Goal: Share content: Share content

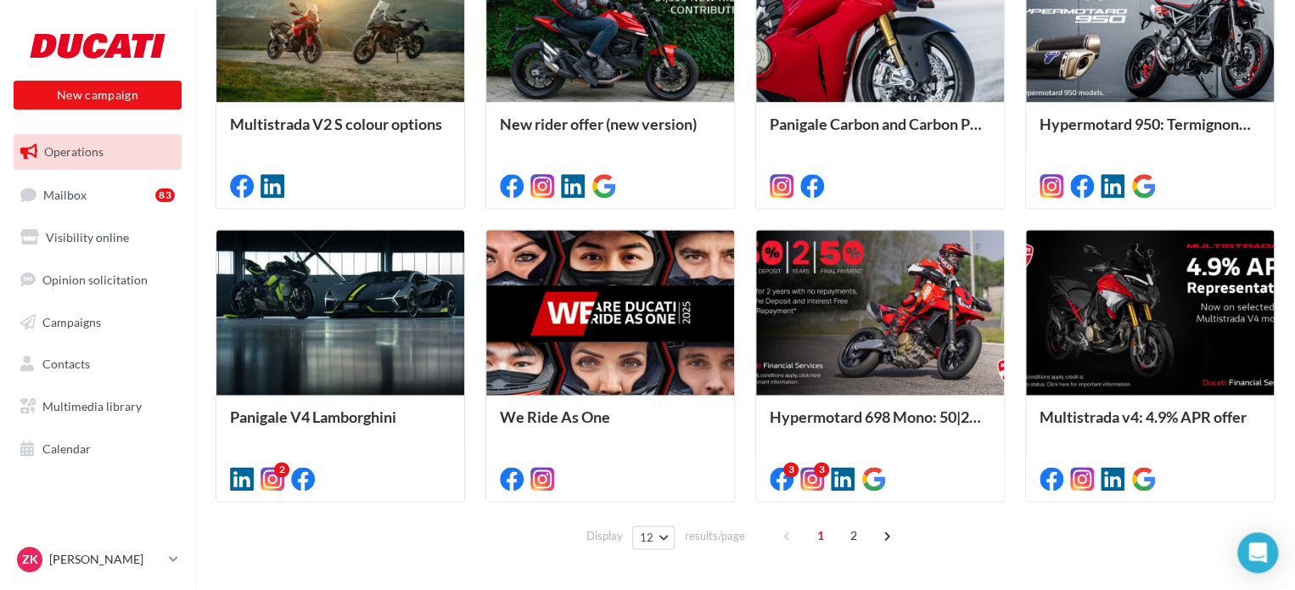
scroll to position [902, 0]
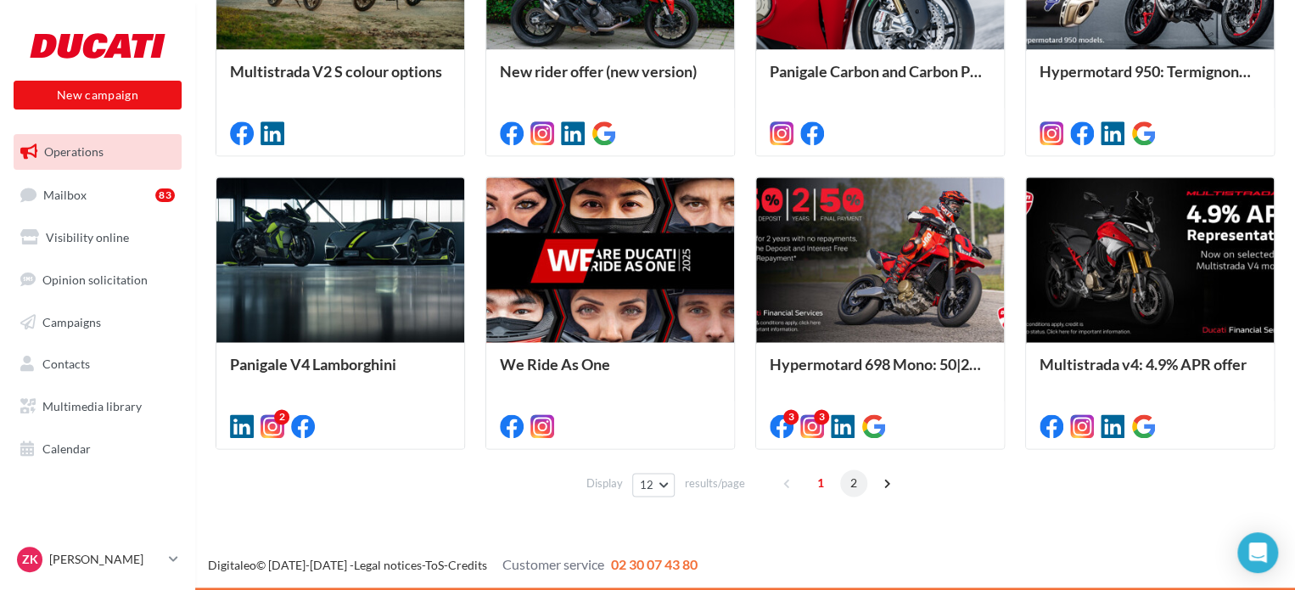
click at [854, 484] on span "2" at bounding box center [853, 482] width 27 height 27
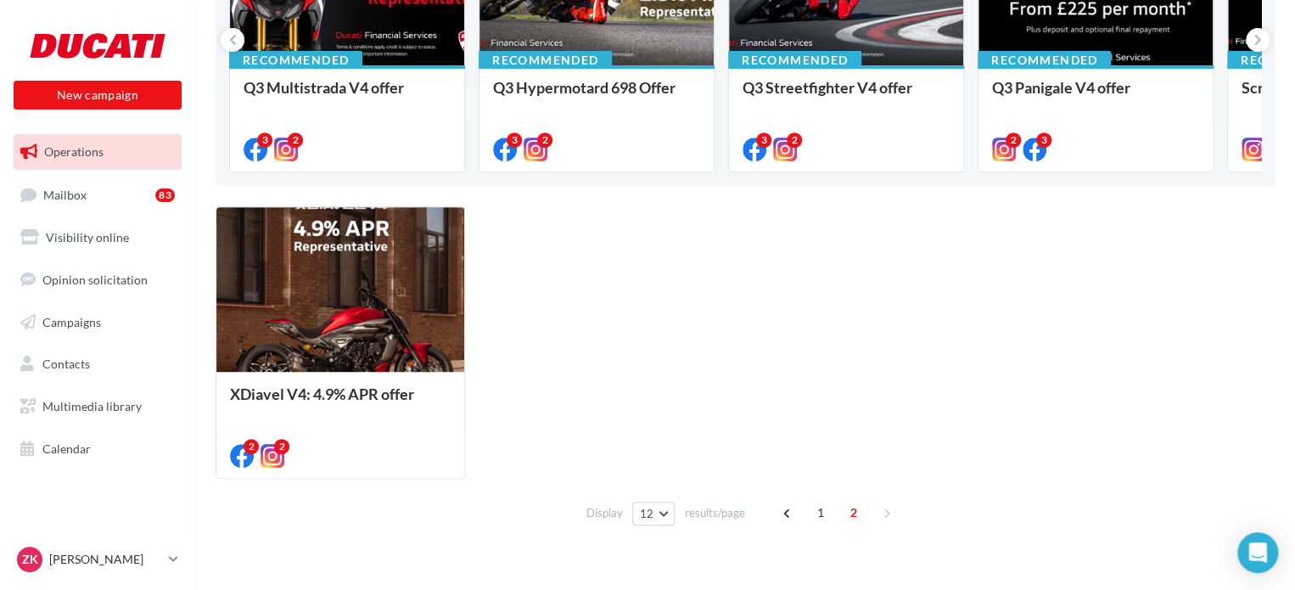
scroll to position [316, 0]
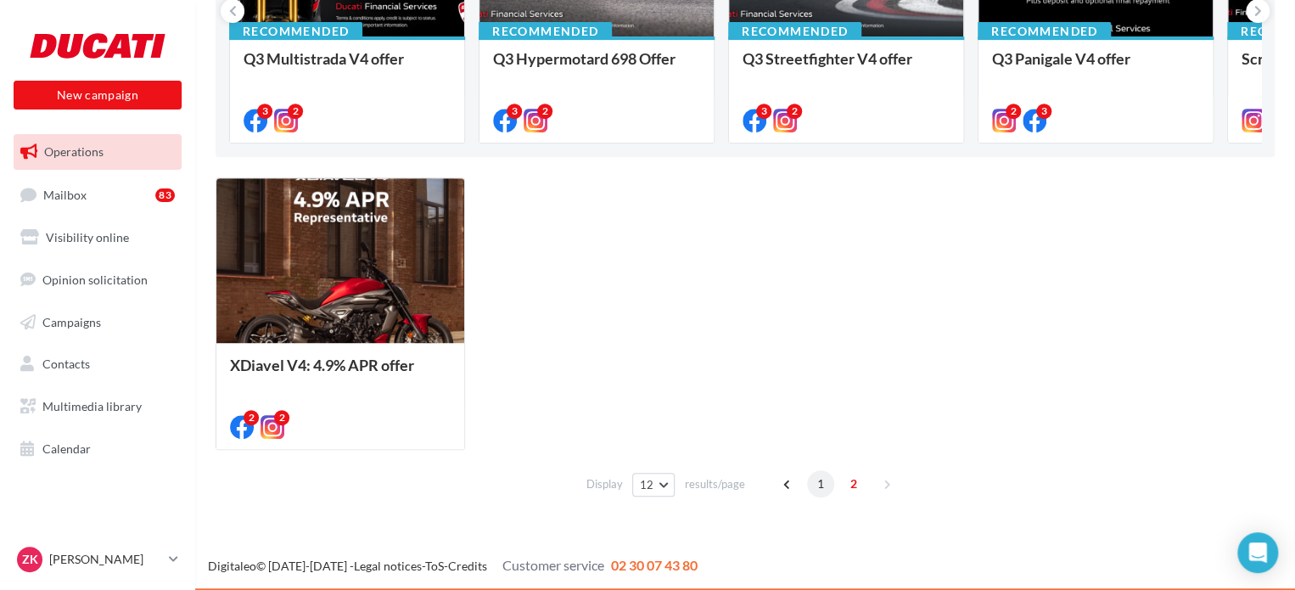
click at [825, 480] on span "1" at bounding box center [820, 483] width 27 height 27
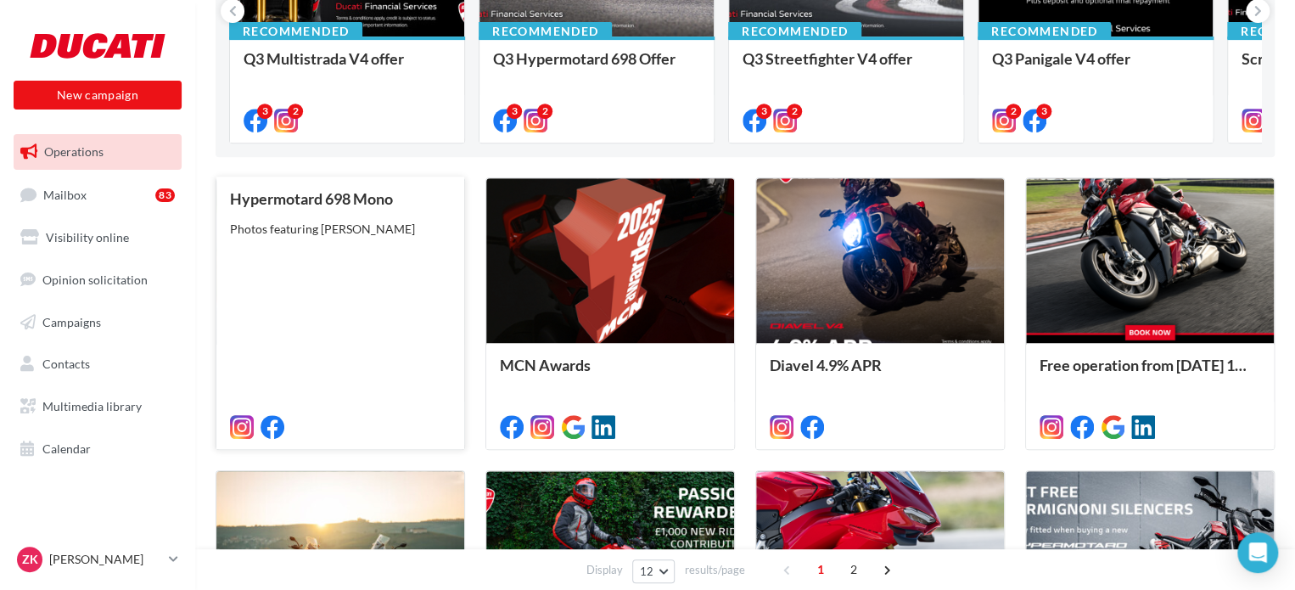
click at [339, 349] on div "Hypermotard 698 Mono Photos featuring Kevin Vandi" at bounding box center [340, 312] width 221 height 244
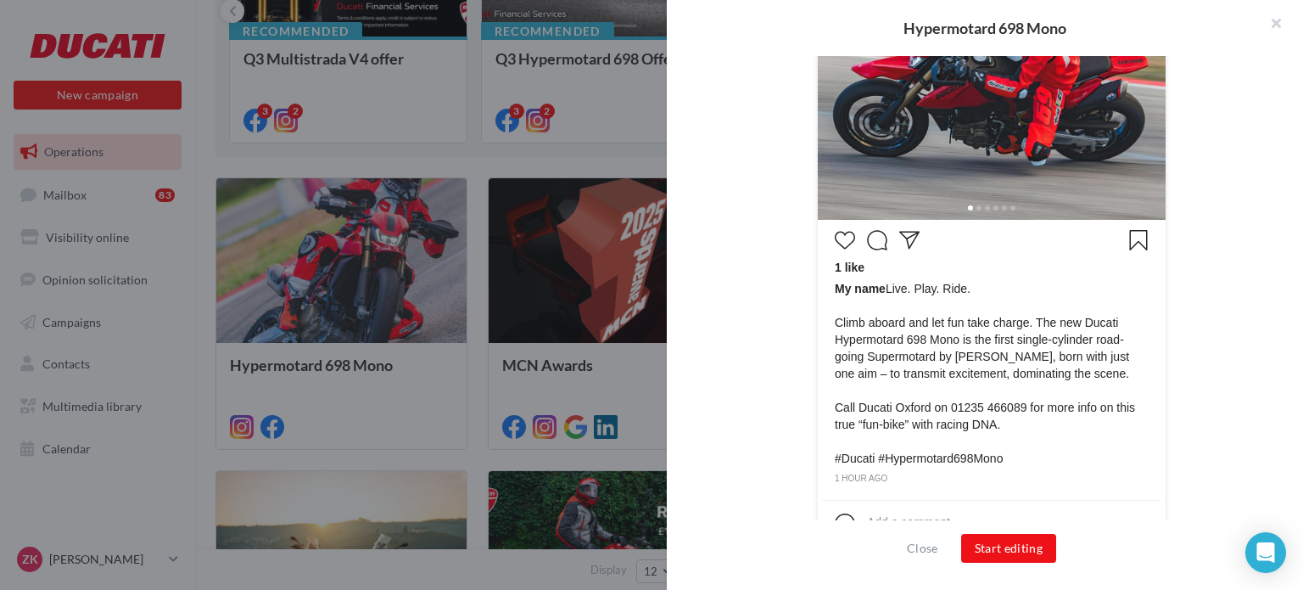
scroll to position [672, 0]
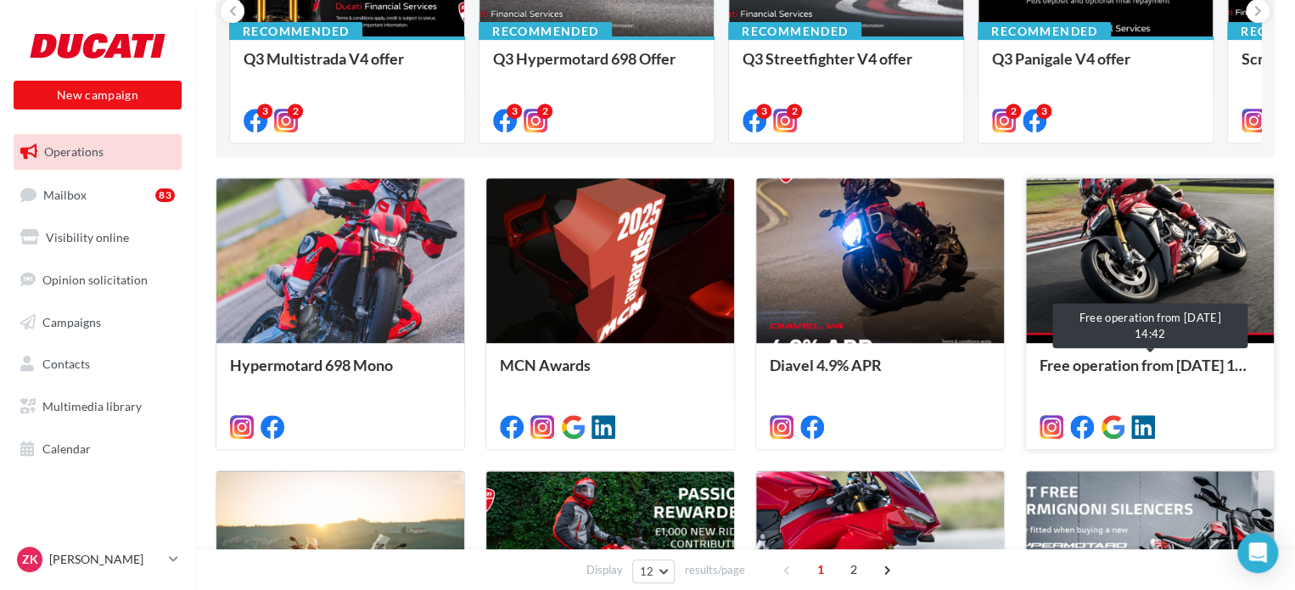
click at [1144, 376] on div "Free operation from 17/06/2025 14:42" at bounding box center [1149, 373] width 221 height 34
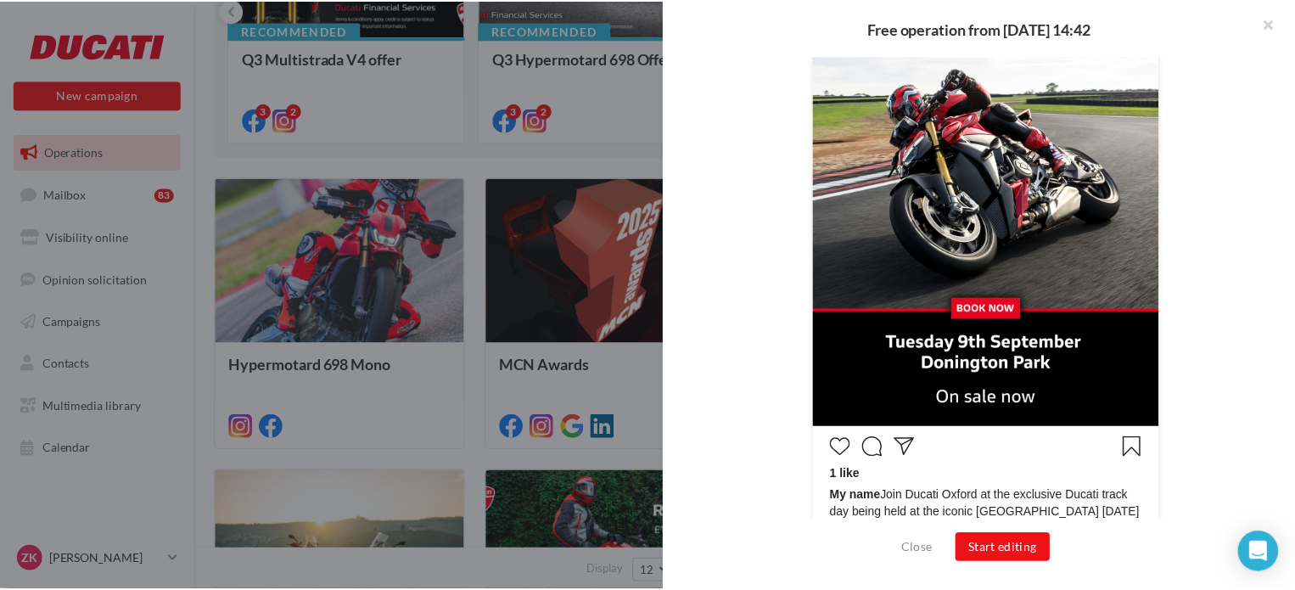
scroll to position [585, 0]
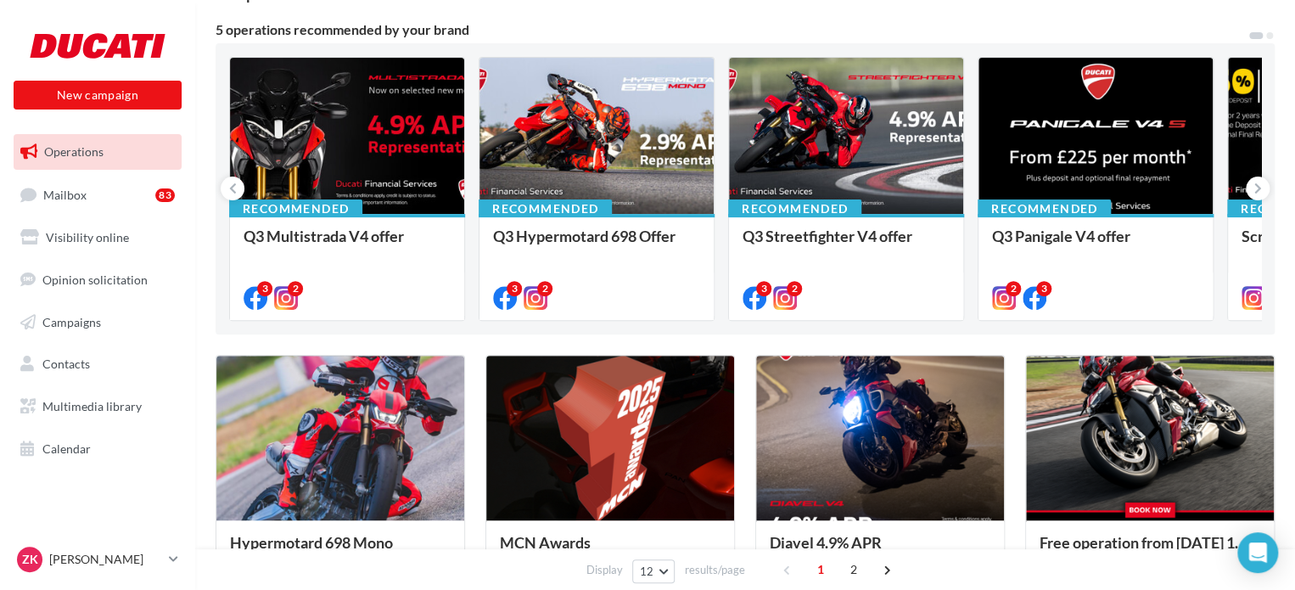
scroll to position [53, 0]
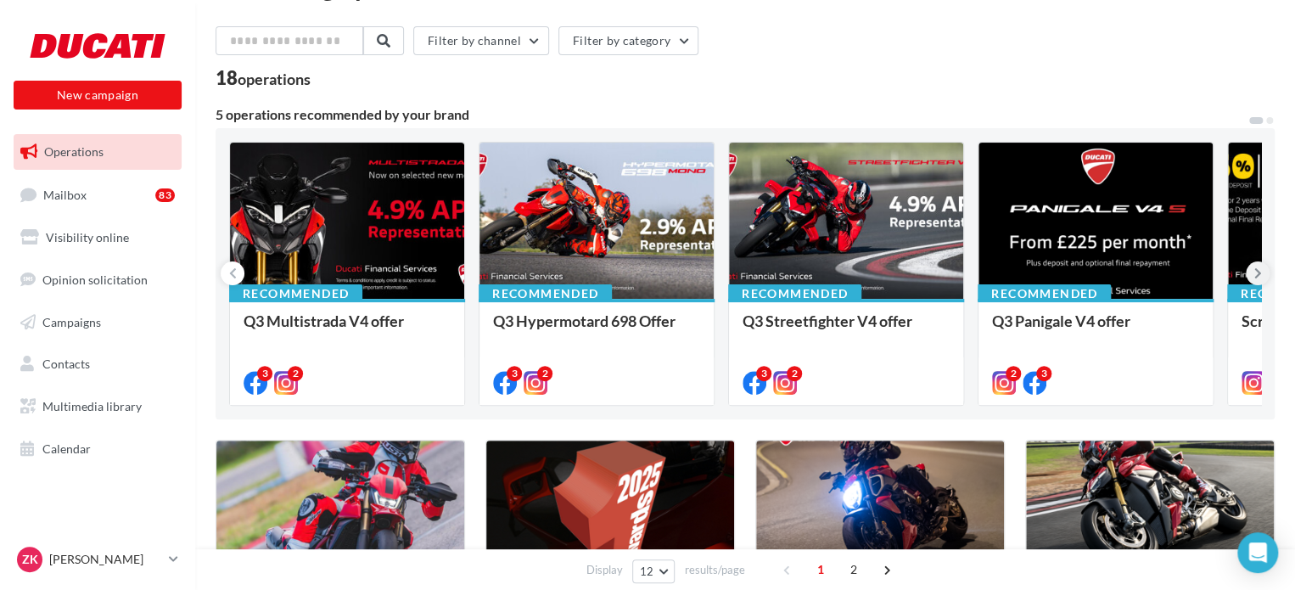
click at [1261, 274] on button at bounding box center [1258, 273] width 24 height 24
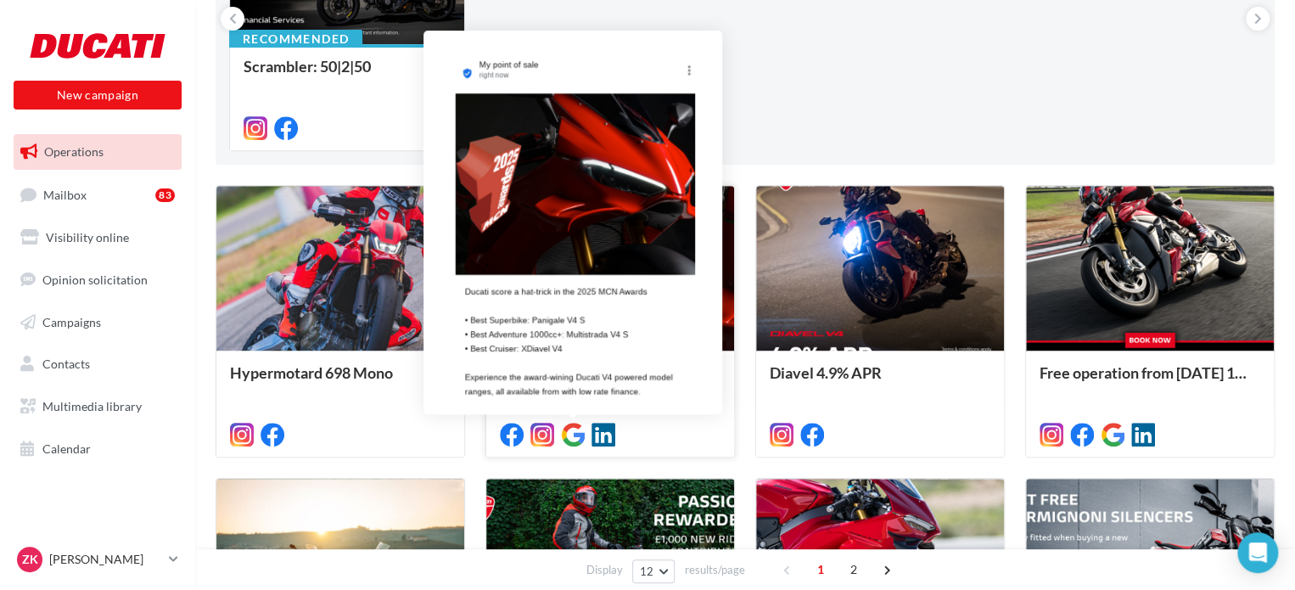
scroll to position [0, 0]
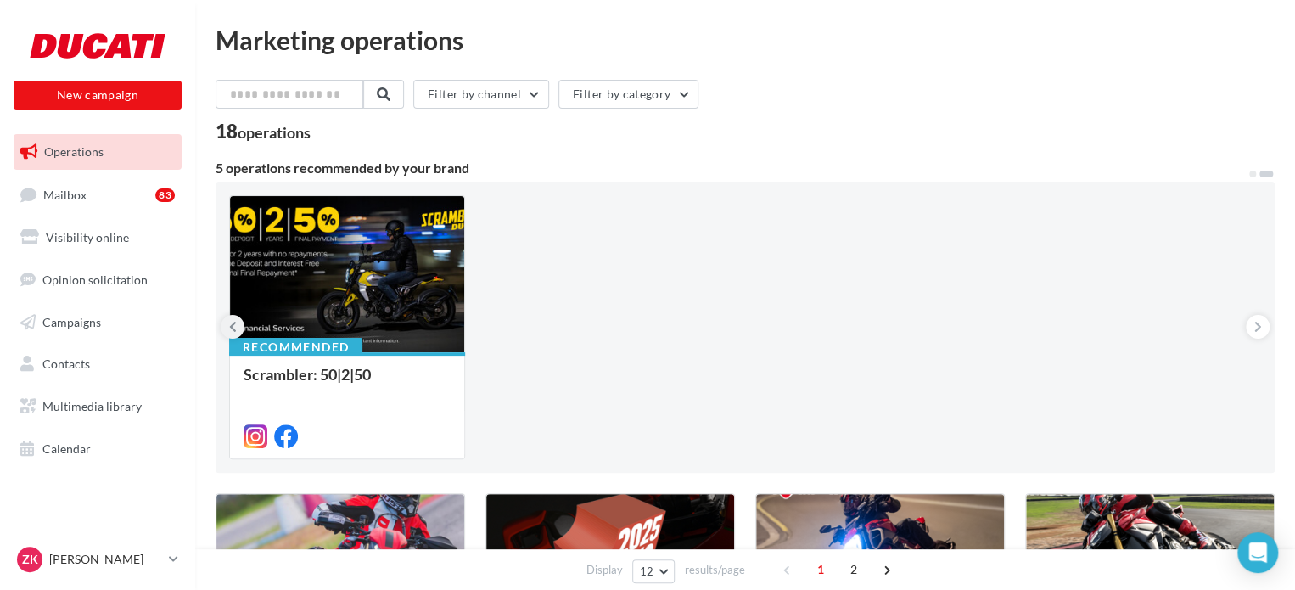
click at [227, 327] on button at bounding box center [233, 327] width 24 height 24
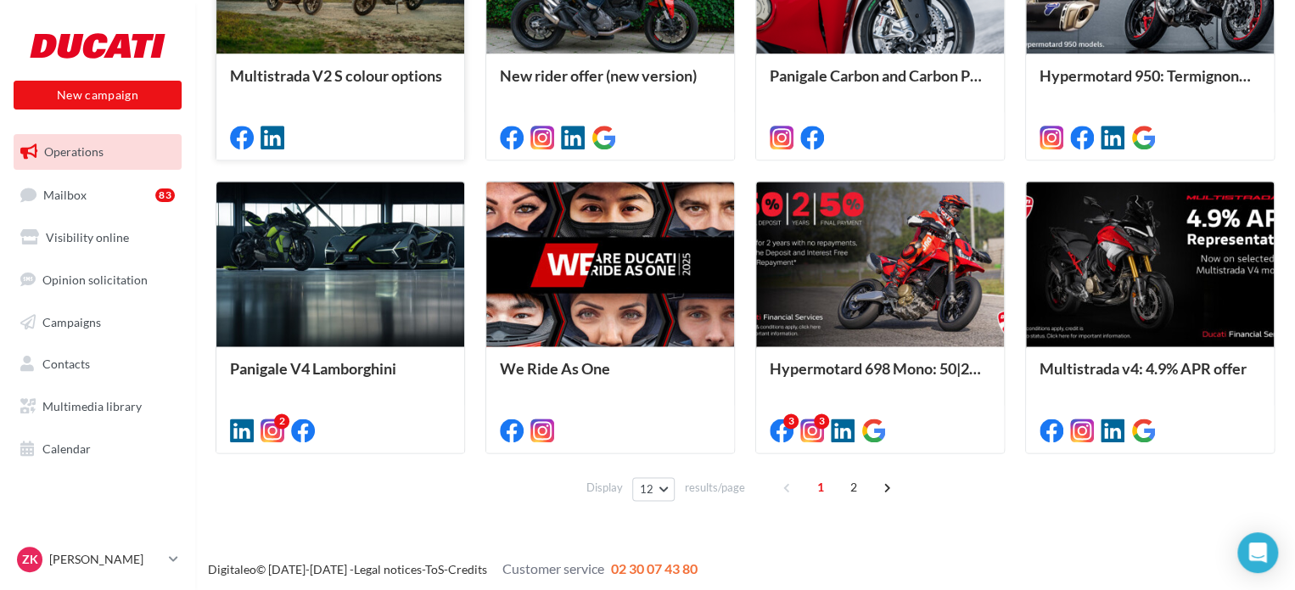
scroll to position [902, 0]
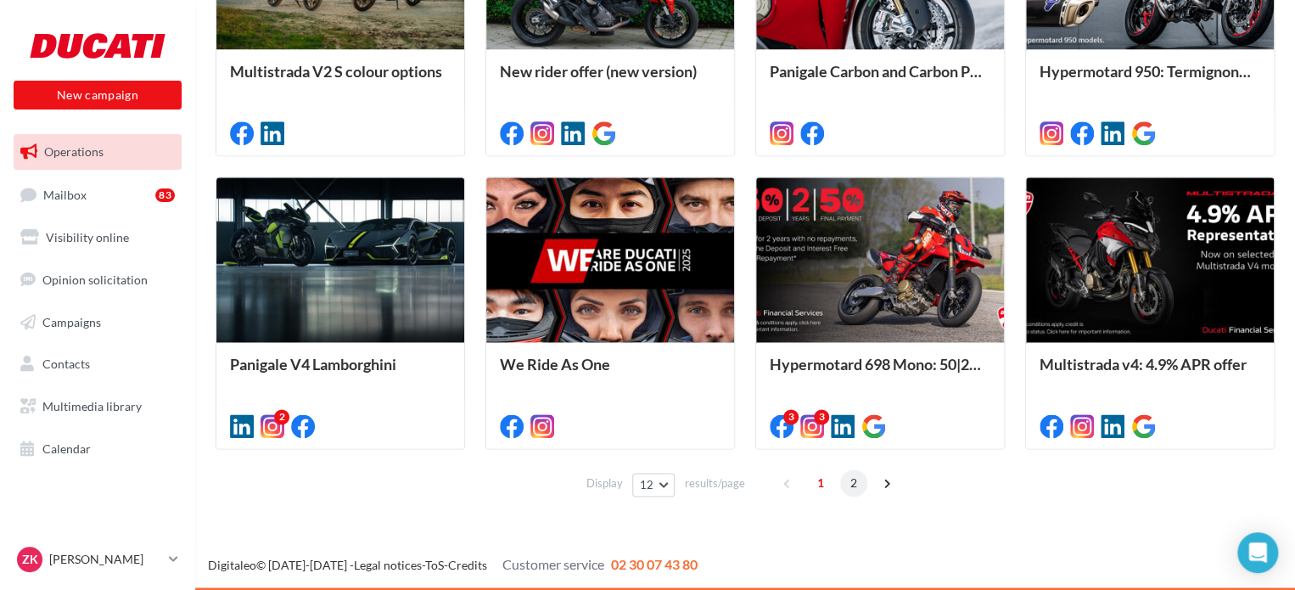
click at [855, 485] on span "2" at bounding box center [853, 482] width 27 height 27
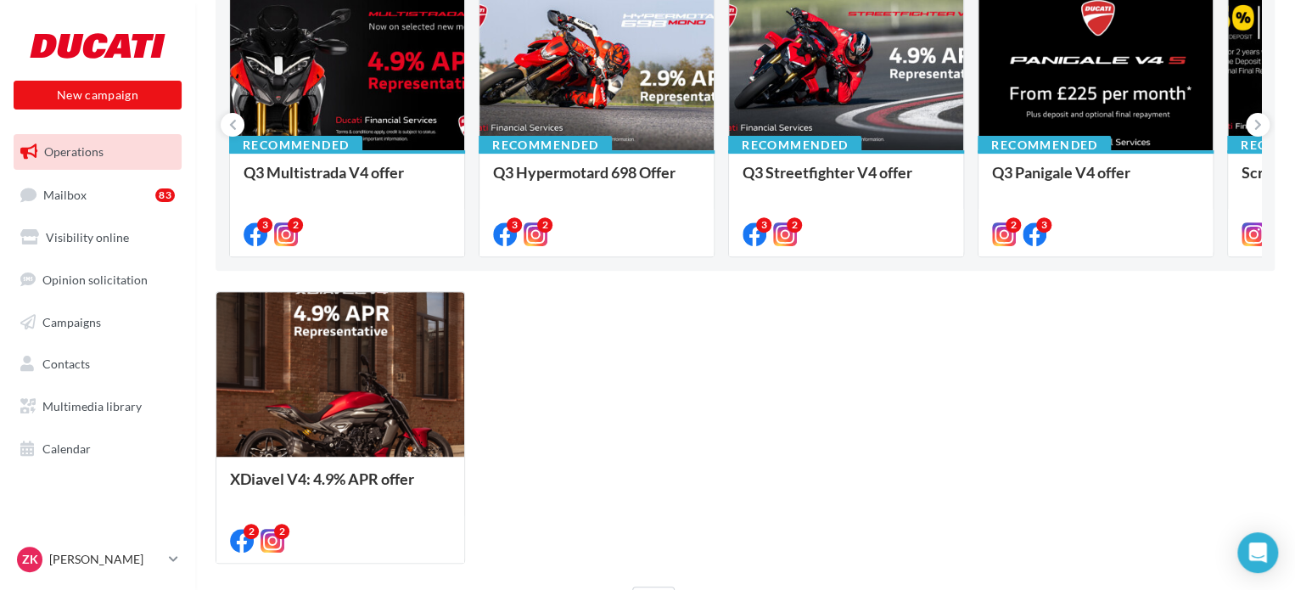
scroll to position [231, 0]
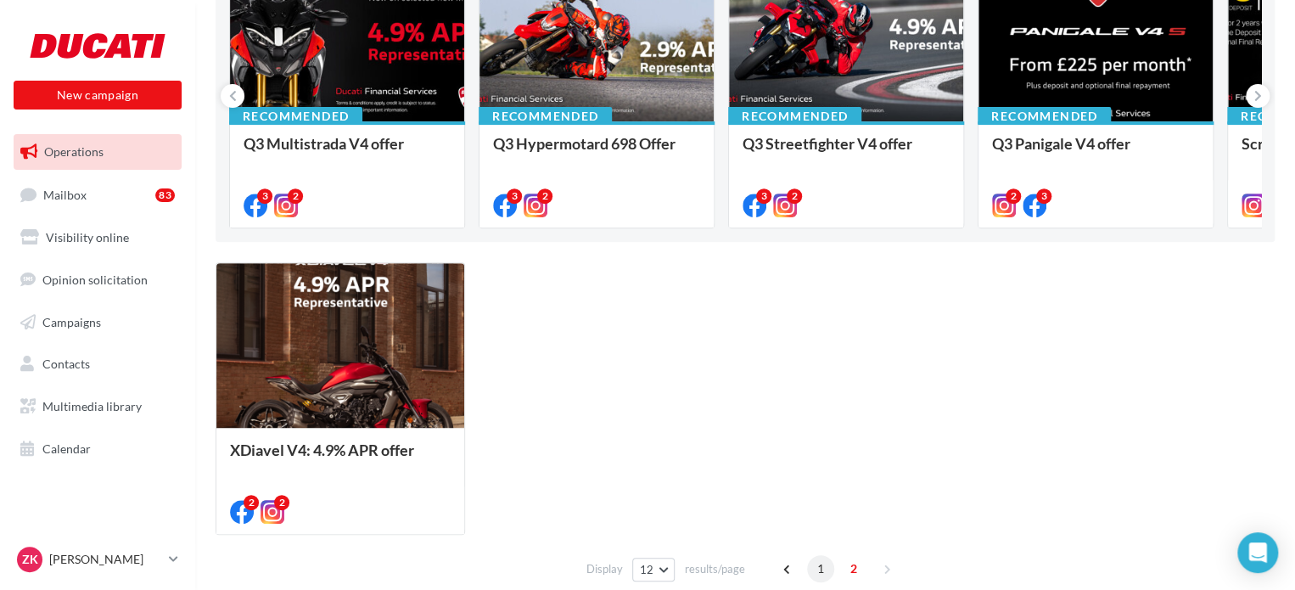
click at [812, 569] on span "1" at bounding box center [820, 568] width 27 height 27
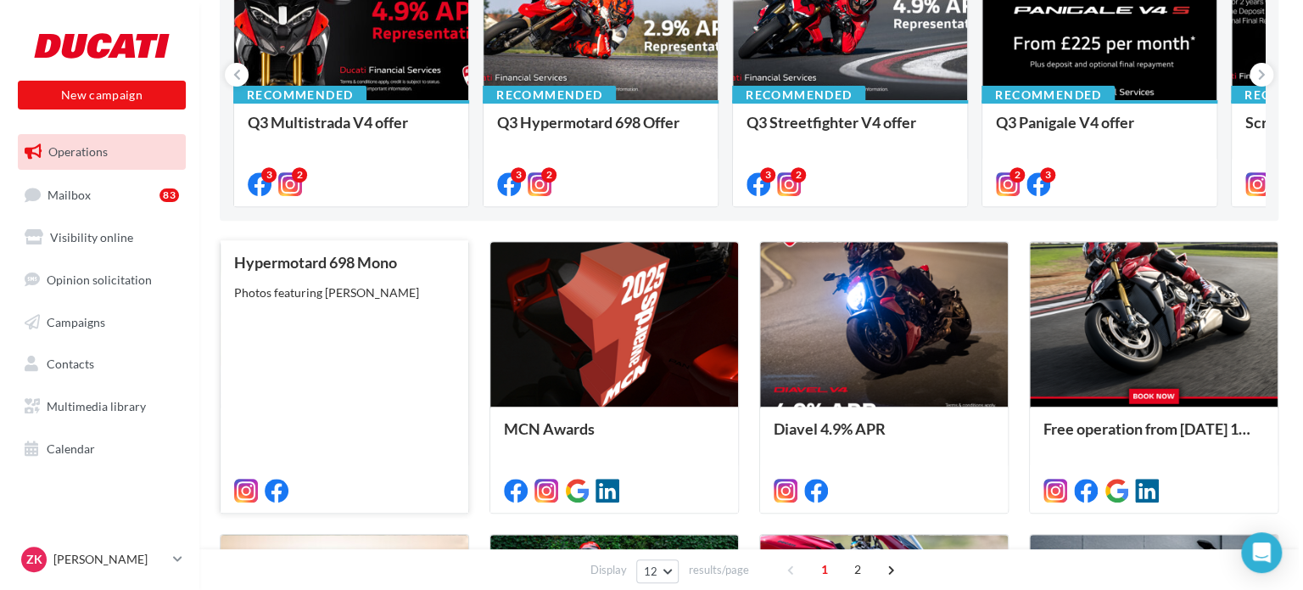
scroll to position [255, 0]
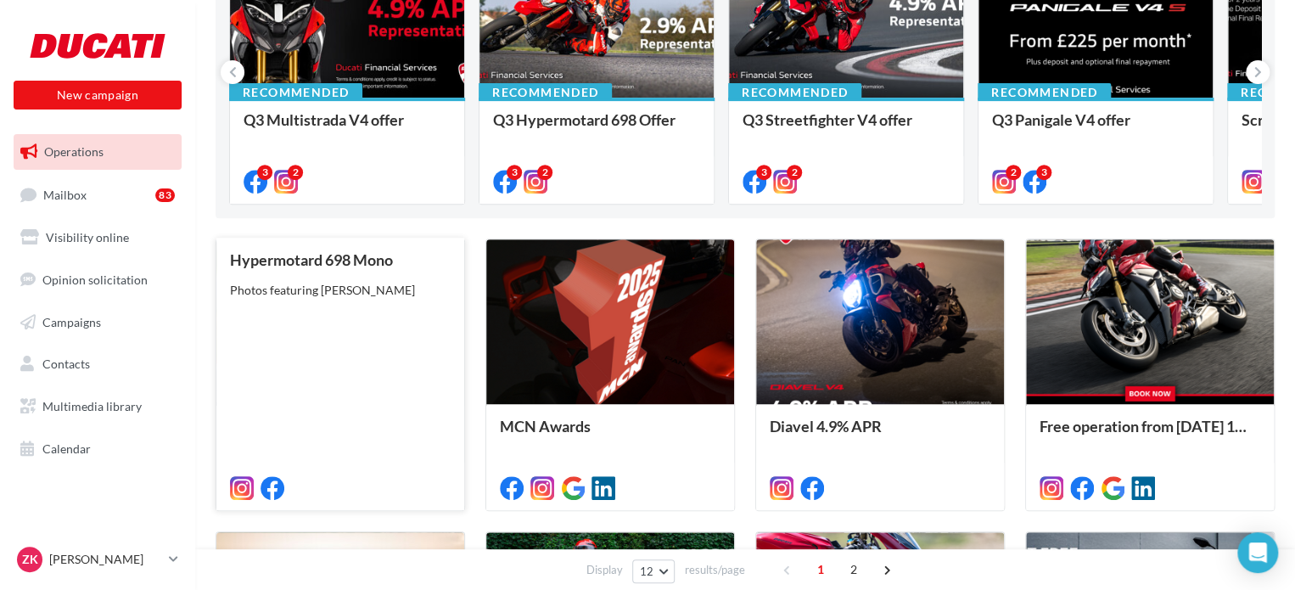
click at [336, 387] on div "Hypermotard 698 Mono Photos featuring Kevin Vandi" at bounding box center [340, 373] width 221 height 244
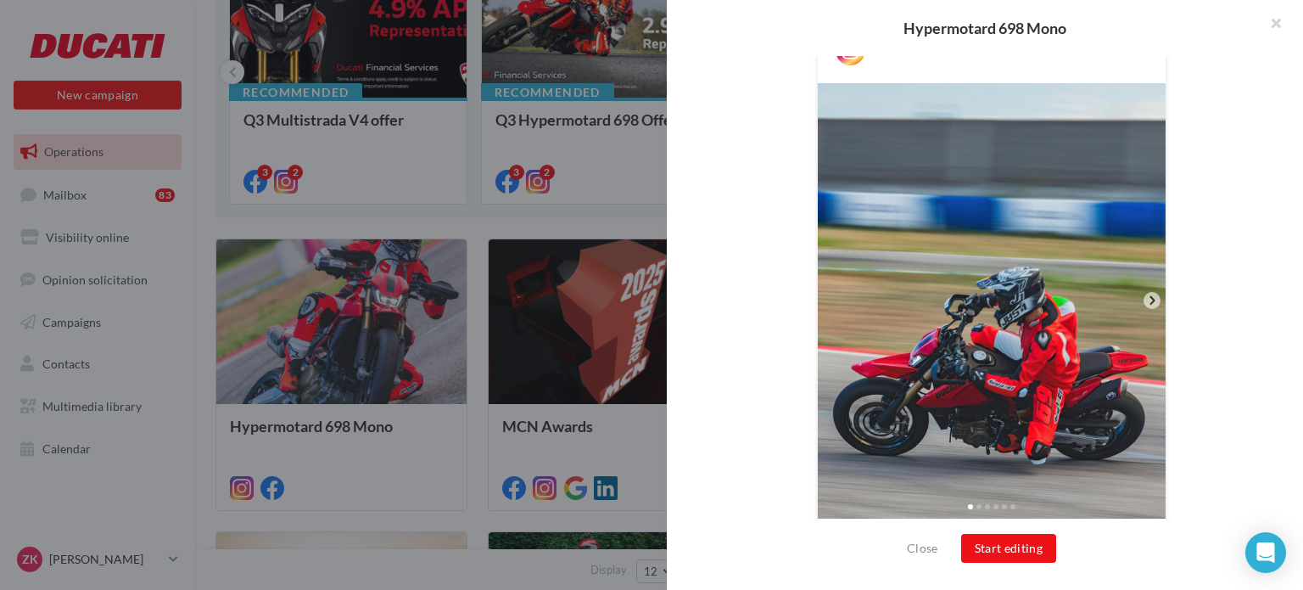
scroll to position [339, 0]
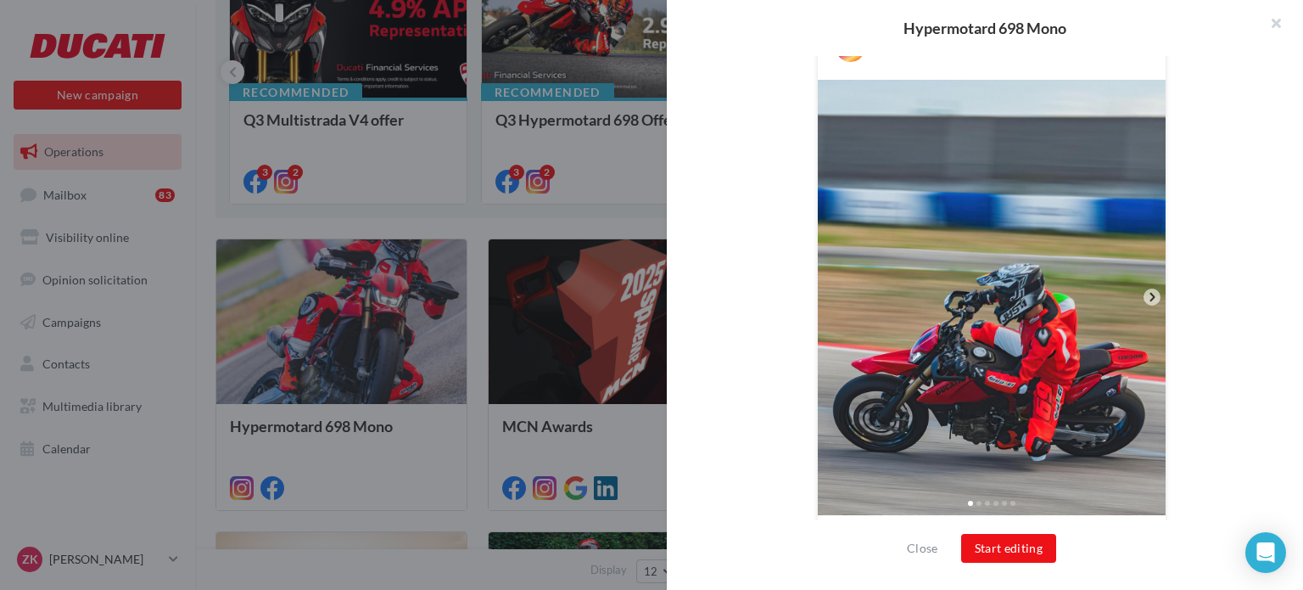
click at [1258, 232] on div "Description Photos featuring Kevin Vandi Hypermotard Instagram Instagram post T…" at bounding box center [992, 295] width 650 height 479
click at [1147, 296] on icon at bounding box center [1152, 296] width 15 height 15
click at [1149, 291] on icon at bounding box center [1152, 296] width 15 height 15
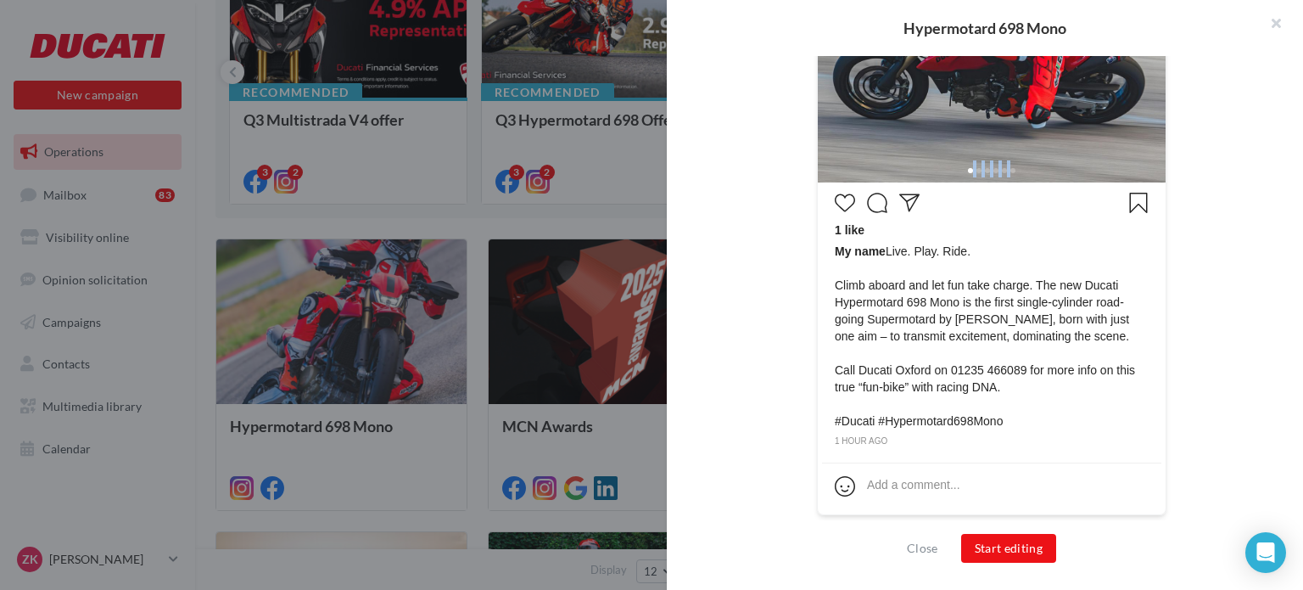
scroll to position [587, 0]
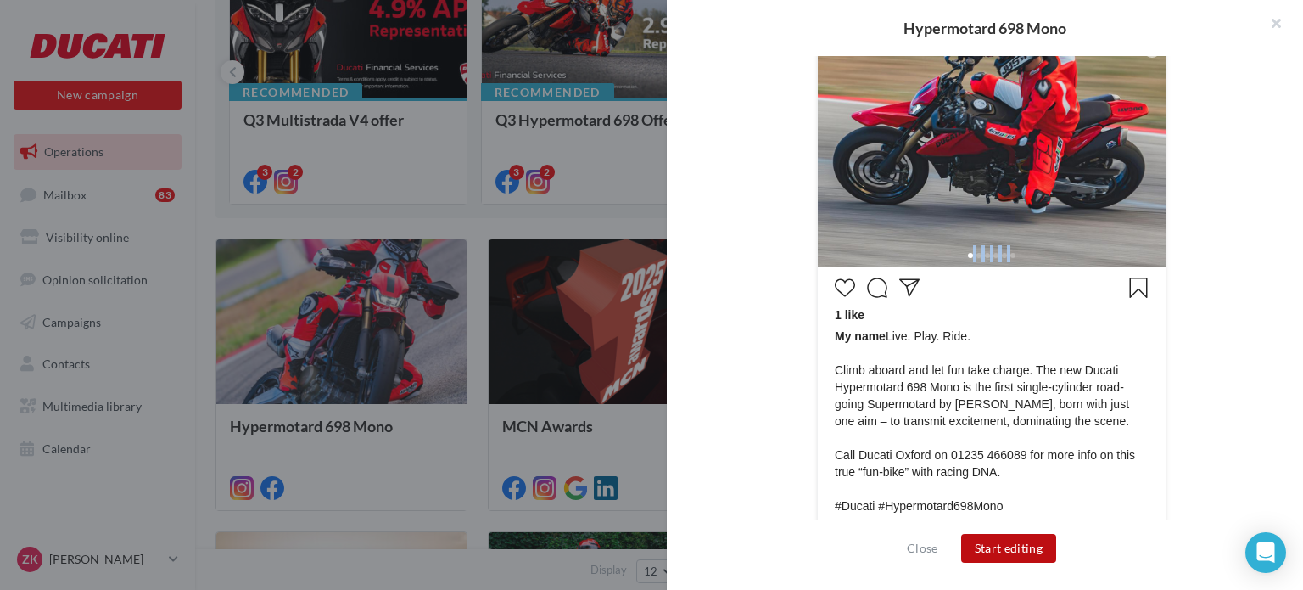
click at [1012, 551] on button "Start editing" at bounding box center [1009, 548] width 96 height 29
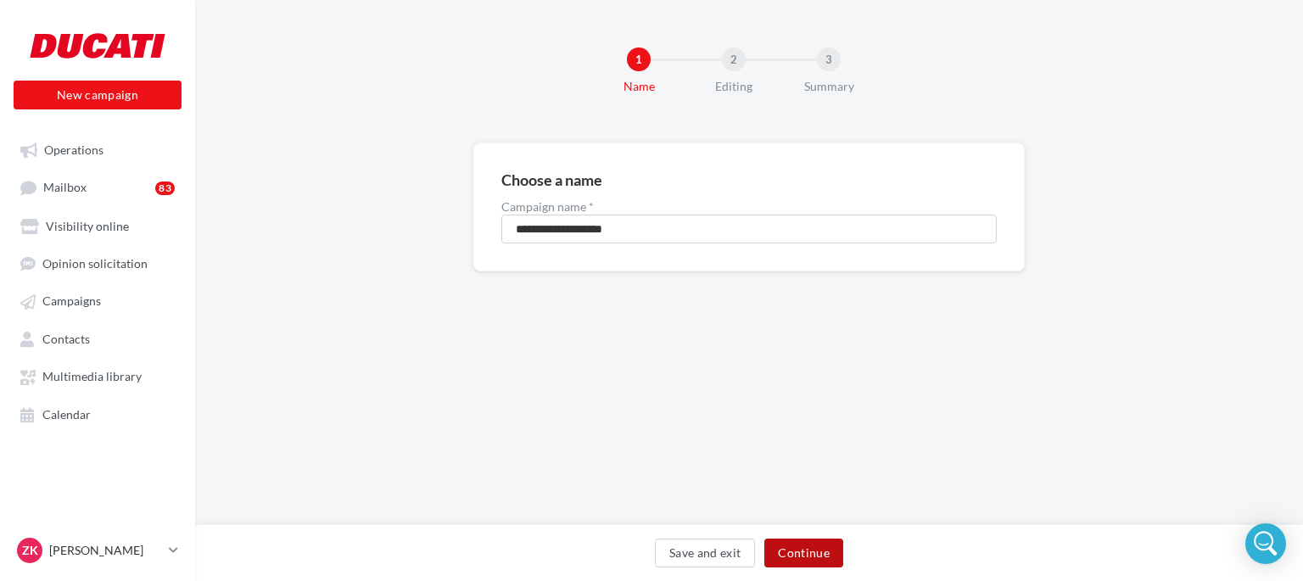
click at [797, 552] on button "Continue" at bounding box center [804, 553] width 79 height 29
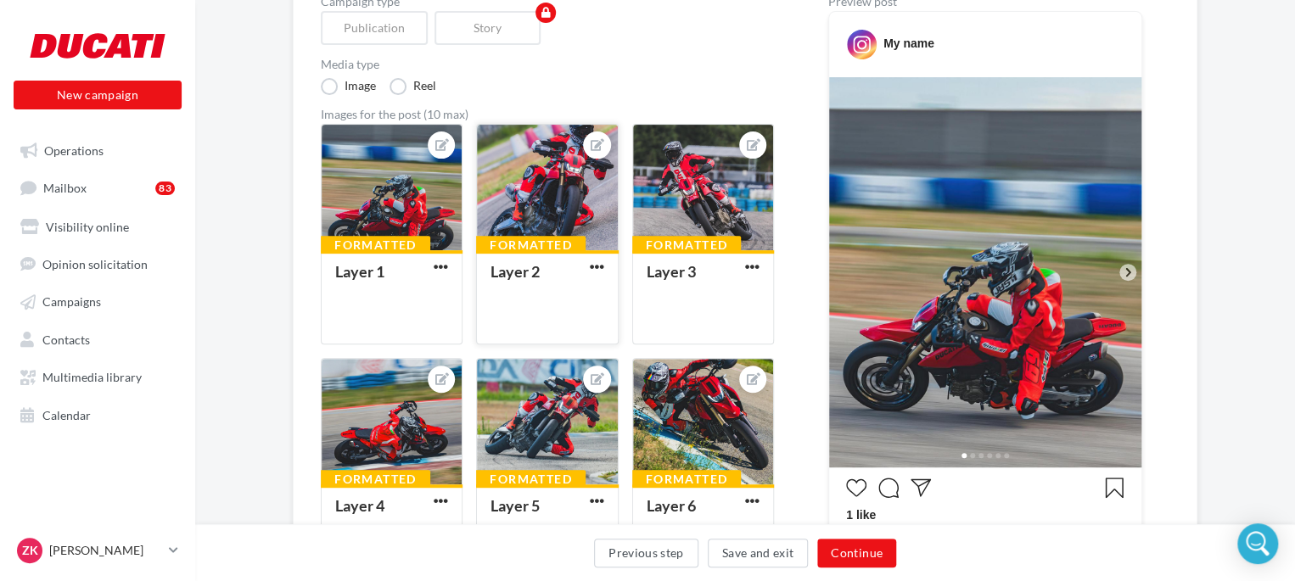
scroll to position [255, 0]
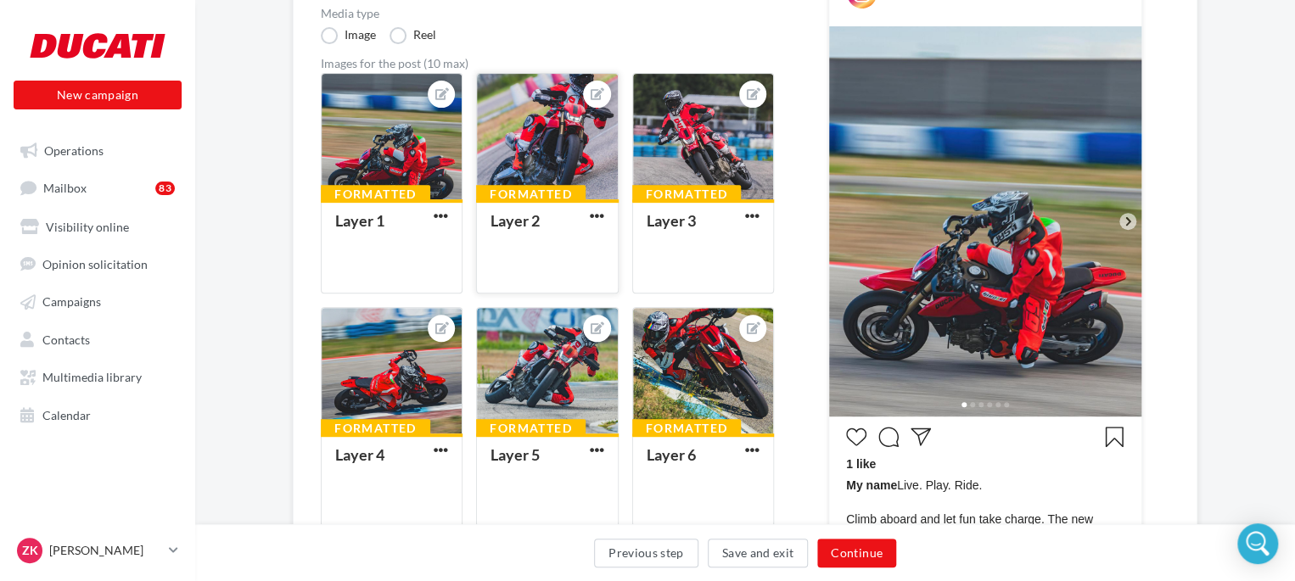
click at [540, 147] on div at bounding box center [547, 137] width 140 height 127
click at [1130, 223] on icon at bounding box center [1127, 221] width 15 height 15
drag, startPoint x: 524, startPoint y: 111, endPoint x: 255, endPoint y: 245, distance: 299.8
click at [255, 245] on div "Editing Instagram campaign Campaign type Publication Story Media type Image Ree…" at bounding box center [745, 547] width 1100 height 1319
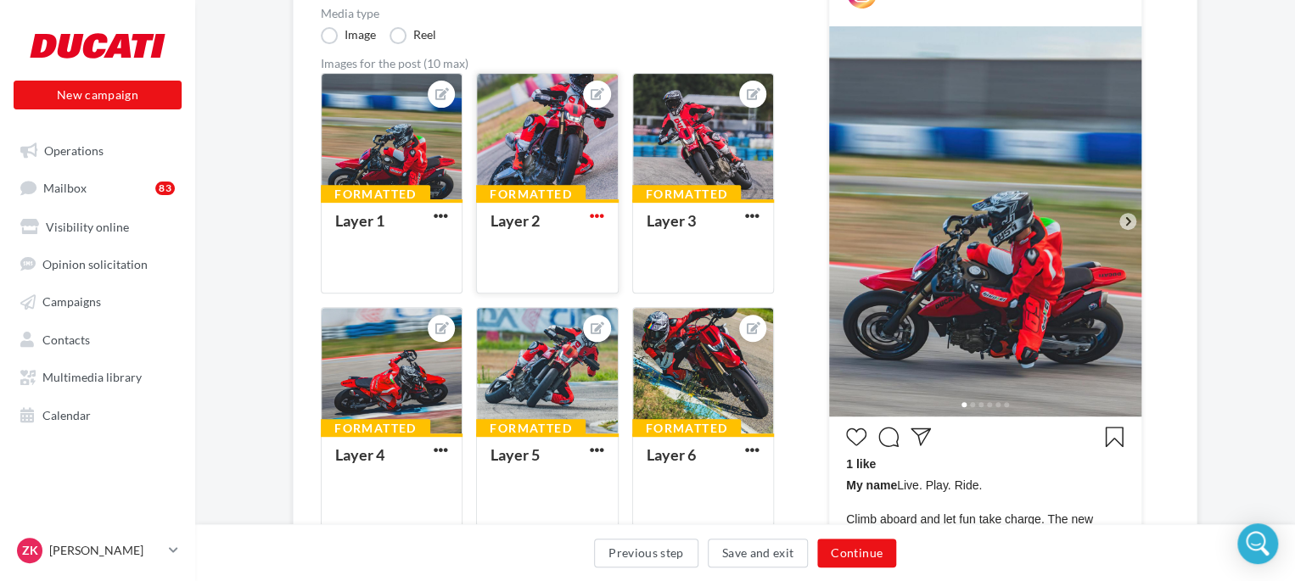
click at [598, 210] on span "button" at bounding box center [597, 216] width 14 height 14
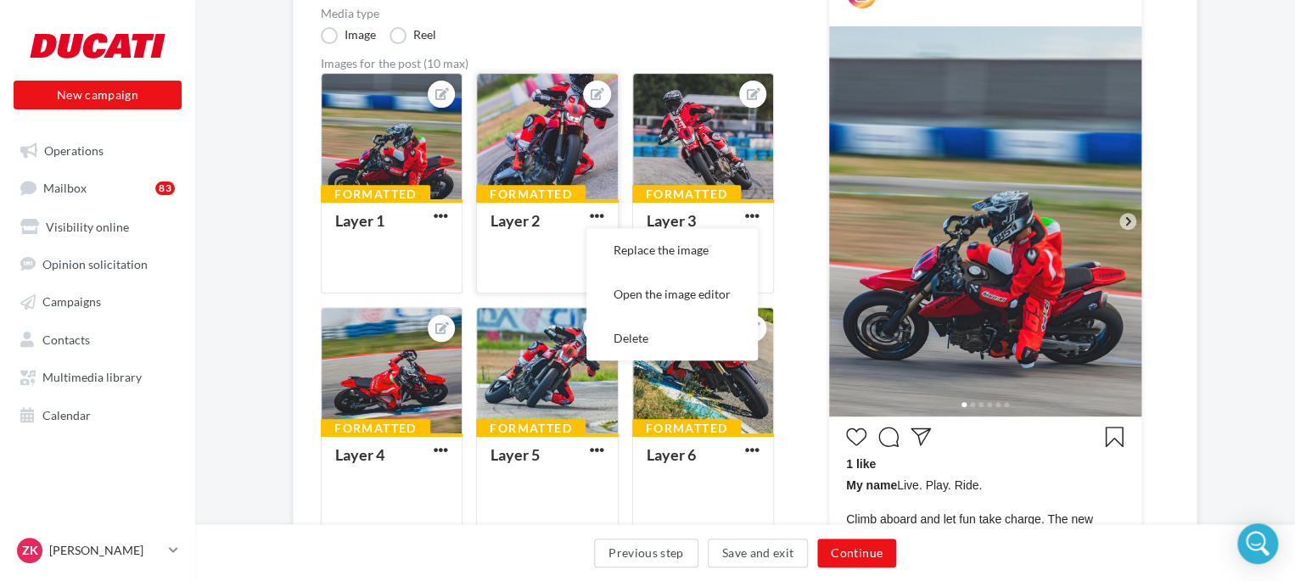
click at [563, 137] on div at bounding box center [547, 137] width 140 height 127
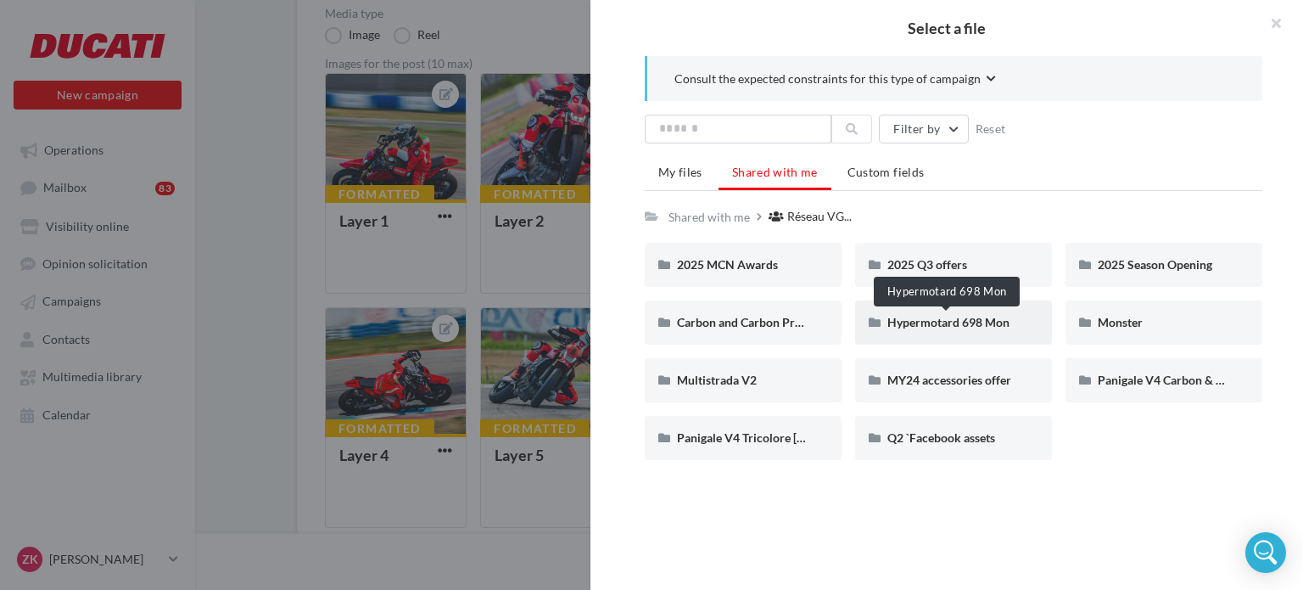
click at [955, 328] on span "Hypermotard 698 Mon" at bounding box center [949, 322] width 122 height 14
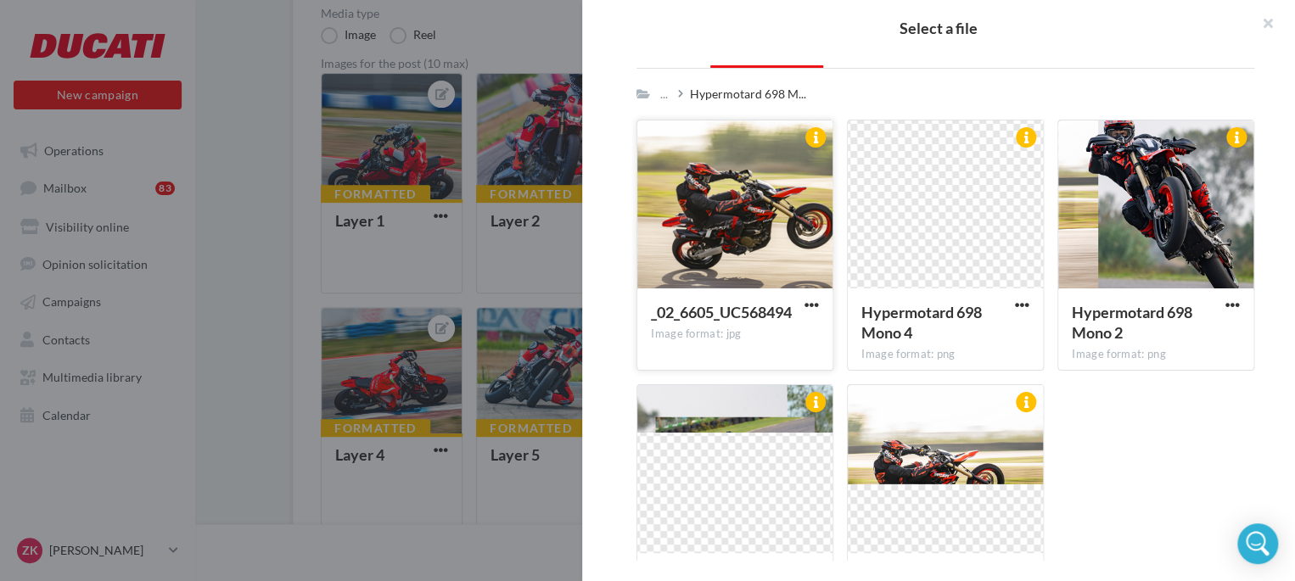
scroll to position [85, 0]
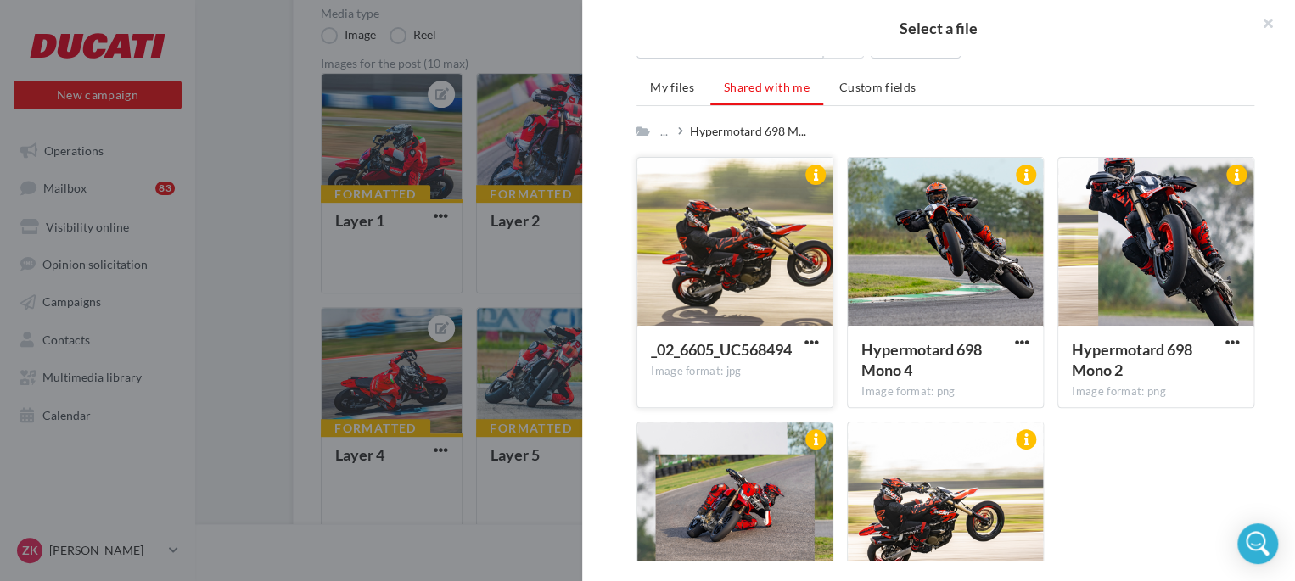
click at [817, 340] on button "button" at bounding box center [811, 343] width 21 height 17
click at [749, 369] on button "Download" at bounding box center [738, 377] width 170 height 44
click at [1171, 442] on div "_02_6605_UC568494 Image format: jpg _02_6605_UC568494 Hypermotard 698 Mono 4 Im…" at bounding box center [951, 421] width 631 height 529
click at [1018, 344] on span "button" at bounding box center [1022, 342] width 14 height 14
click at [954, 381] on button "Download" at bounding box center [948, 377] width 170 height 44
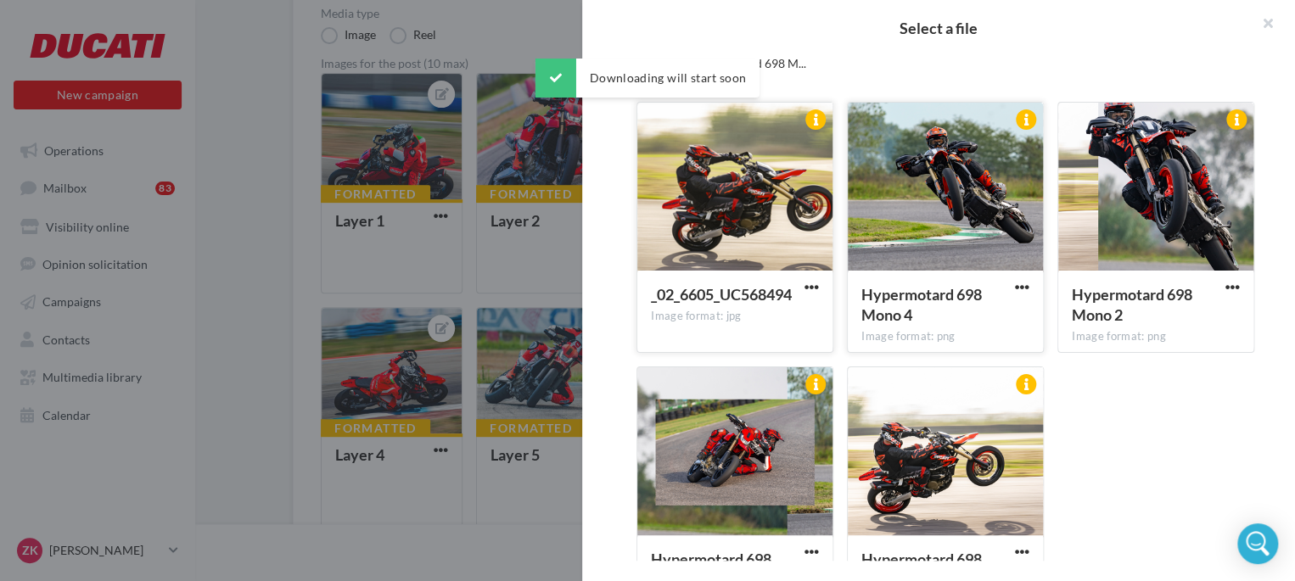
scroll to position [170, 0]
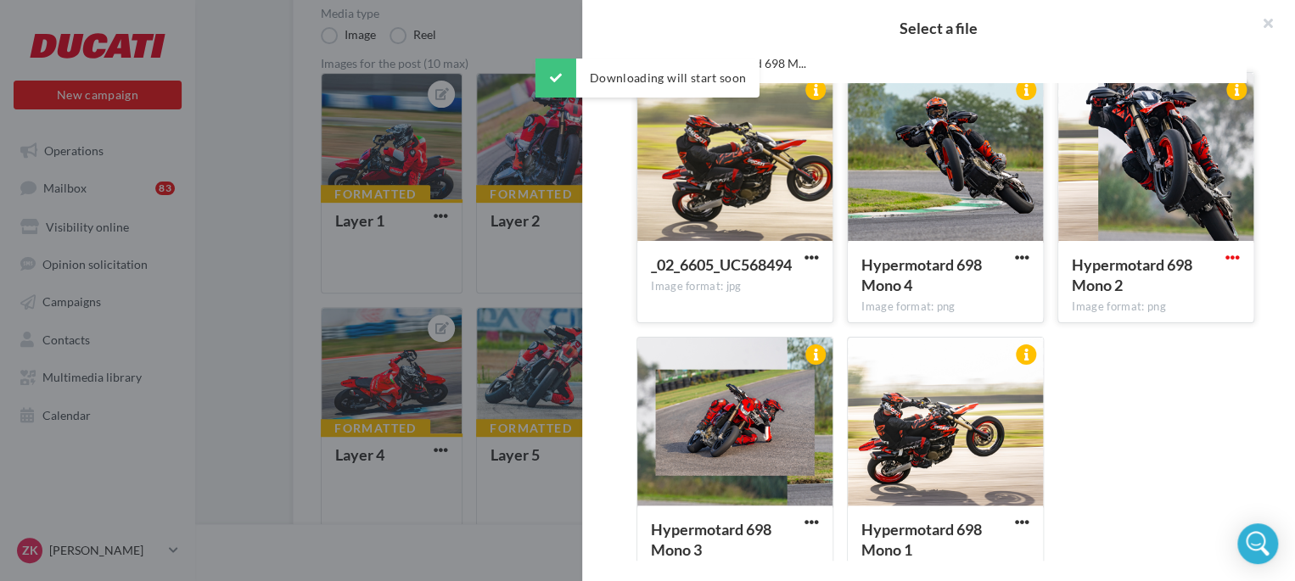
click at [1225, 257] on span "button" at bounding box center [1232, 257] width 14 height 14
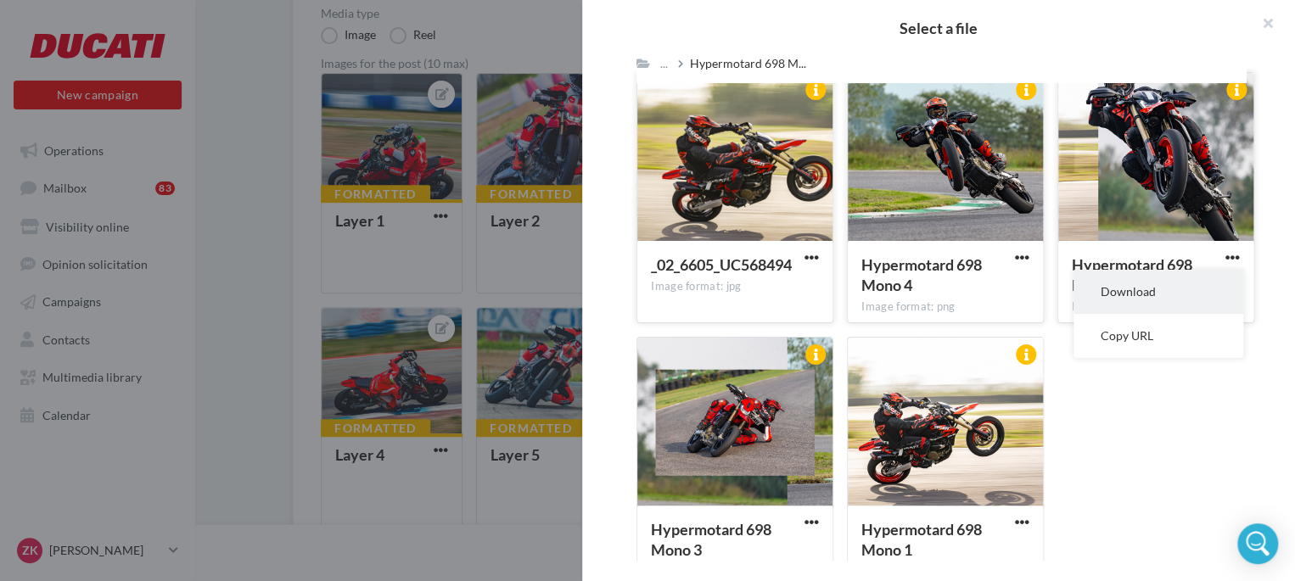
click at [1164, 294] on button "Download" at bounding box center [1158, 292] width 170 height 44
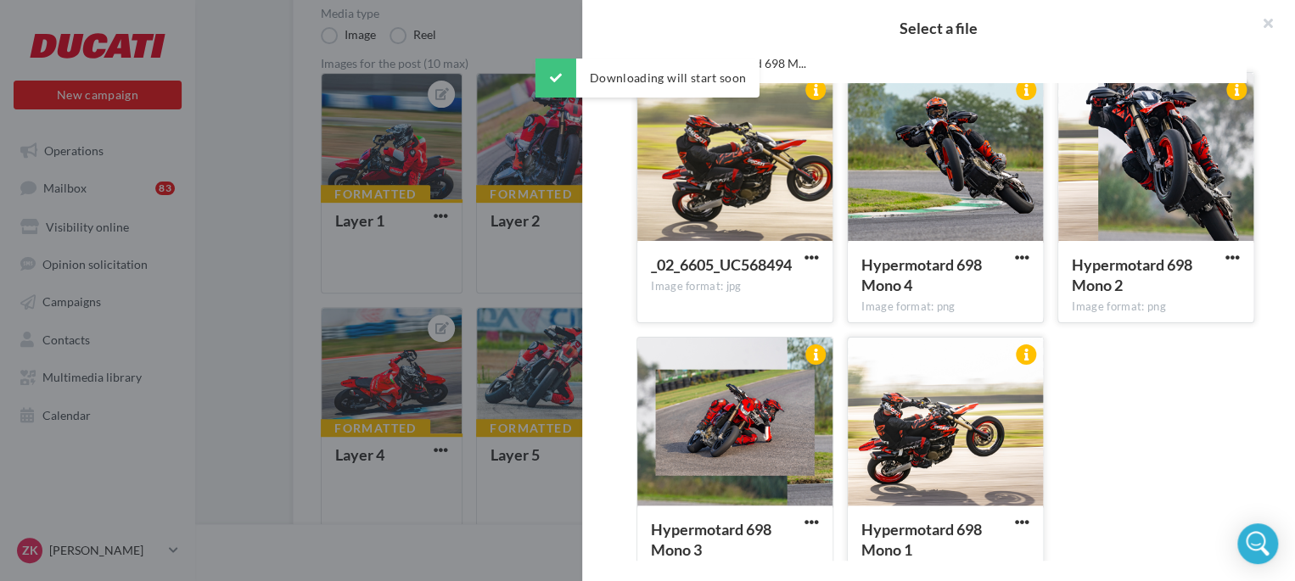
scroll to position [200, 0]
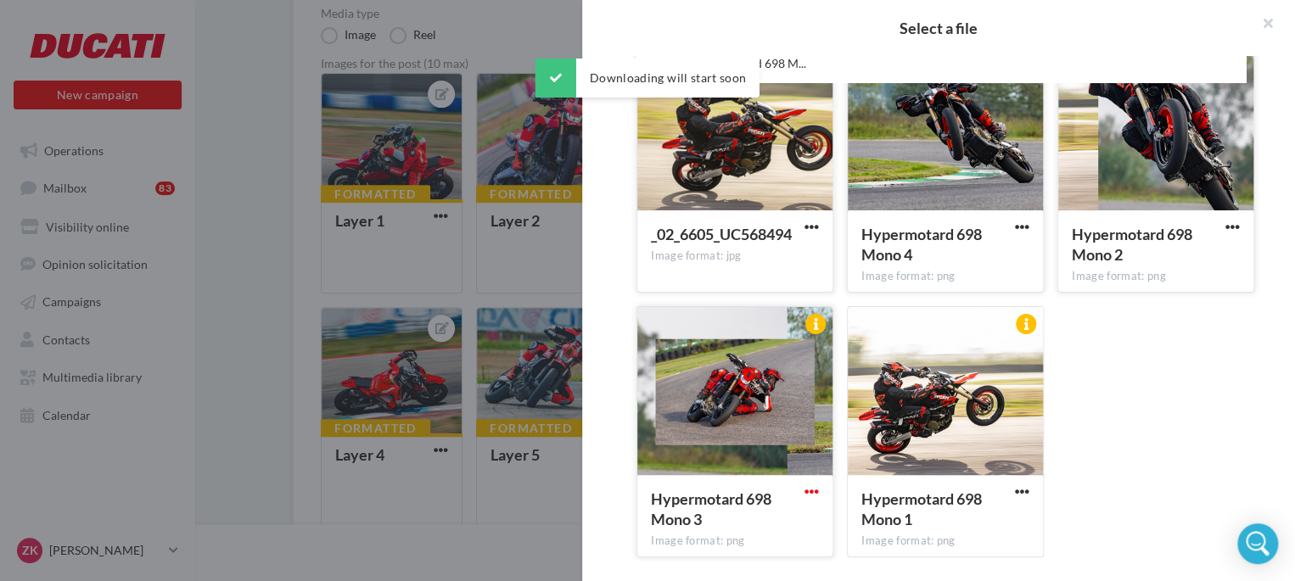
click at [806, 492] on span "button" at bounding box center [811, 492] width 14 height 14
click at [742, 543] on button "Download" at bounding box center [738, 526] width 170 height 44
click at [1015, 488] on span "button" at bounding box center [1022, 492] width 14 height 14
click at [910, 524] on button "Download" at bounding box center [948, 526] width 170 height 44
click at [1262, 20] on button "button" at bounding box center [1261, 25] width 68 height 51
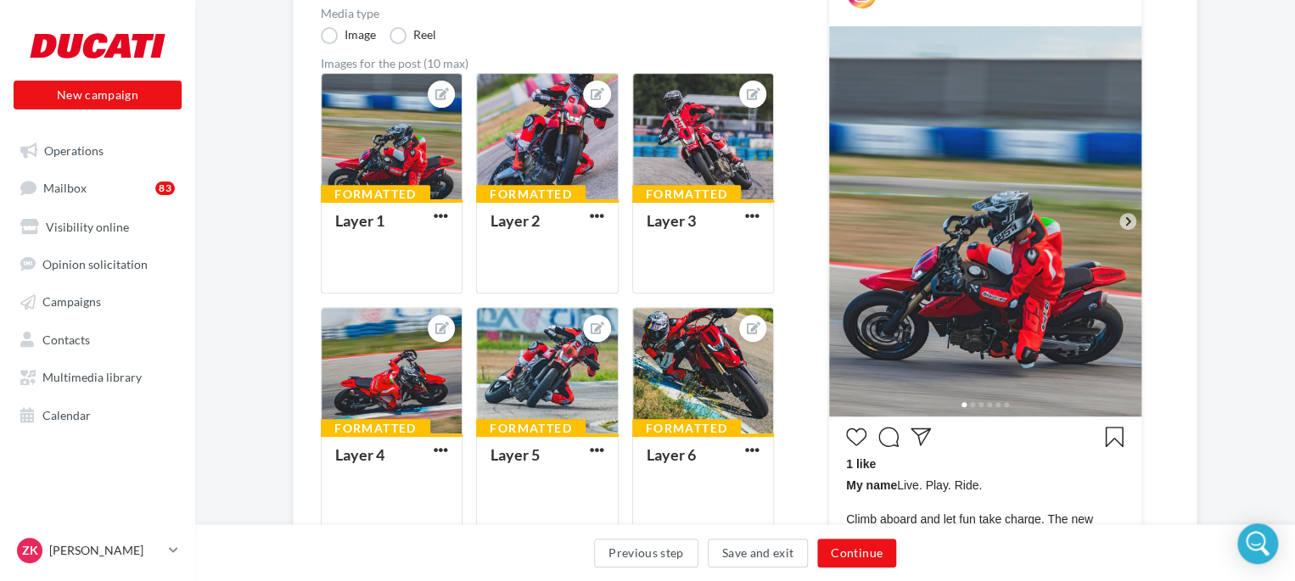
click at [757, 55] on div "Campaign type Publication Story Media type Image Reel Images for the post (10 m…" at bounding box center [547, 534] width 453 height 1179
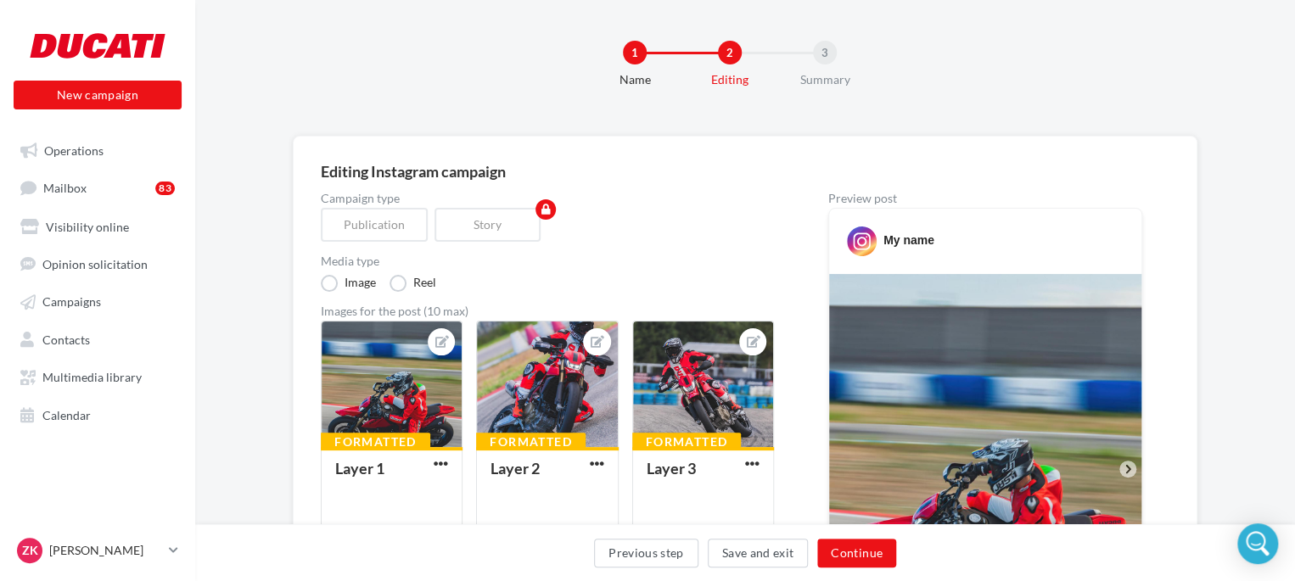
scroll to position [0, 0]
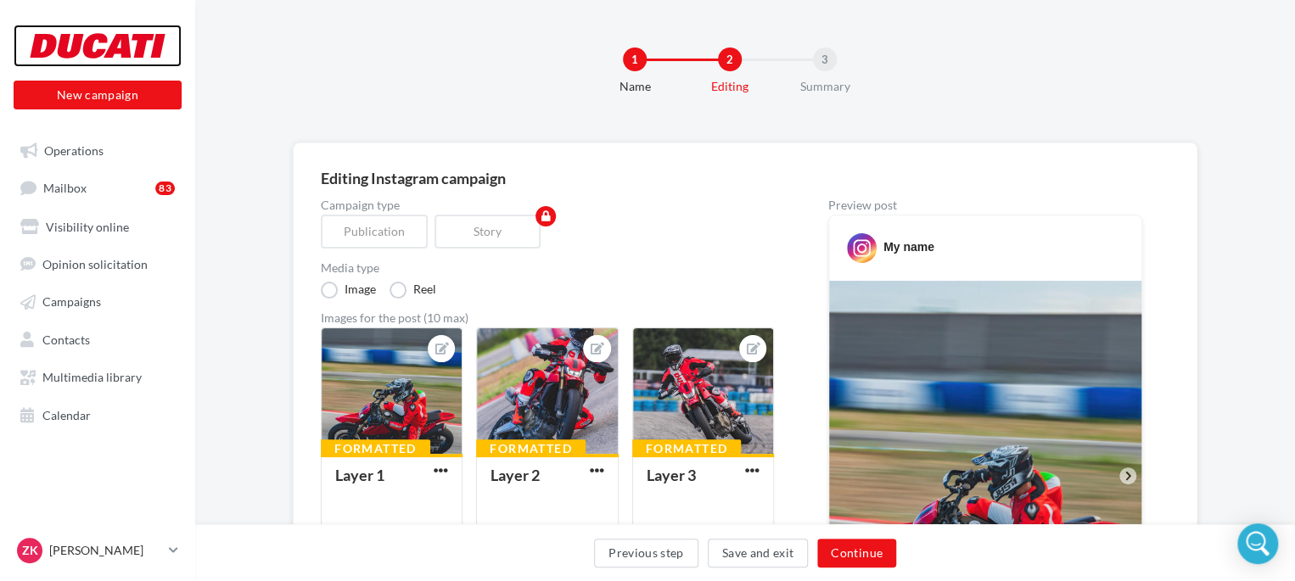
click at [109, 47] on div at bounding box center [98, 46] width 136 height 42
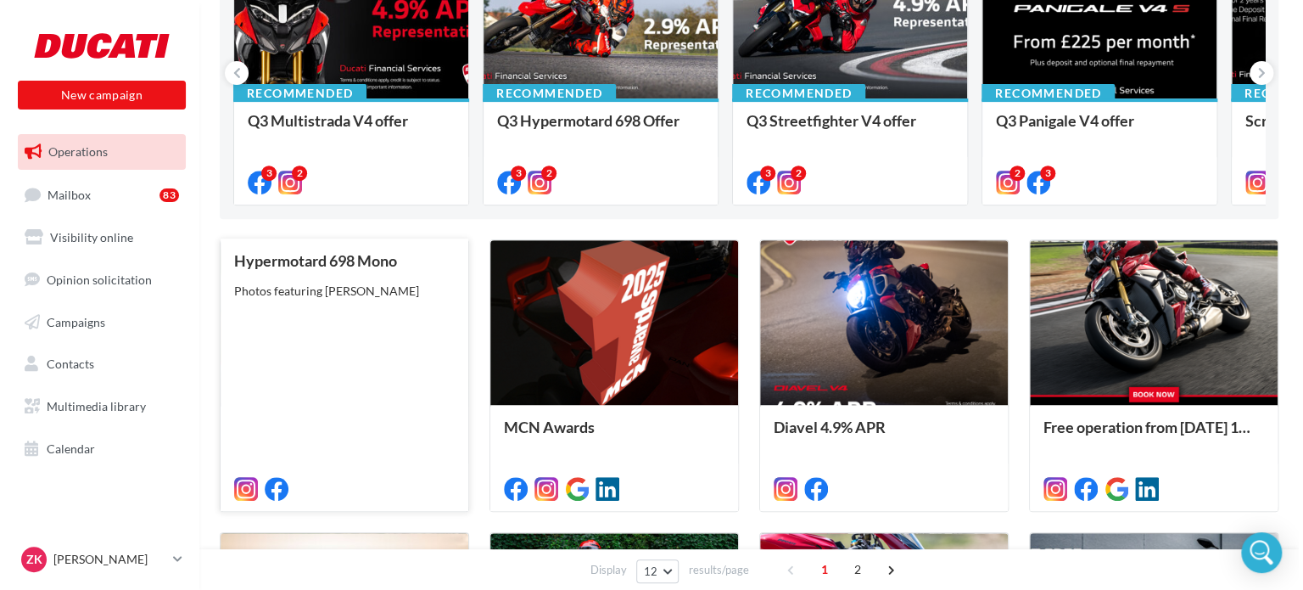
scroll to position [255, 0]
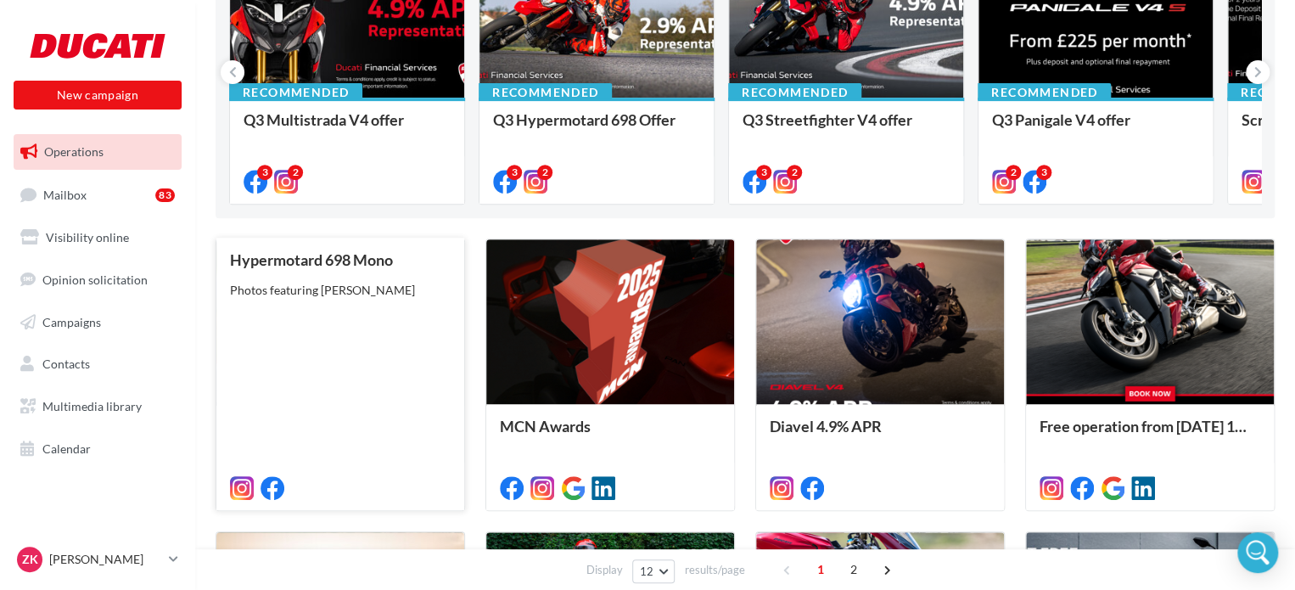
click at [377, 359] on div "Hypermotard 698 Mono Photos featuring Kevin Vandi" at bounding box center [340, 373] width 221 height 244
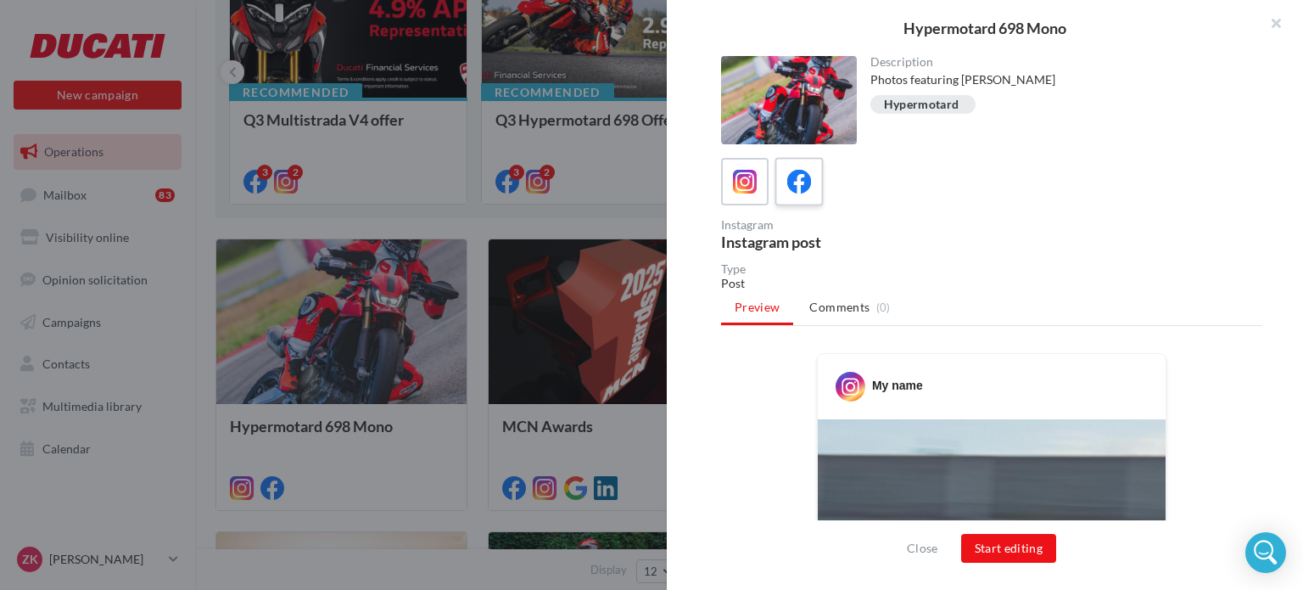
click at [801, 175] on icon at bounding box center [799, 182] width 25 height 25
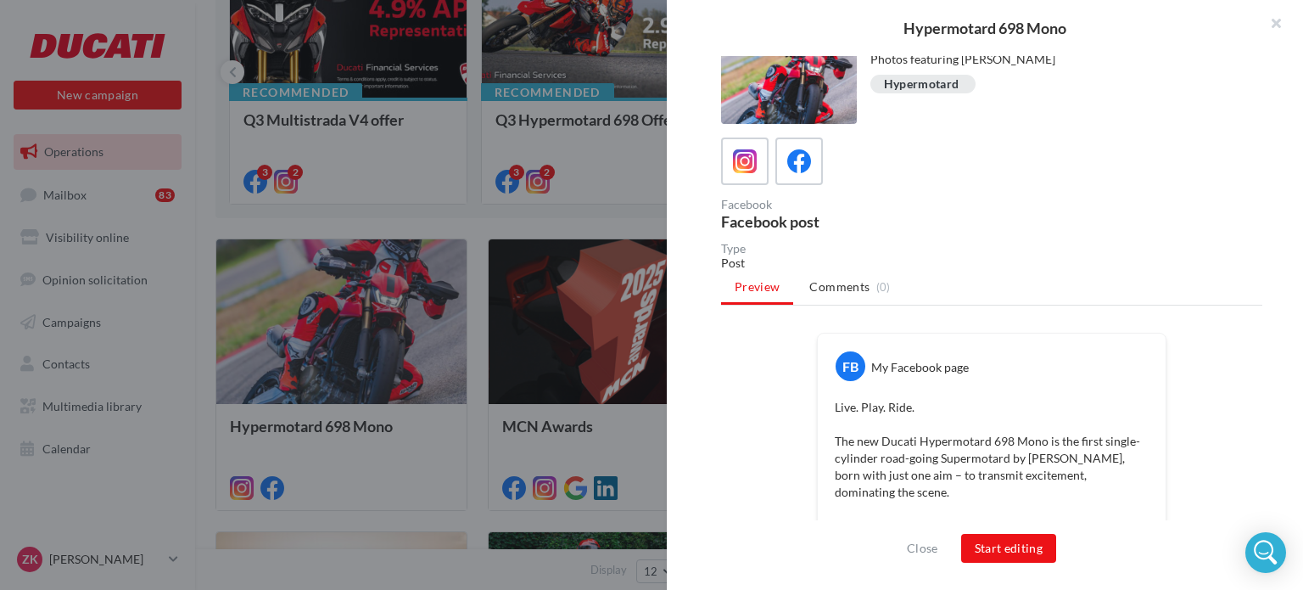
scroll to position [0, 0]
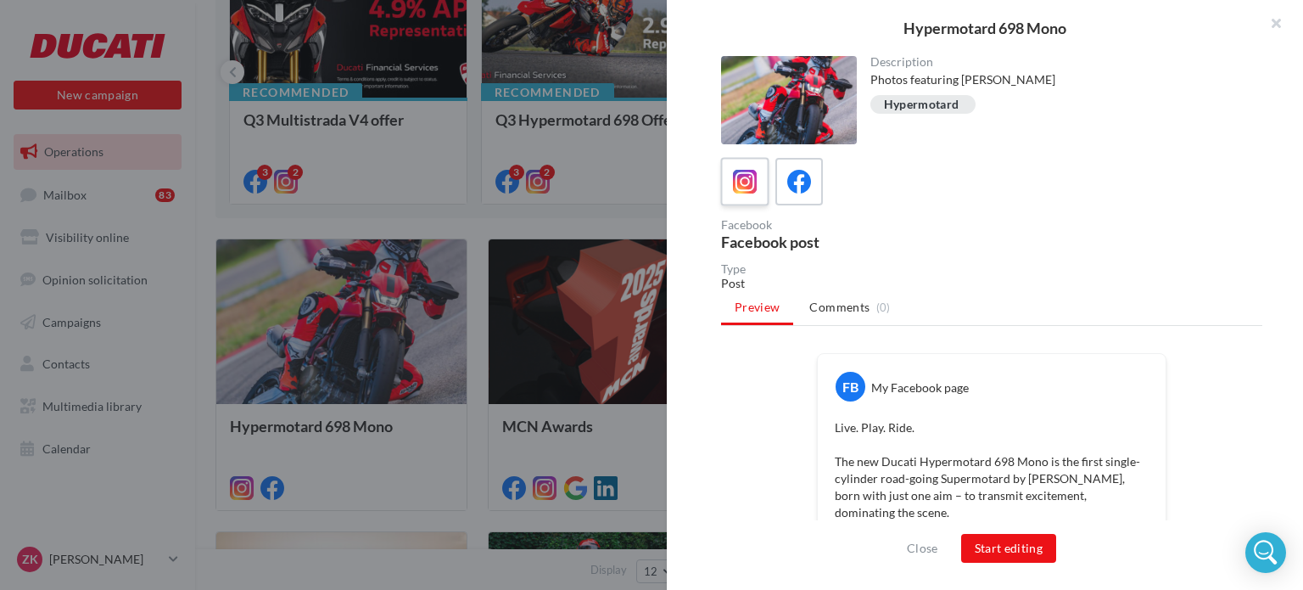
click at [755, 186] on icon at bounding box center [745, 182] width 25 height 25
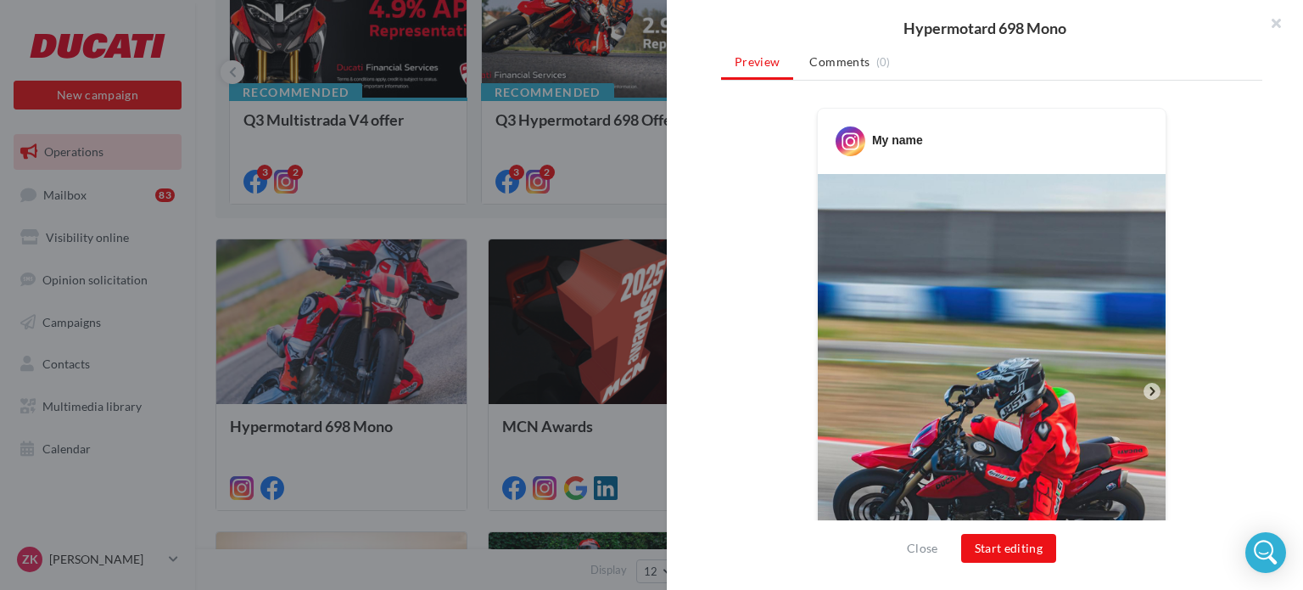
scroll to position [255, 0]
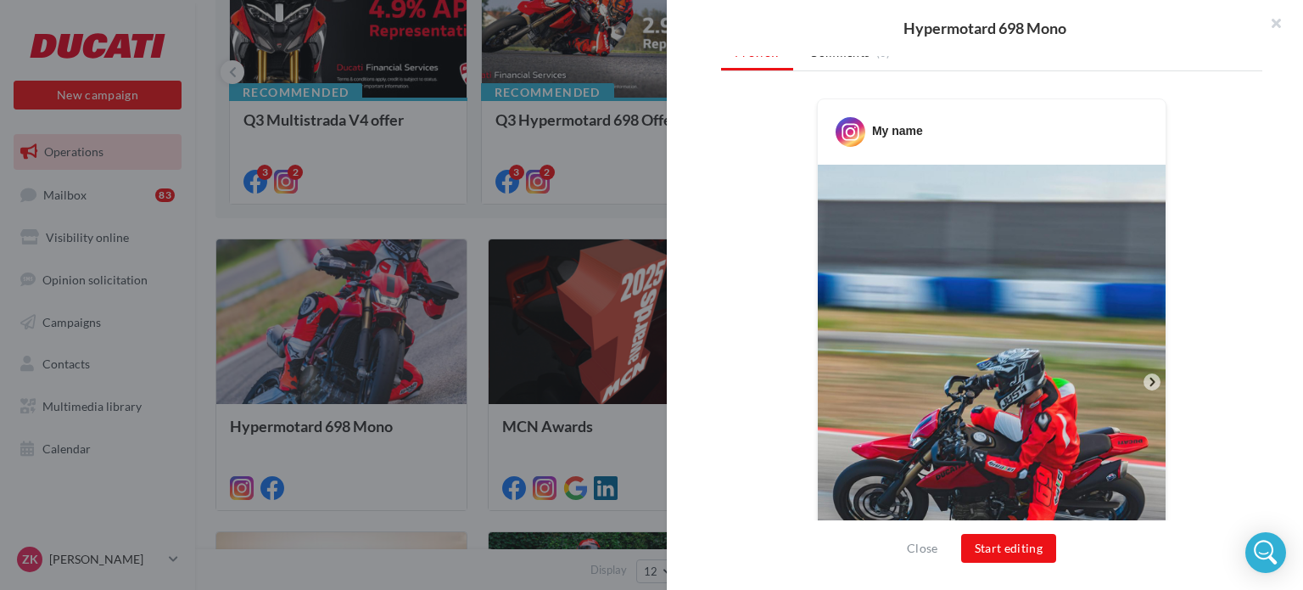
click at [1145, 380] on icon at bounding box center [1152, 381] width 15 height 15
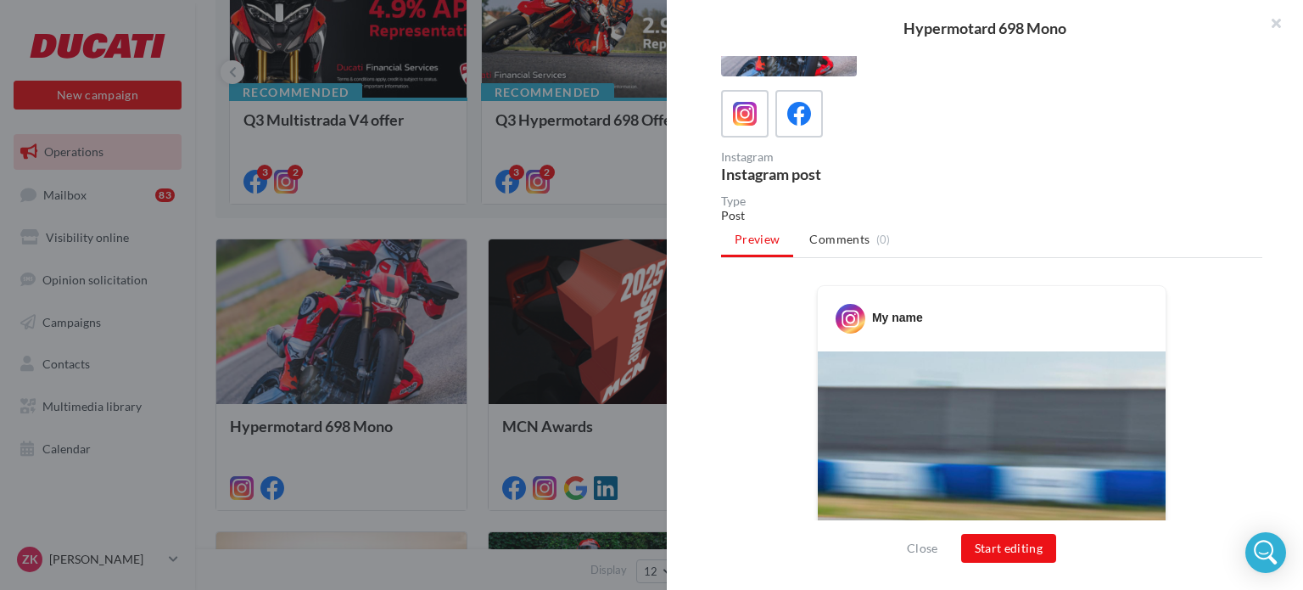
scroll to position [0, 0]
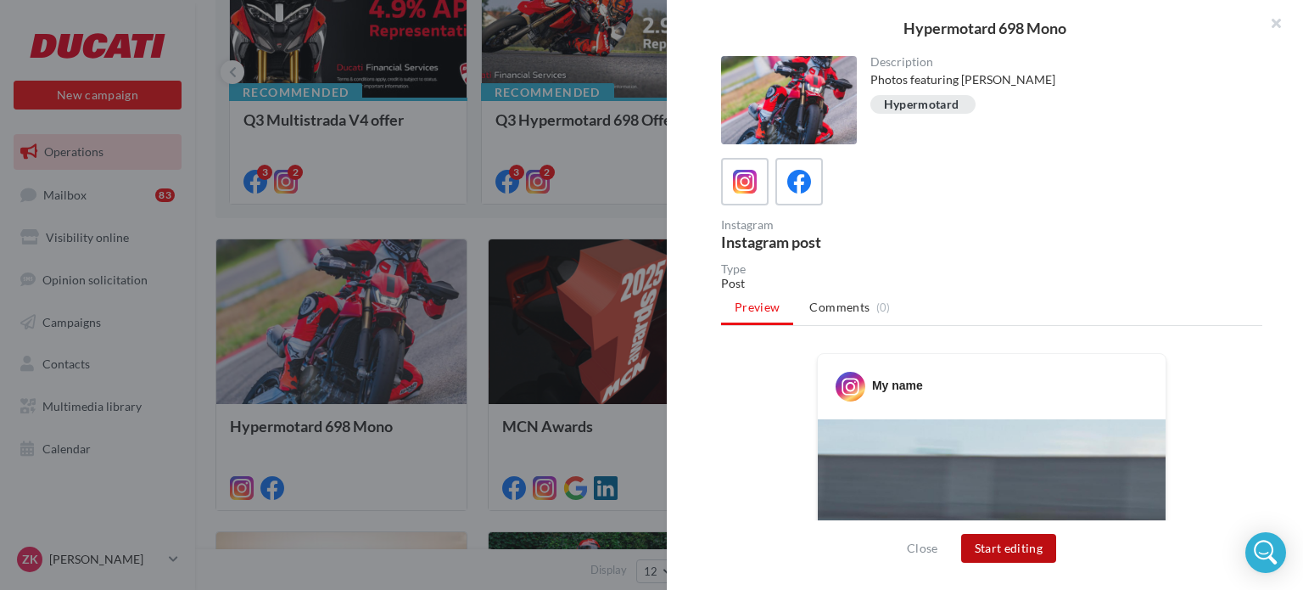
click at [1014, 557] on button "Start editing" at bounding box center [1009, 548] width 96 height 29
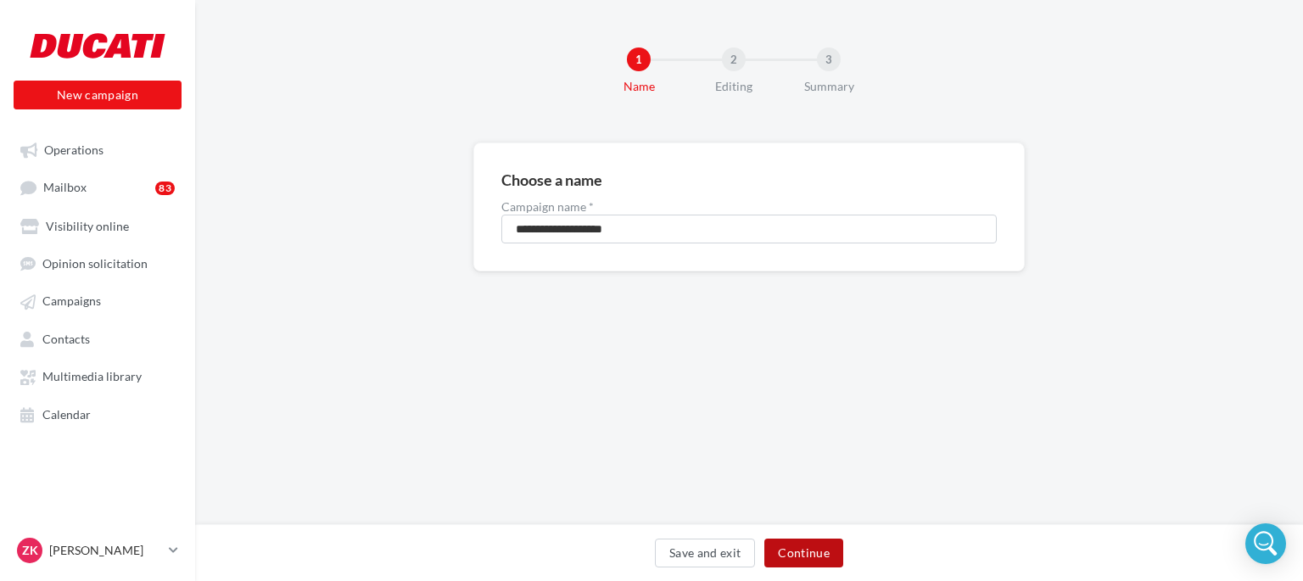
click at [815, 555] on button "Continue" at bounding box center [804, 553] width 79 height 29
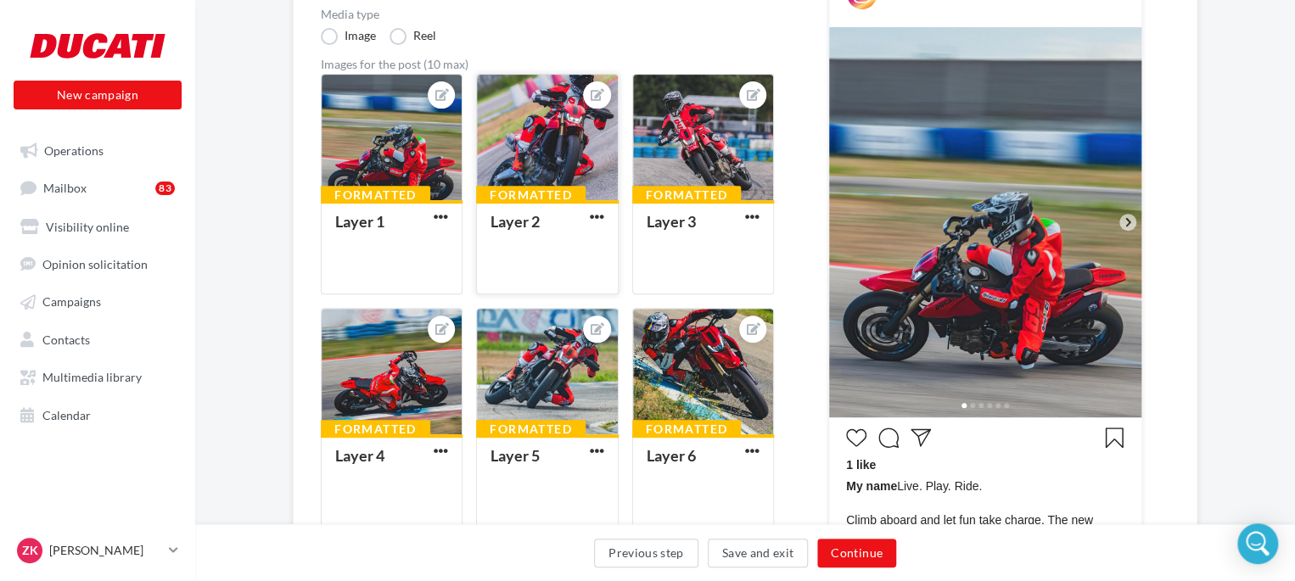
scroll to position [255, 0]
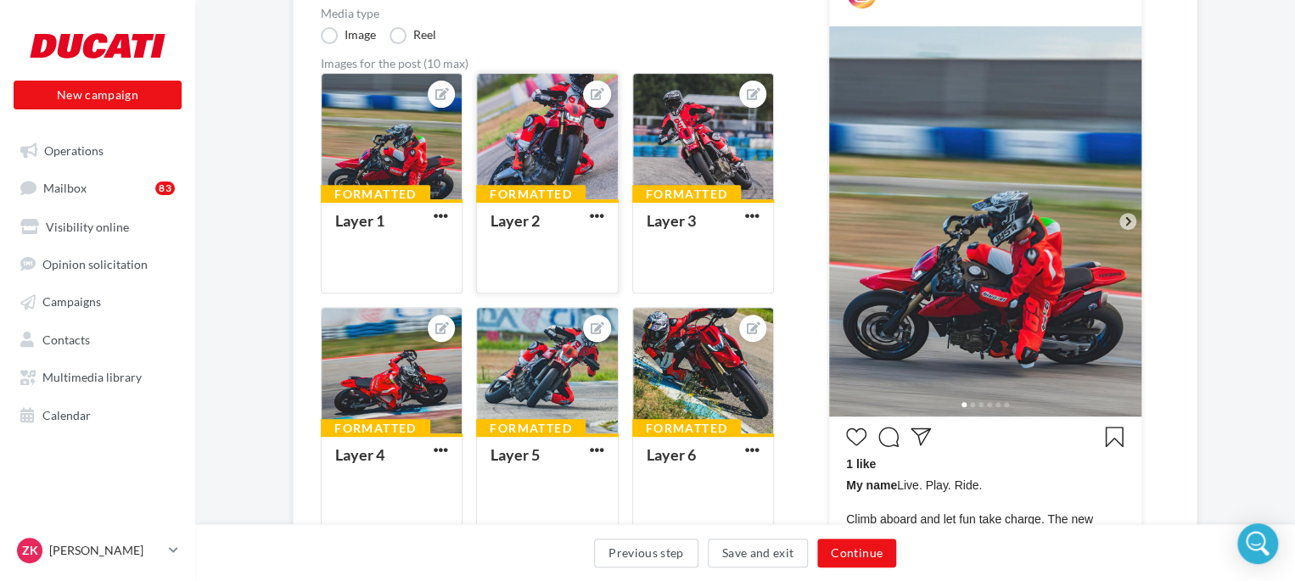
click at [525, 182] on div at bounding box center [547, 137] width 140 height 127
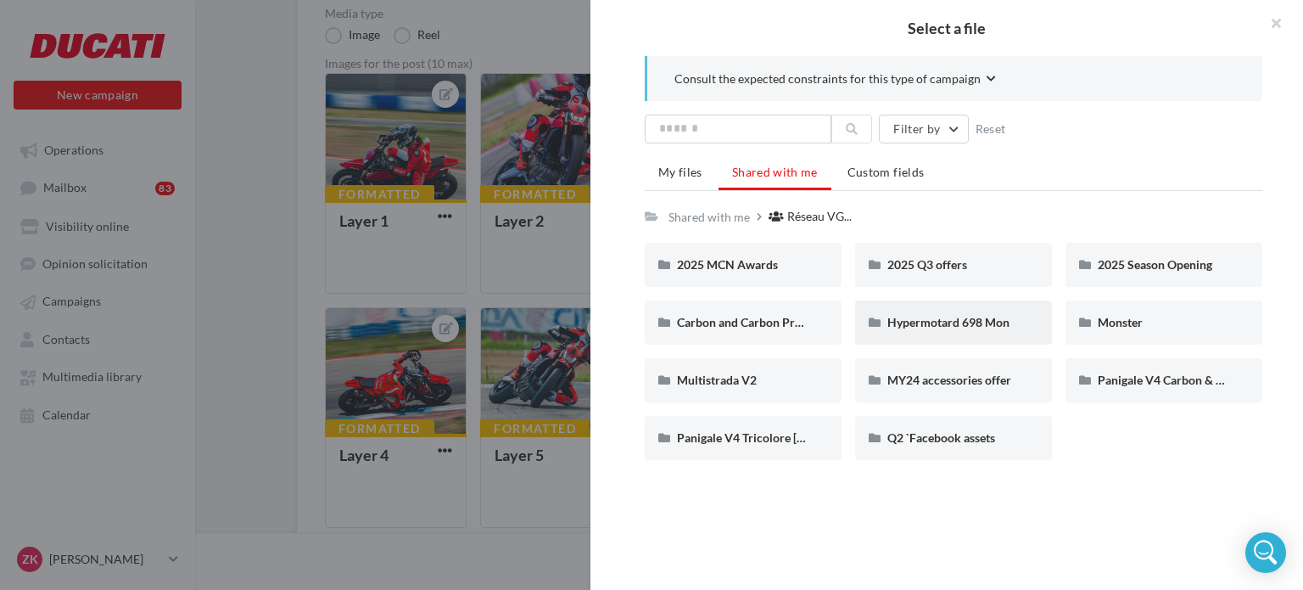
click at [978, 308] on div "Hypermotard 698 Mon" at bounding box center [953, 322] width 197 height 44
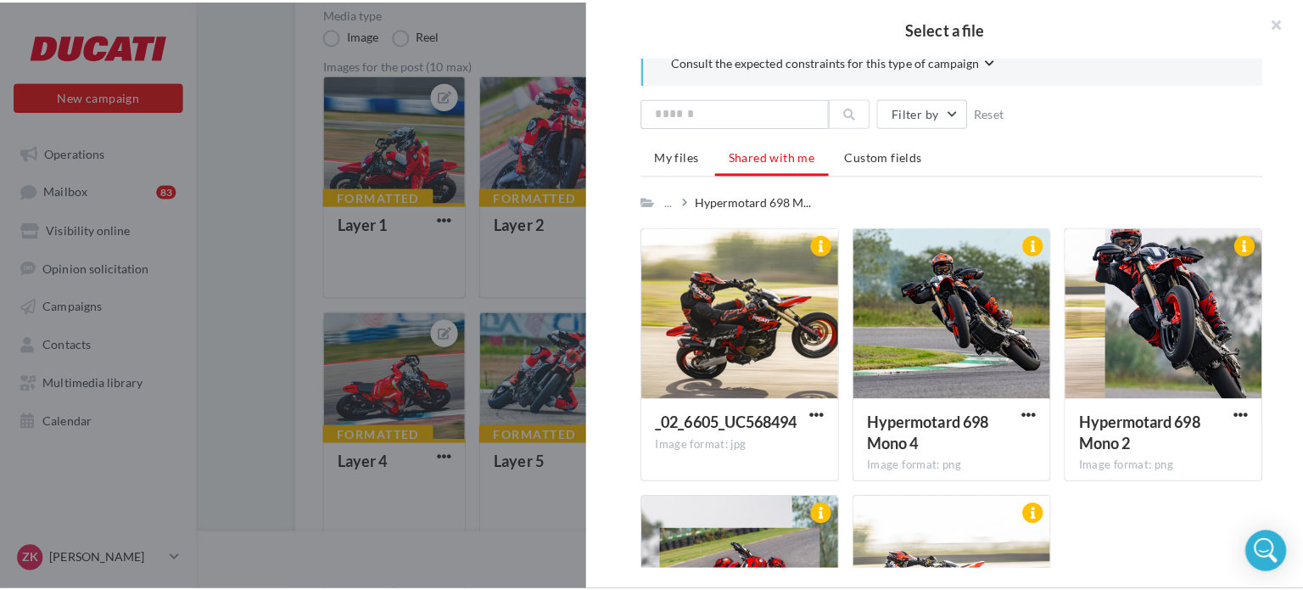
scroll to position [0, 0]
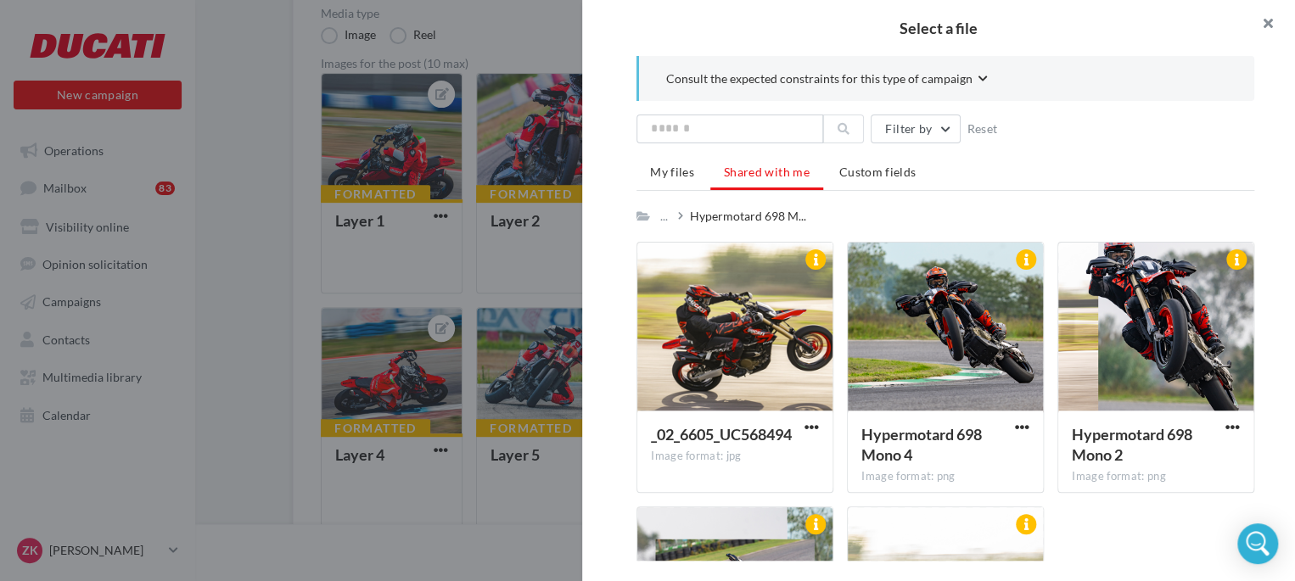
click at [1265, 17] on button "button" at bounding box center [1261, 25] width 68 height 51
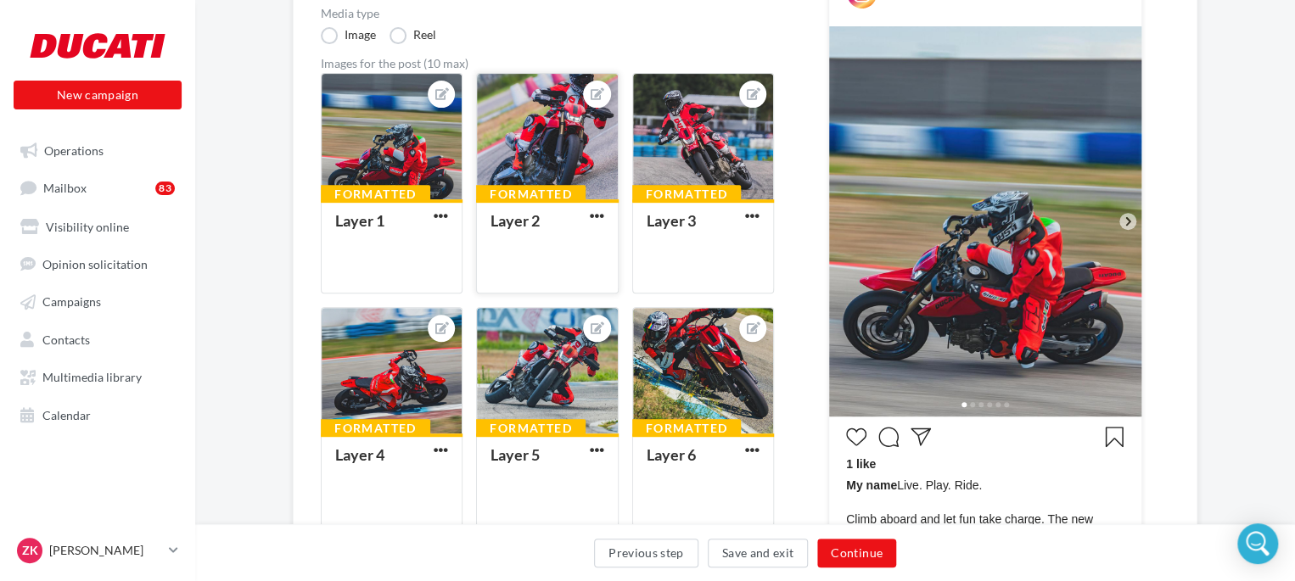
click at [557, 138] on div at bounding box center [547, 137] width 140 height 127
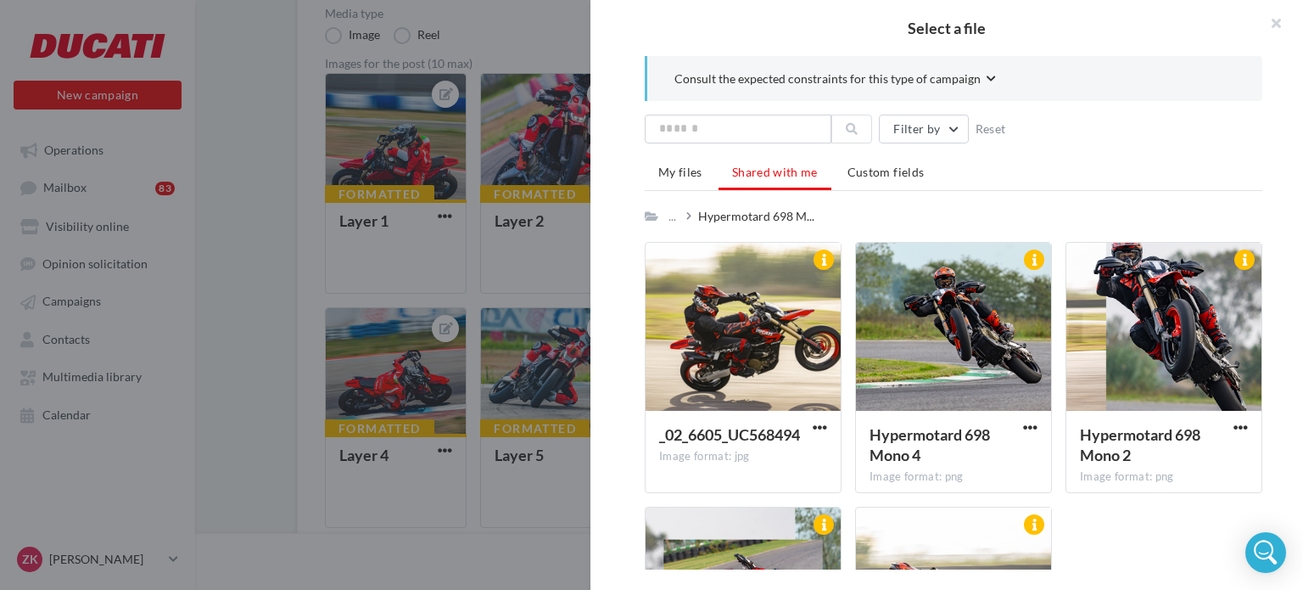
click at [652, 213] on icon at bounding box center [652, 216] width 14 height 12
click at [686, 213] on div "..." at bounding box center [681, 216] width 33 height 24
click at [675, 219] on div "..." at bounding box center [672, 216] width 14 height 24
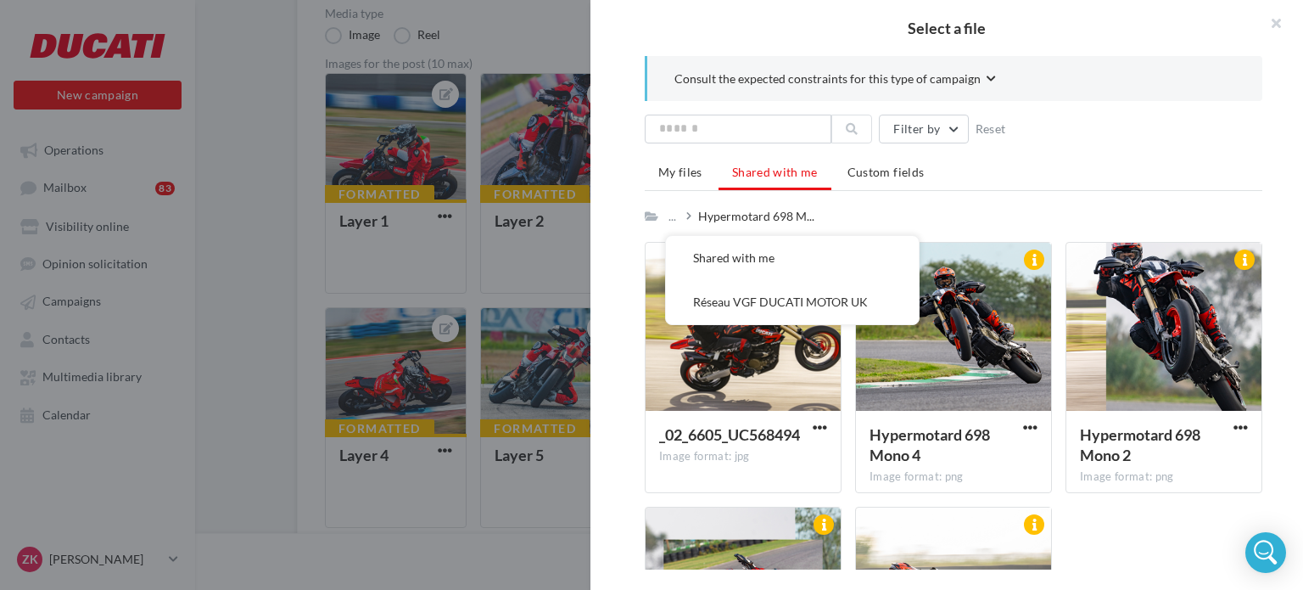
drag, startPoint x: 973, startPoint y: 199, endPoint x: 825, endPoint y: 197, distance: 148.5
click at [972, 200] on div "My files Shared with me Custom fields ... Shared with me Réseau VGF DUCATI MOTO…" at bounding box center [954, 464] width 618 height 614
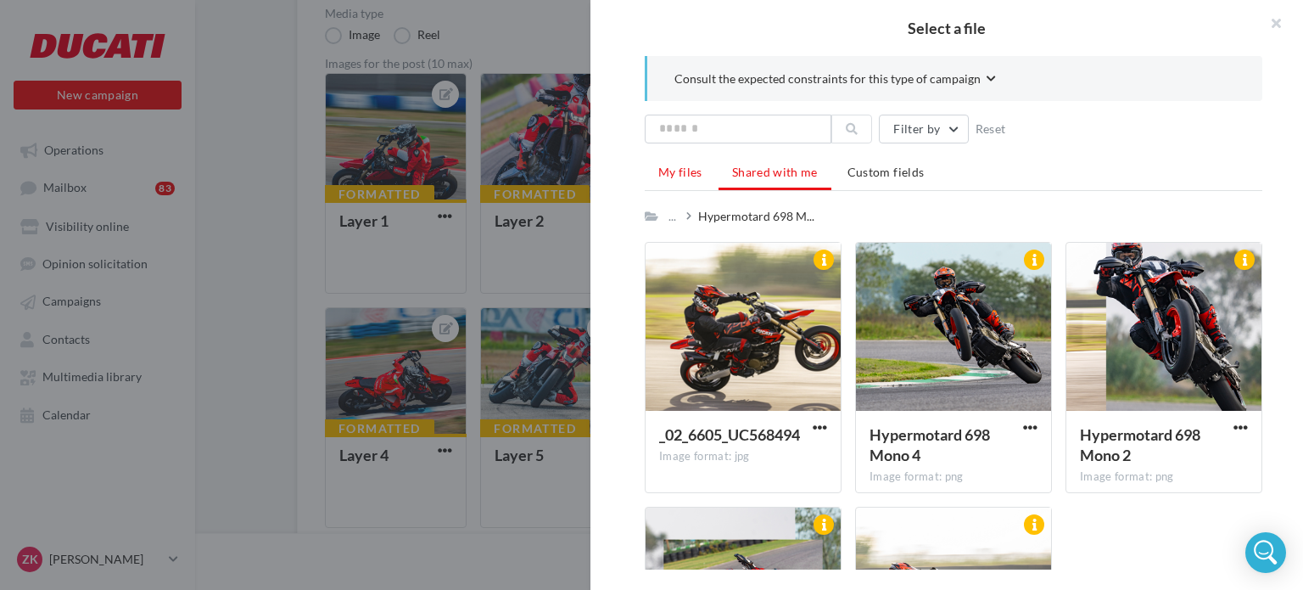
click at [699, 171] on span "My files" at bounding box center [680, 172] width 44 height 14
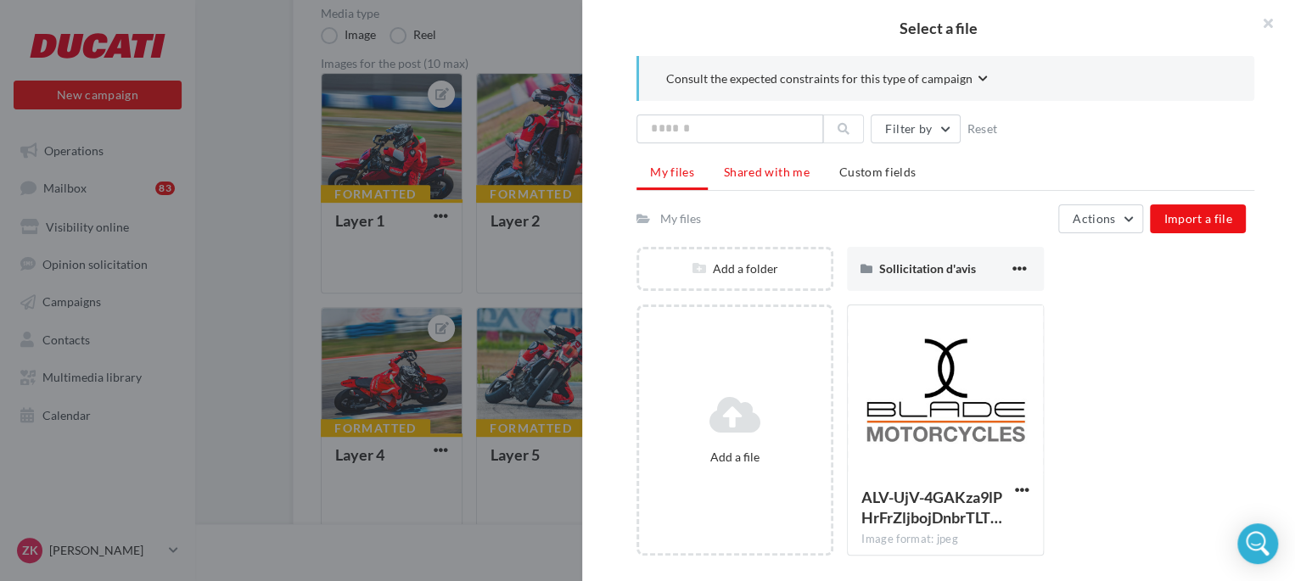
click at [774, 173] on span "Shared with me" at bounding box center [767, 172] width 86 height 14
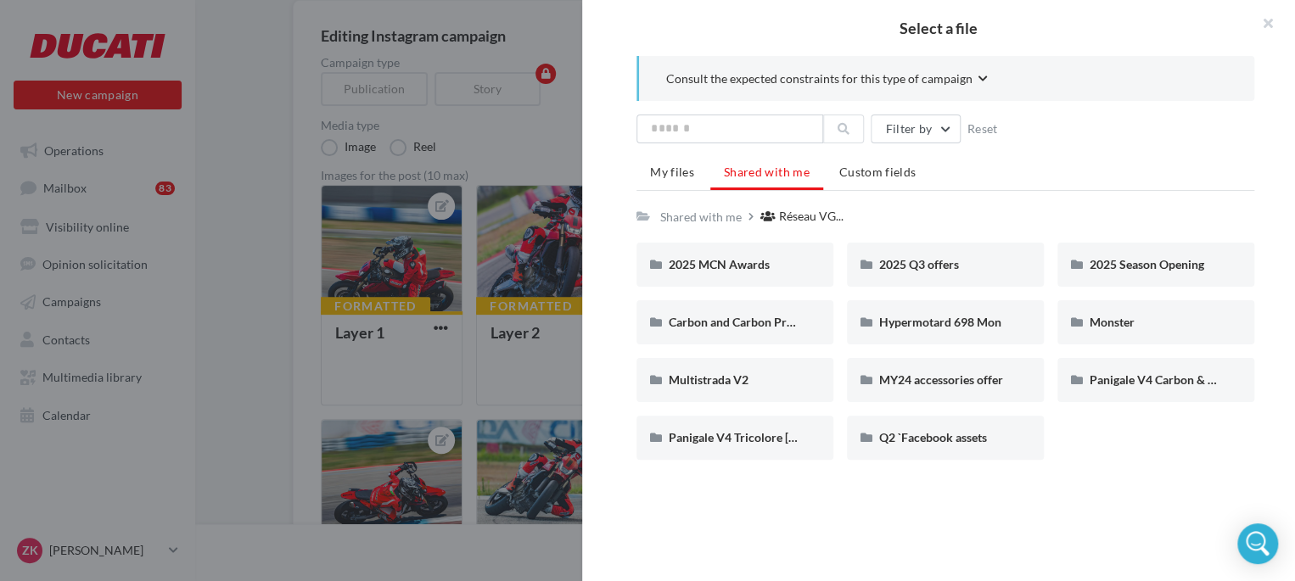
scroll to position [85, 0]
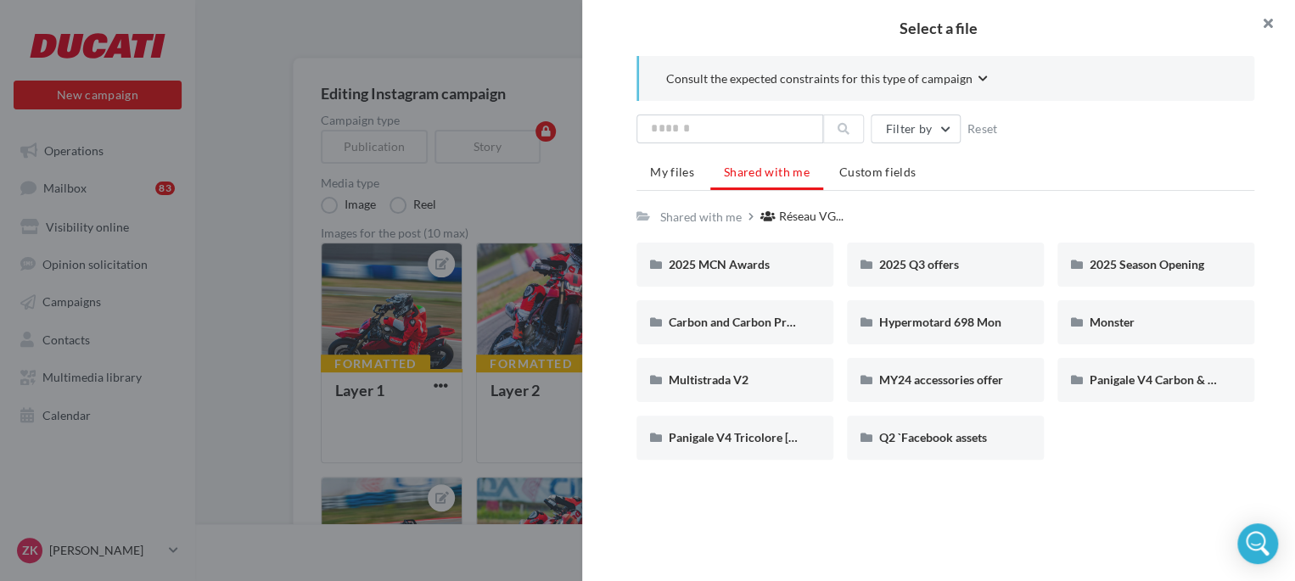
click at [1267, 21] on button "button" at bounding box center [1261, 25] width 68 height 51
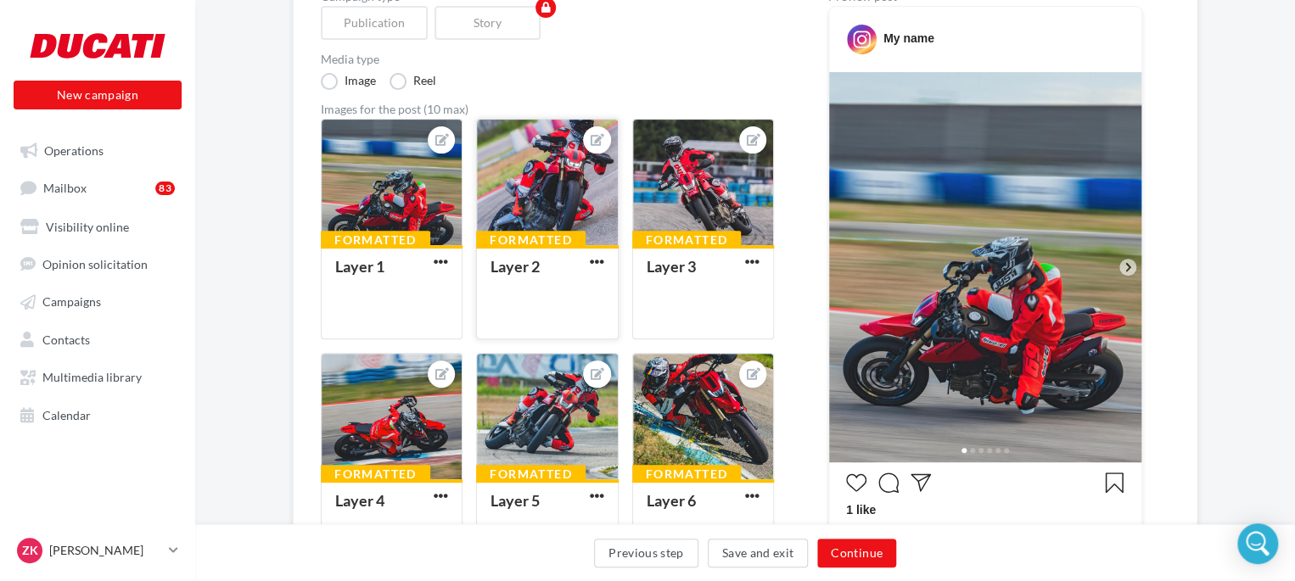
scroll to position [170, 0]
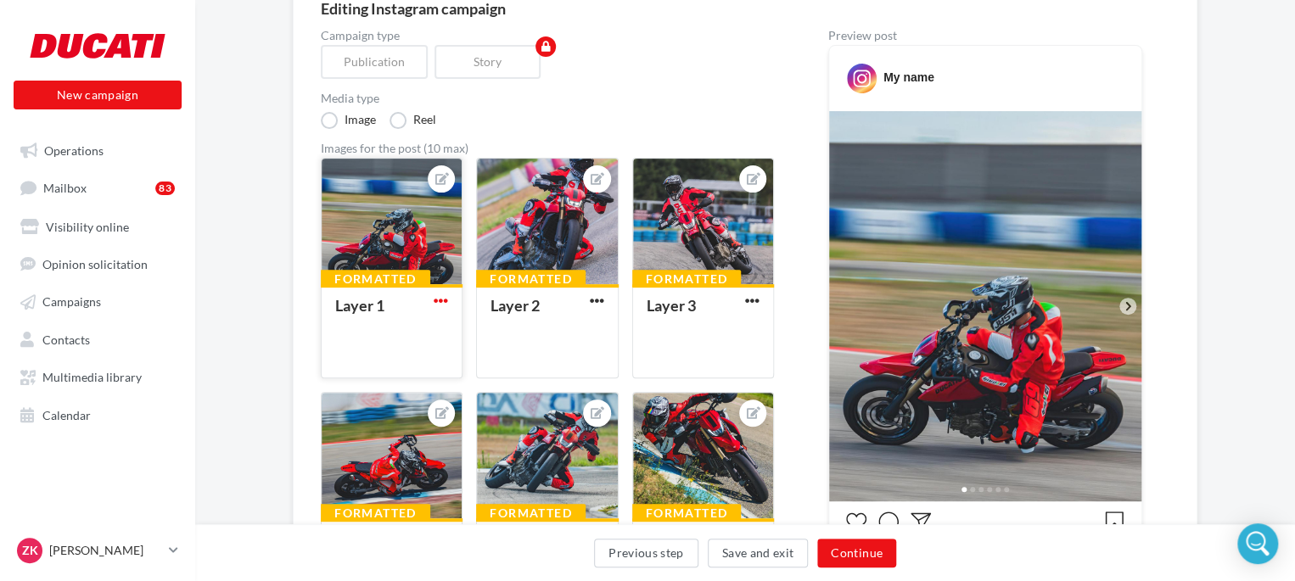
click at [440, 300] on span "button" at bounding box center [441, 301] width 14 height 14
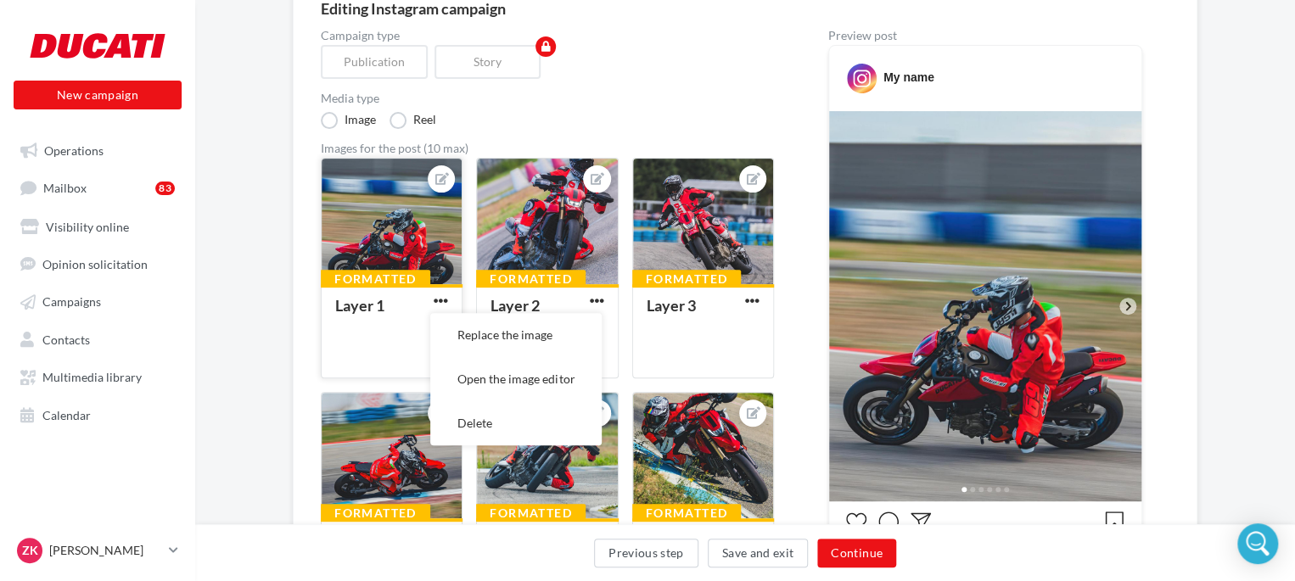
click at [381, 217] on div at bounding box center [392, 222] width 140 height 127
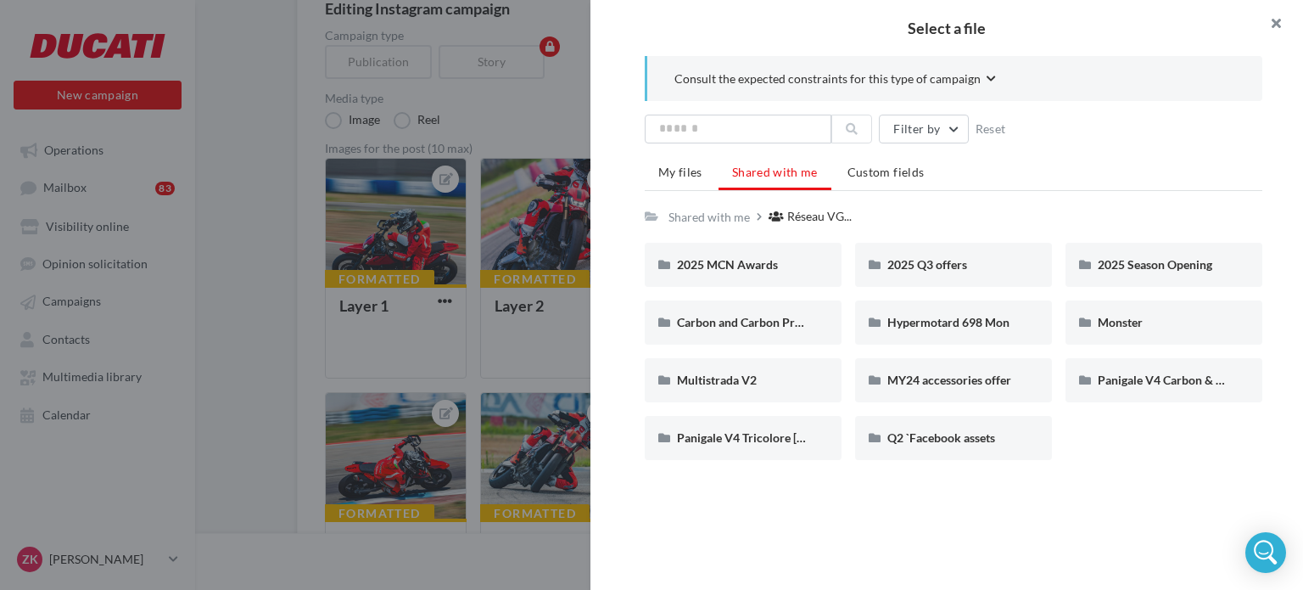
click at [1270, 24] on button "button" at bounding box center [1269, 25] width 68 height 51
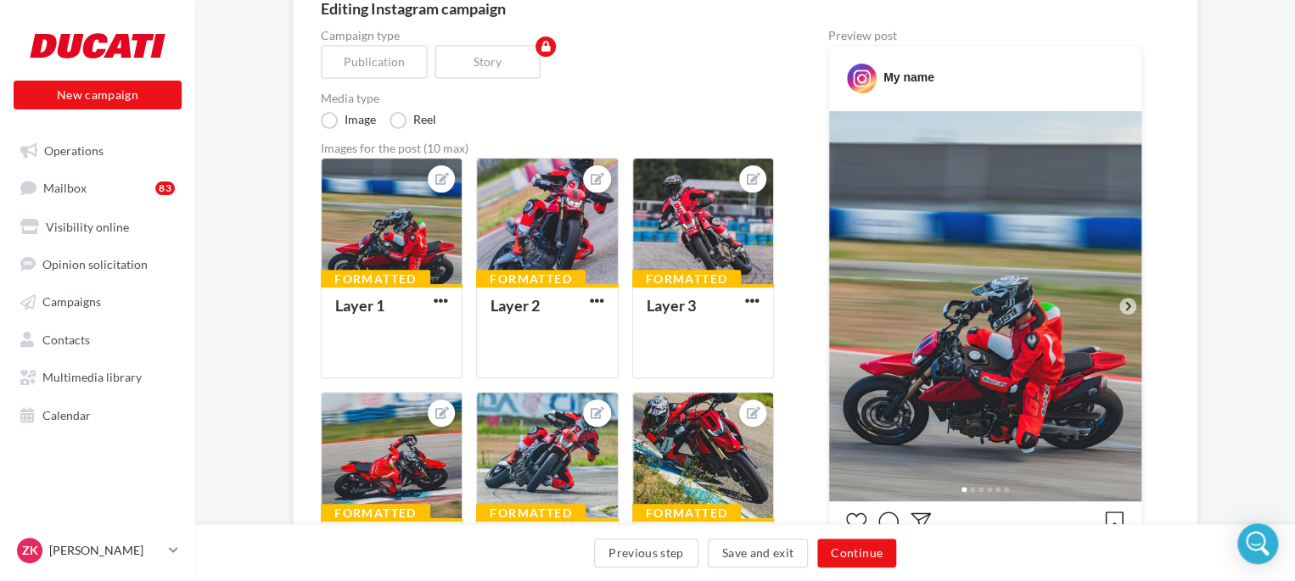
drag, startPoint x: 913, startPoint y: 277, endPoint x: 1170, endPoint y: 255, distance: 258.1
click at [1125, 307] on icon at bounding box center [1127, 306] width 15 height 15
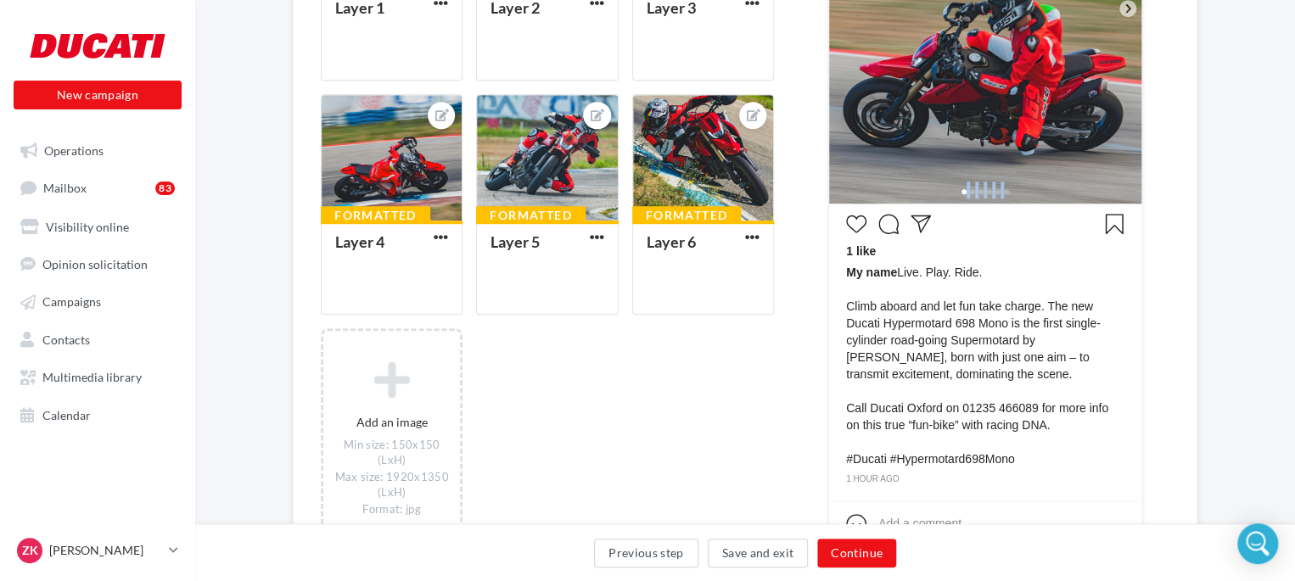
scroll to position [509, 0]
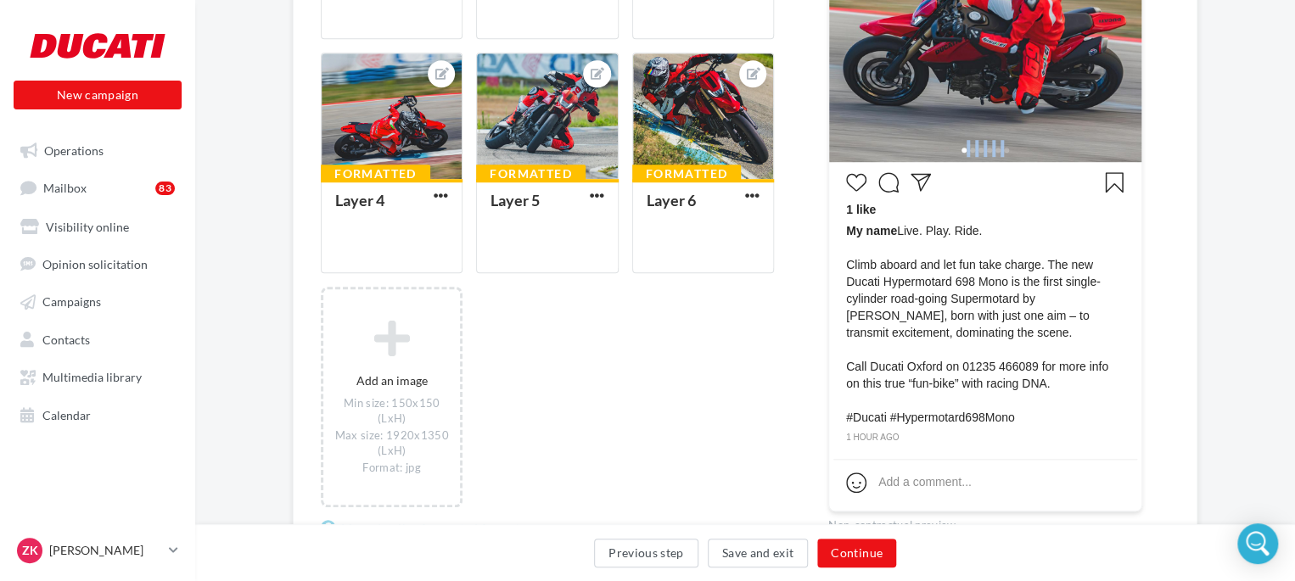
click at [970, 150] on span at bounding box center [972, 150] width 5 height 5
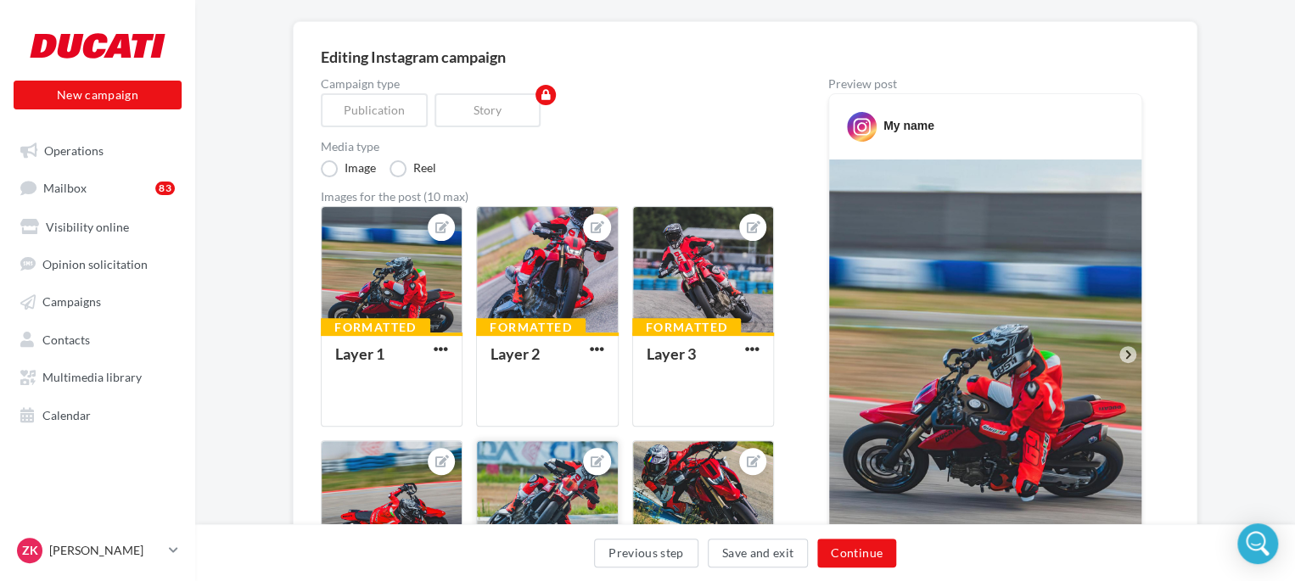
scroll to position [0, 0]
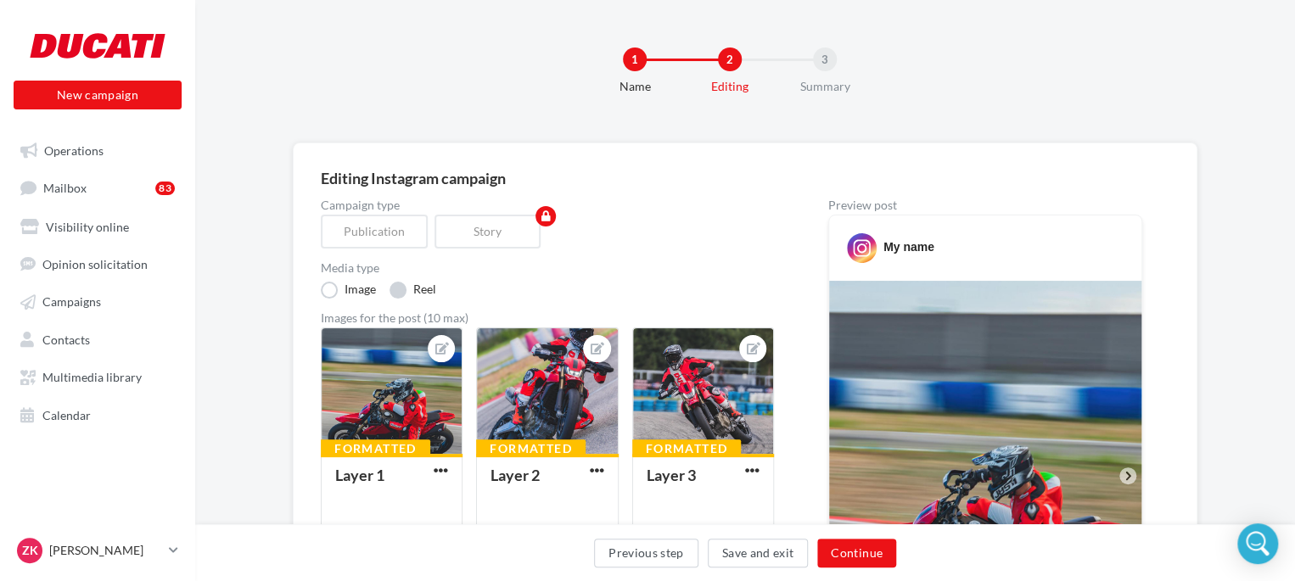
click at [400, 288] on label "Reel" at bounding box center [412, 290] width 47 height 17
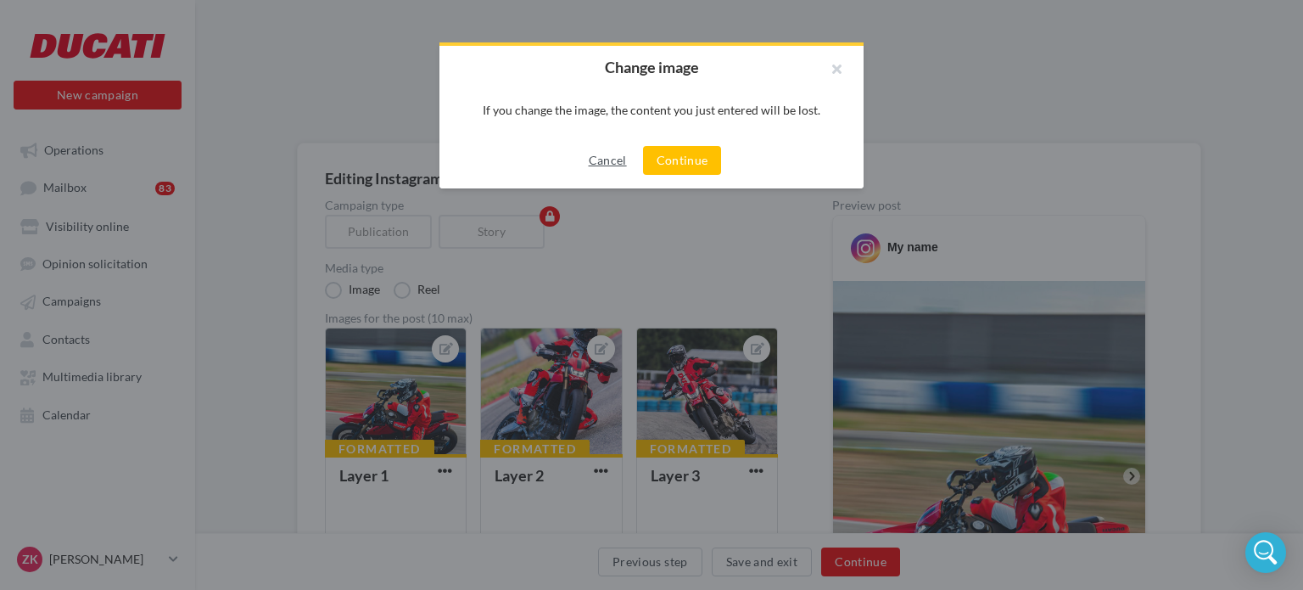
click at [587, 158] on button "Cancel" at bounding box center [608, 160] width 52 height 20
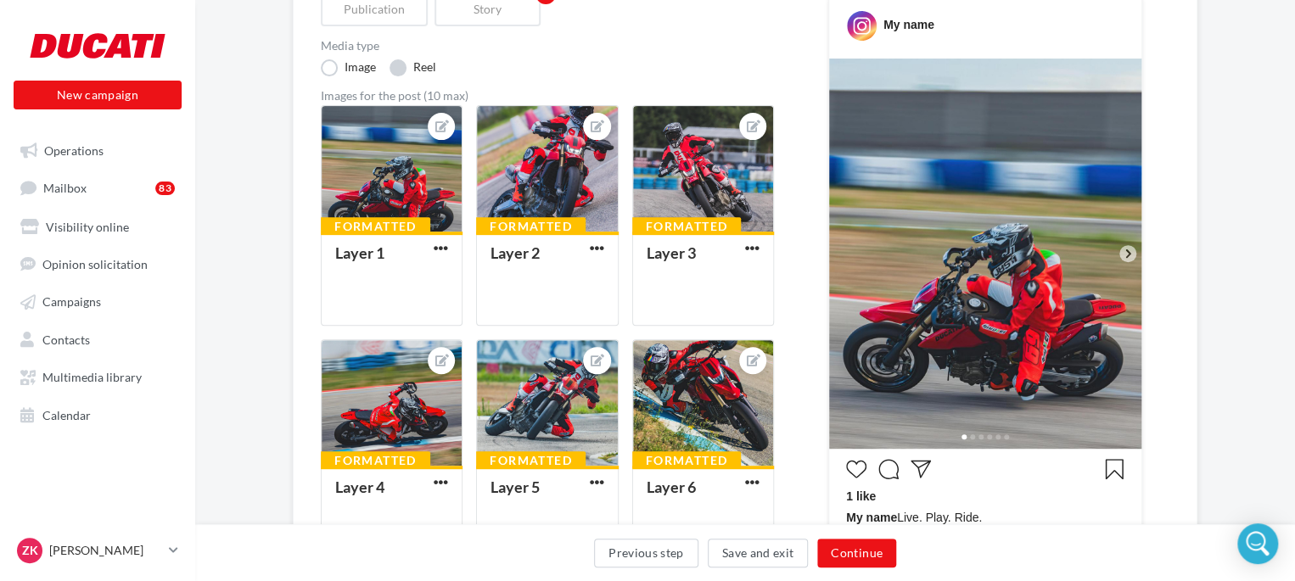
scroll to position [255, 0]
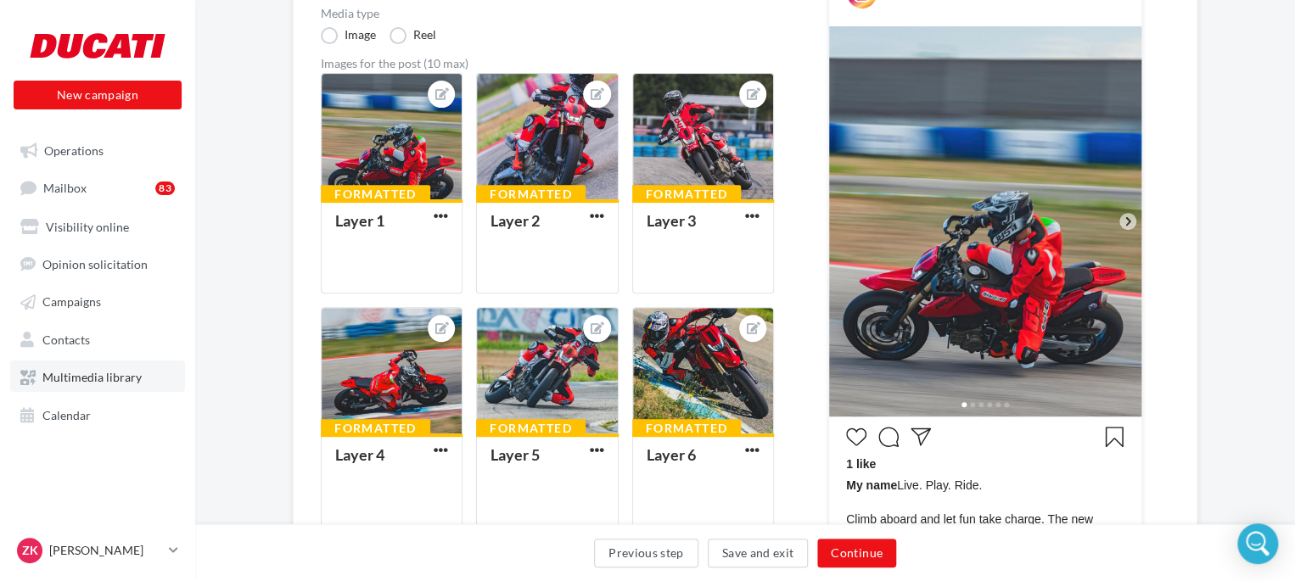
click at [92, 373] on span "Multimedia library" at bounding box center [91, 377] width 99 height 14
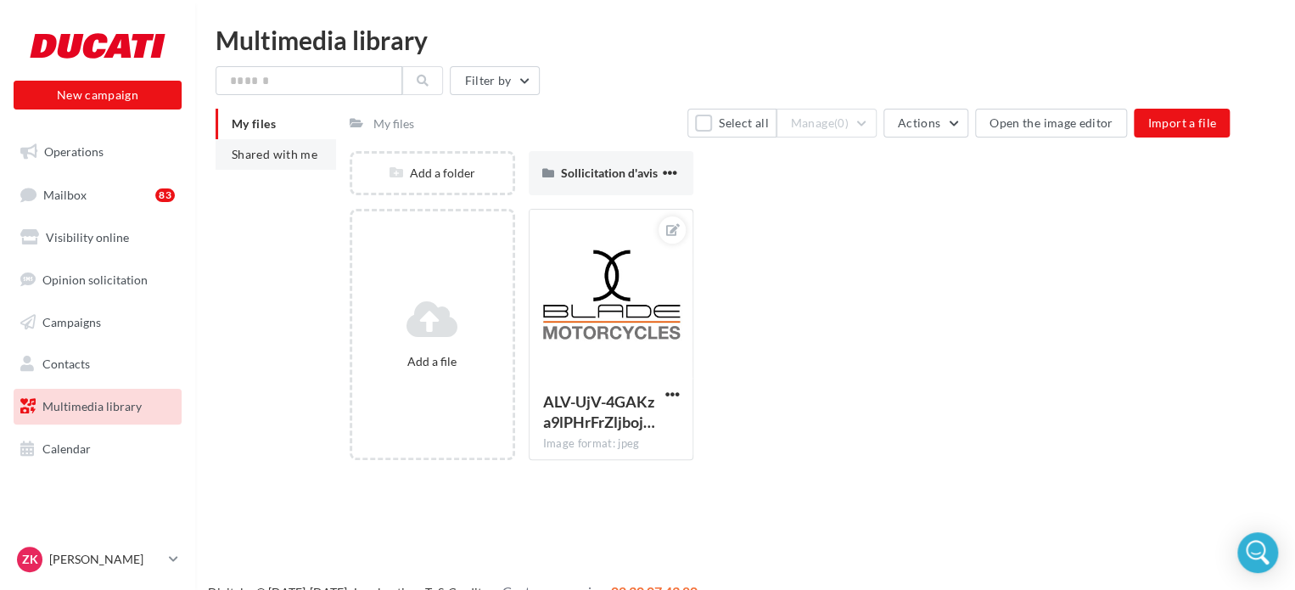
click at [268, 154] on span "Shared with me" at bounding box center [275, 154] width 86 height 14
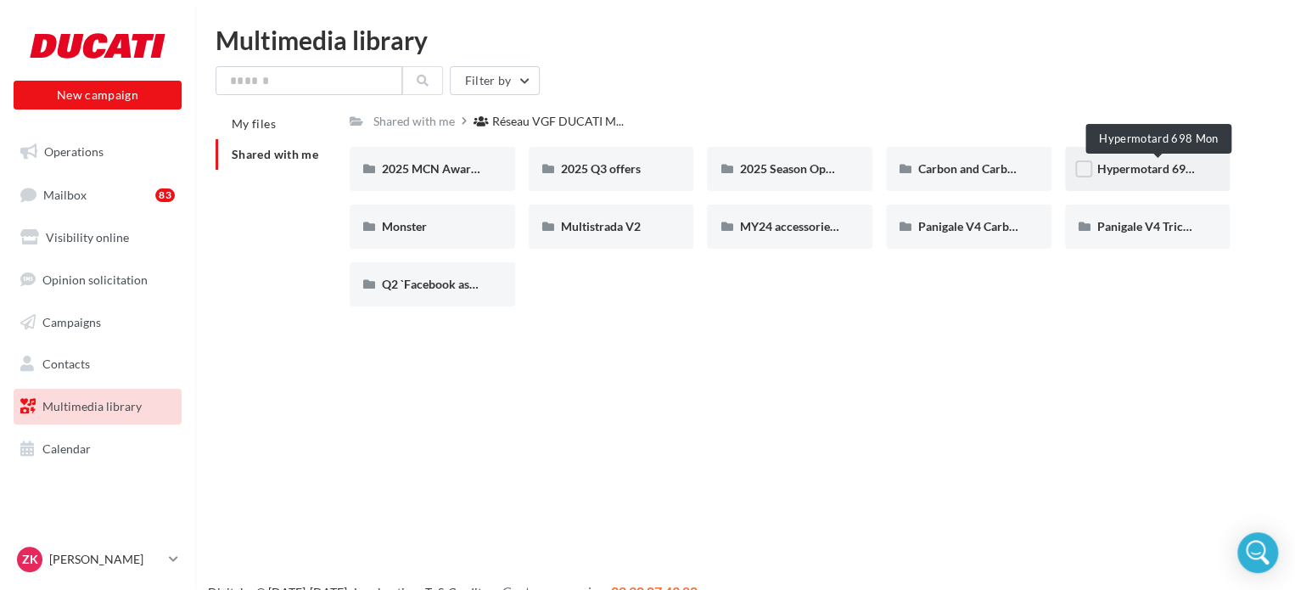
click at [1134, 170] on span "Hypermotard 698 Mon" at bounding box center [1158, 168] width 122 height 14
click at [414, 128] on div "Shared with me" at bounding box center [413, 121] width 81 height 17
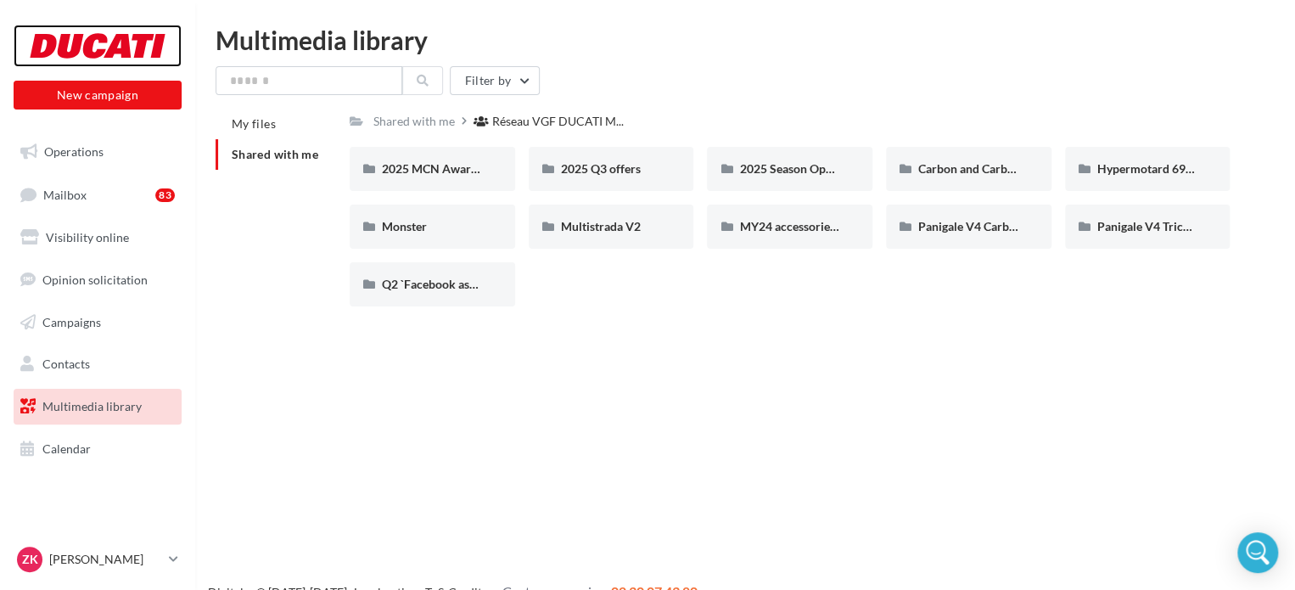
click at [78, 36] on div at bounding box center [98, 46] width 136 height 42
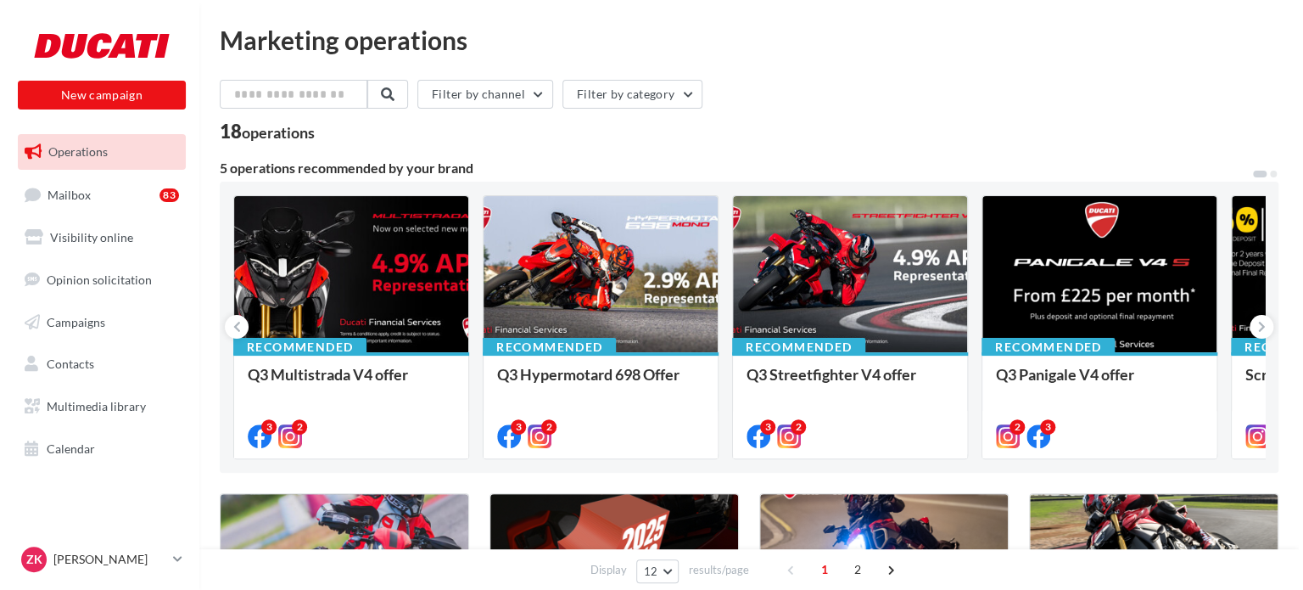
scroll to position [170, 0]
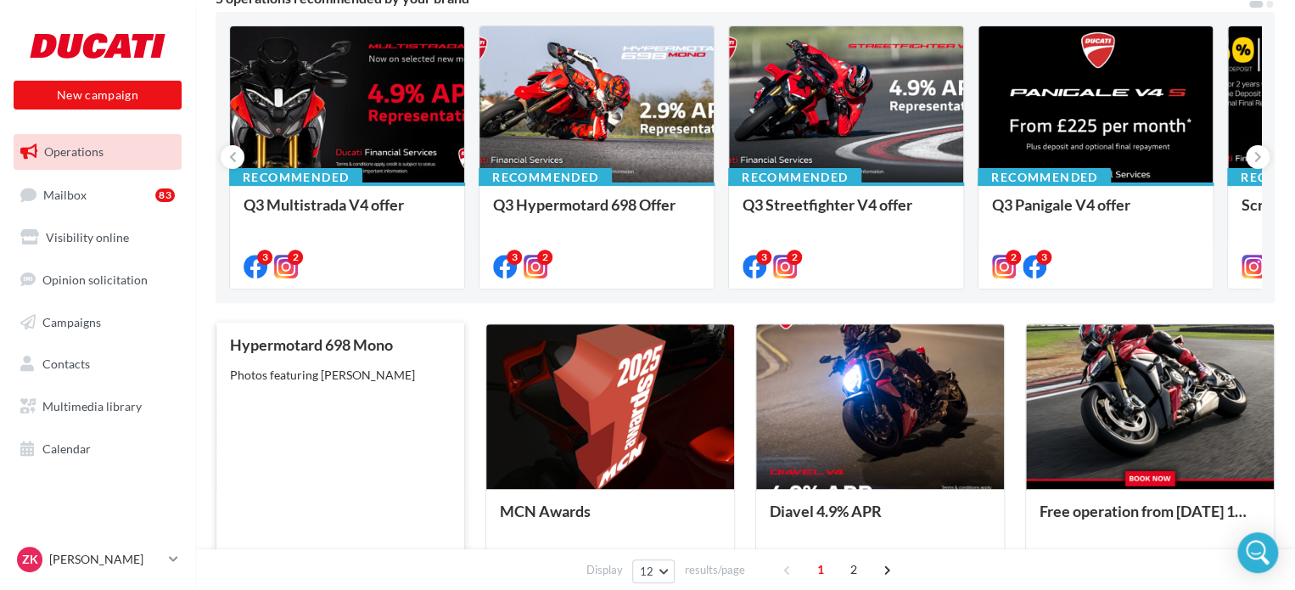
click at [380, 408] on div "Hypermotard 698 Mono Photos featuring [PERSON_NAME]" at bounding box center [340, 458] width 221 height 244
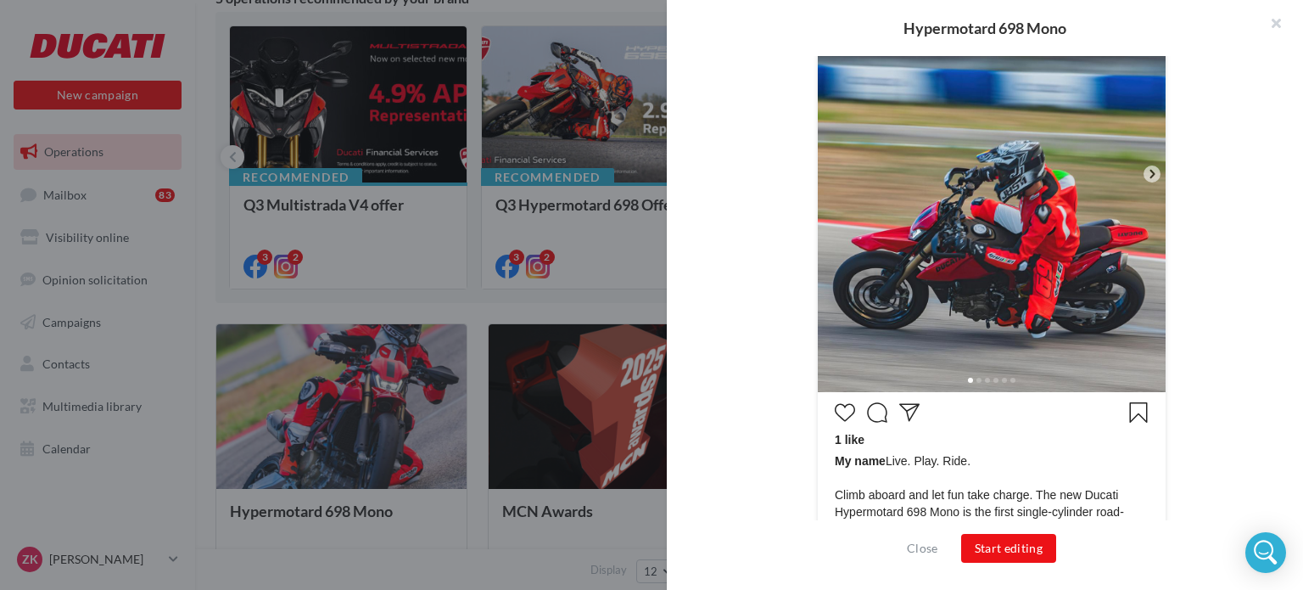
scroll to position [672, 0]
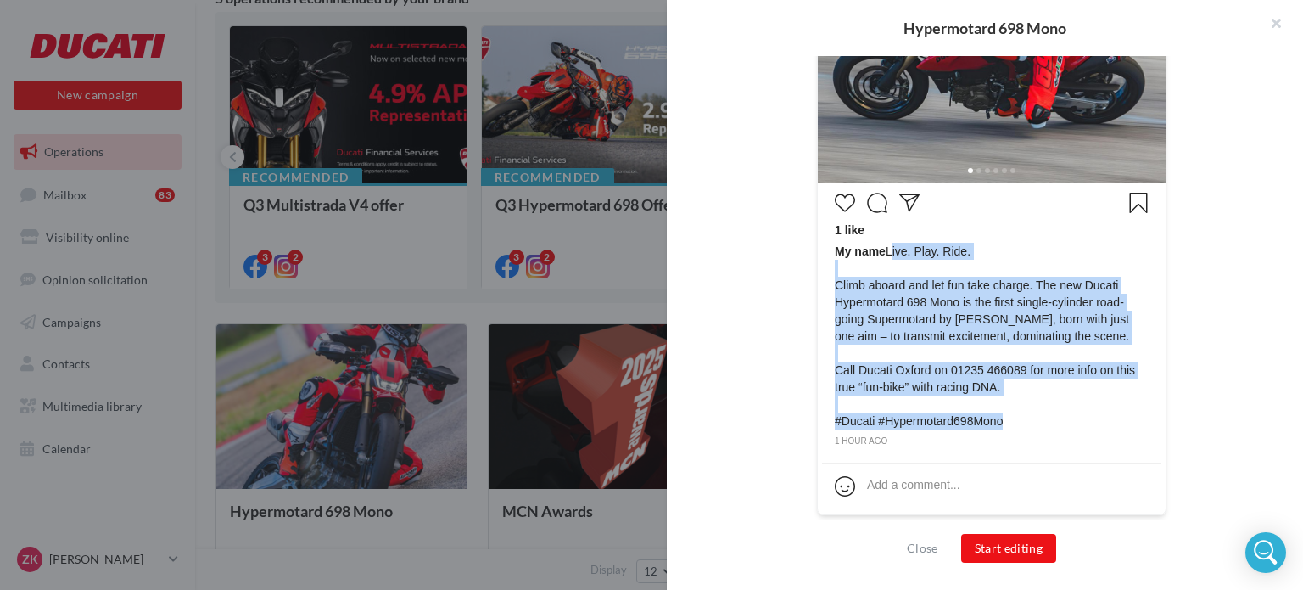
drag, startPoint x: 886, startPoint y: 250, endPoint x: 989, endPoint y: 383, distance: 167.5
click at [1028, 416] on span "My name Live. Play. Ride. Climb aboard and let fun take charge. The new Ducati …" at bounding box center [992, 336] width 314 height 187
copy span "Live. Play. Ride. Climb aboard and let fun take charge. The new Ducati Hypermot…"
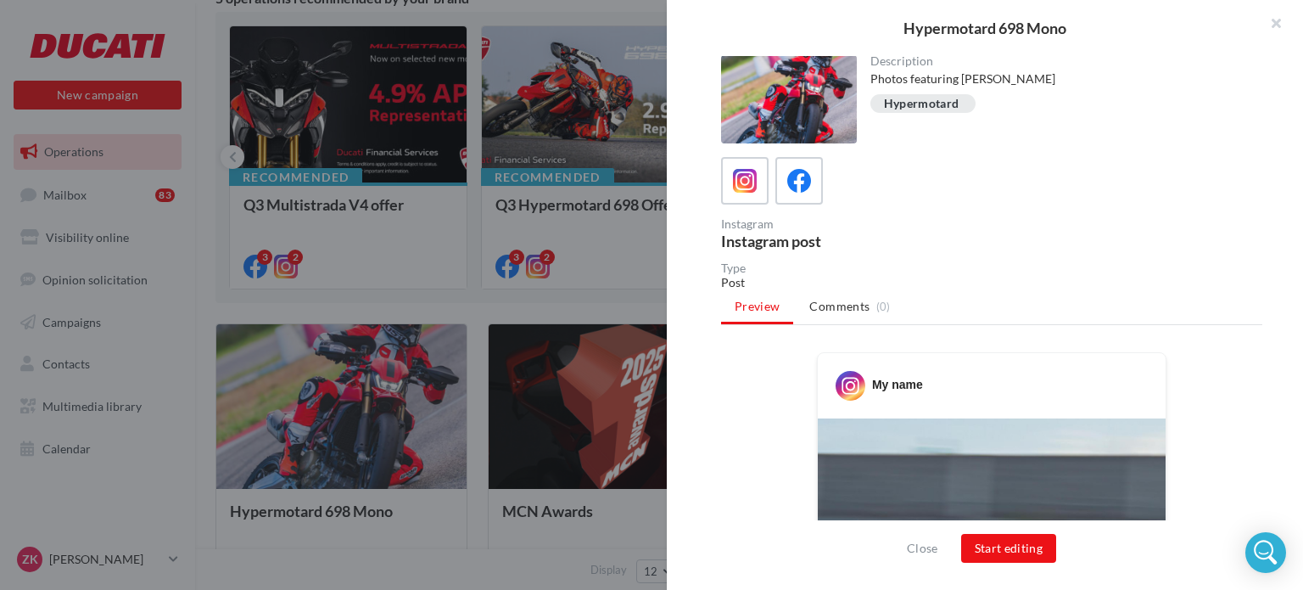
scroll to position [0, 0]
click at [793, 192] on icon at bounding box center [799, 182] width 25 height 25
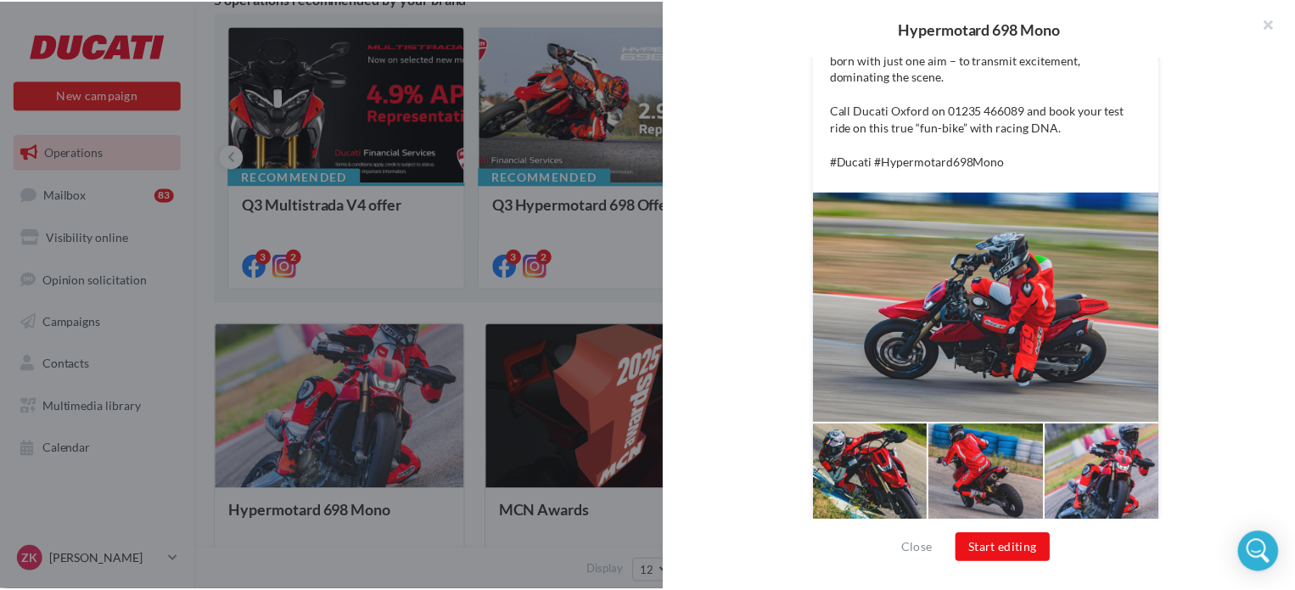
scroll to position [445, 0]
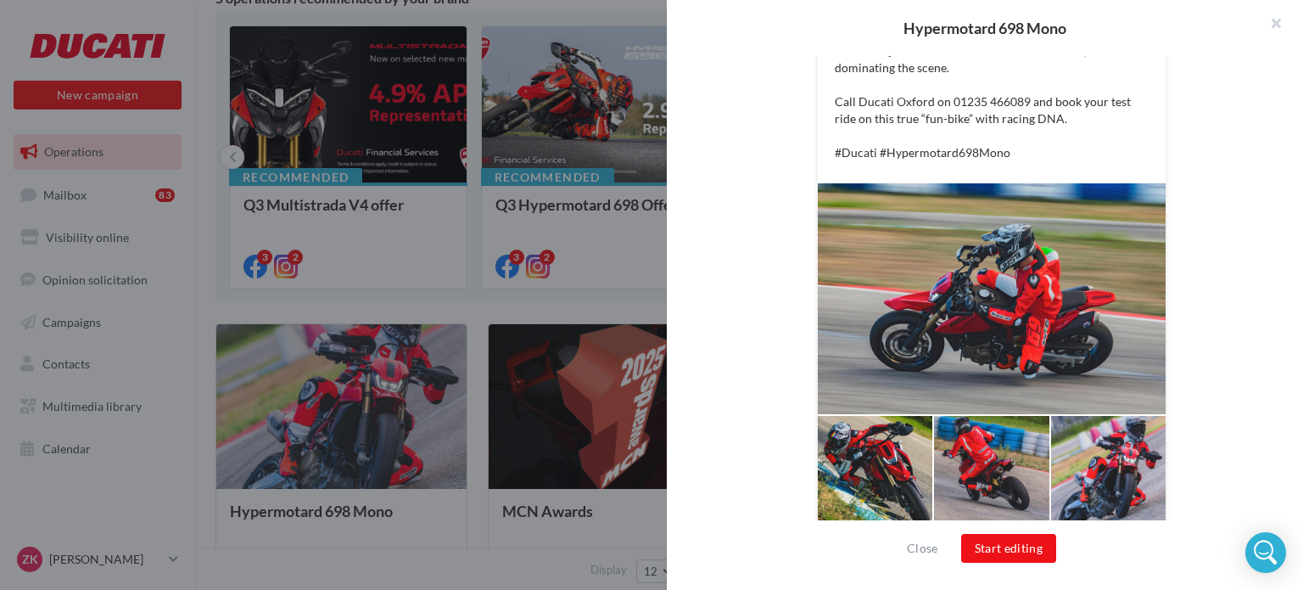
click at [482, 319] on div at bounding box center [651, 295] width 1303 height 590
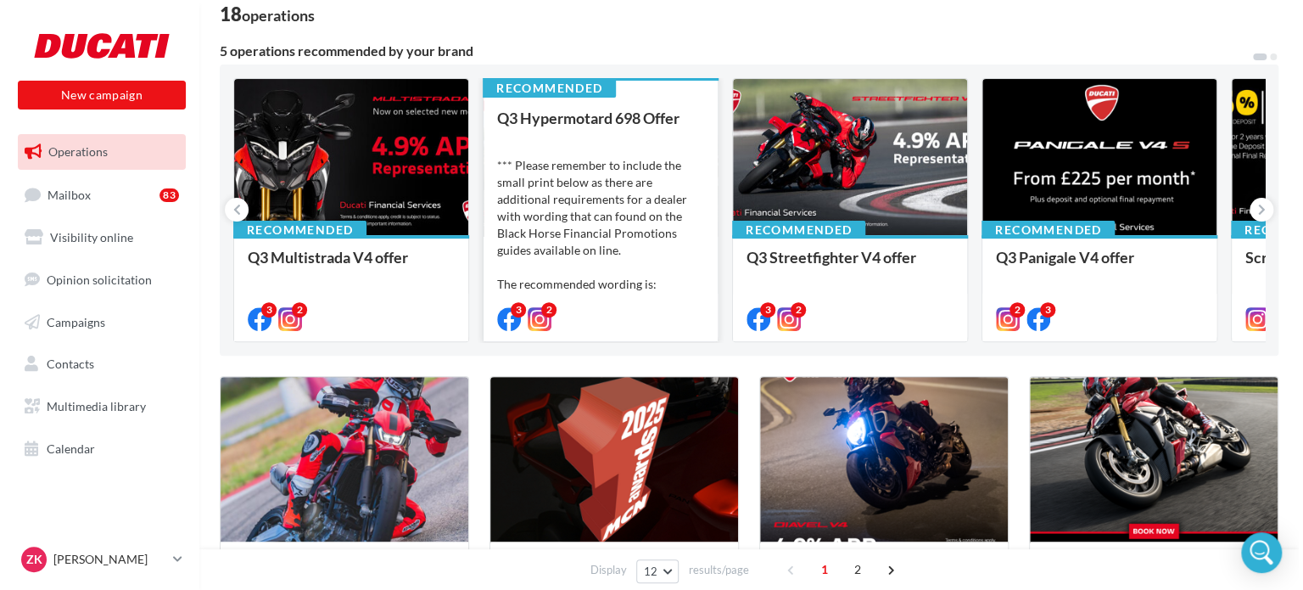
scroll to position [85, 0]
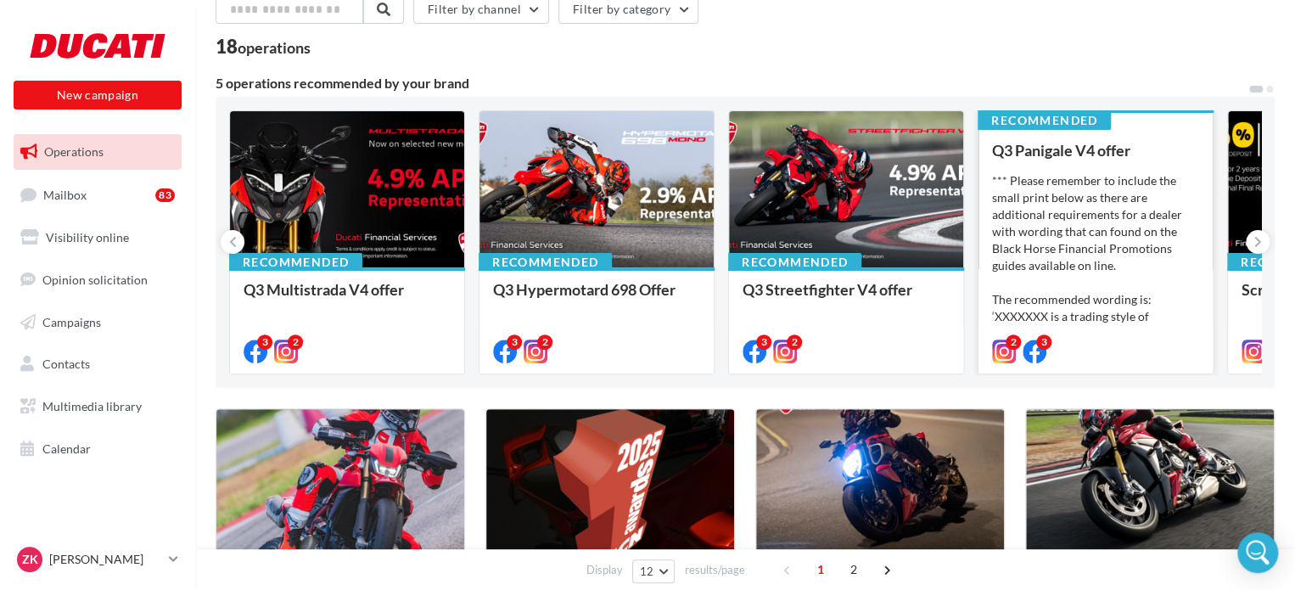
click at [1067, 227] on div "*** Please remember to include the small print below as there are additional re…" at bounding box center [1095, 257] width 207 height 170
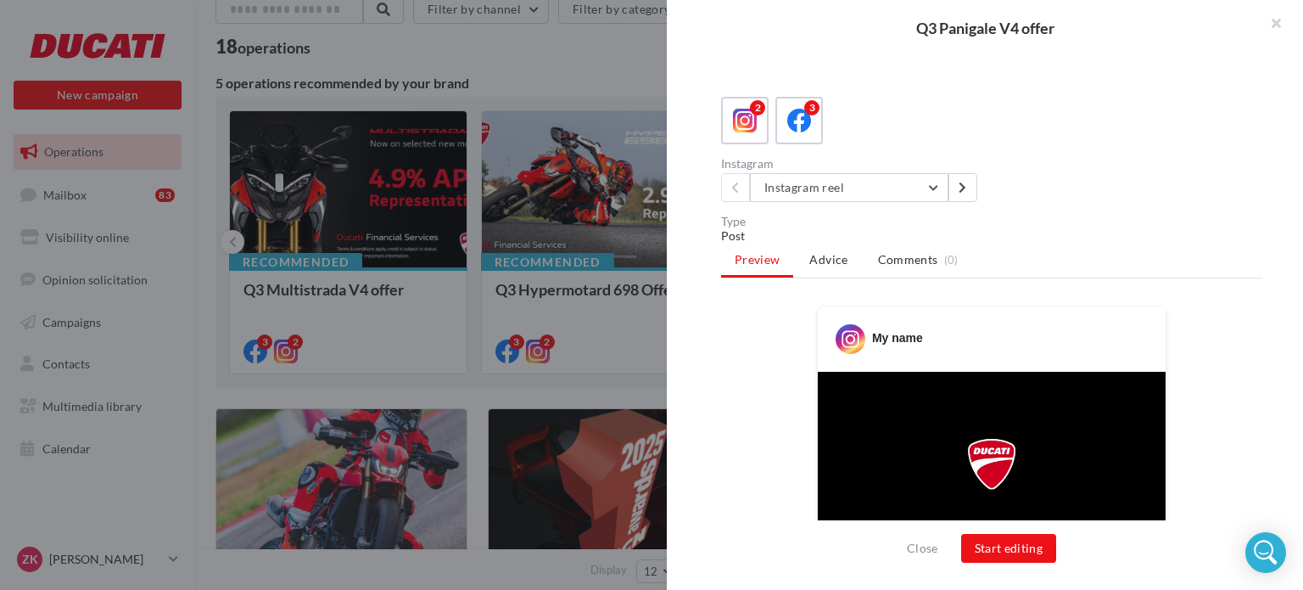
scroll to position [255, 0]
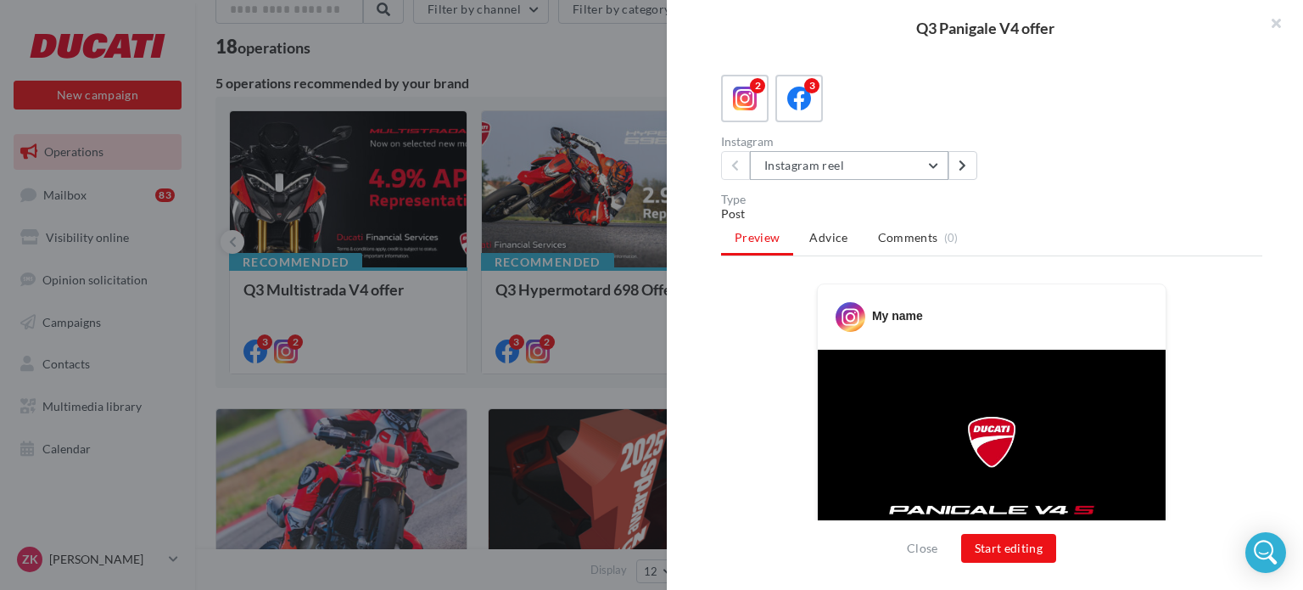
click at [929, 163] on button "Instagram reel" at bounding box center [849, 165] width 199 height 29
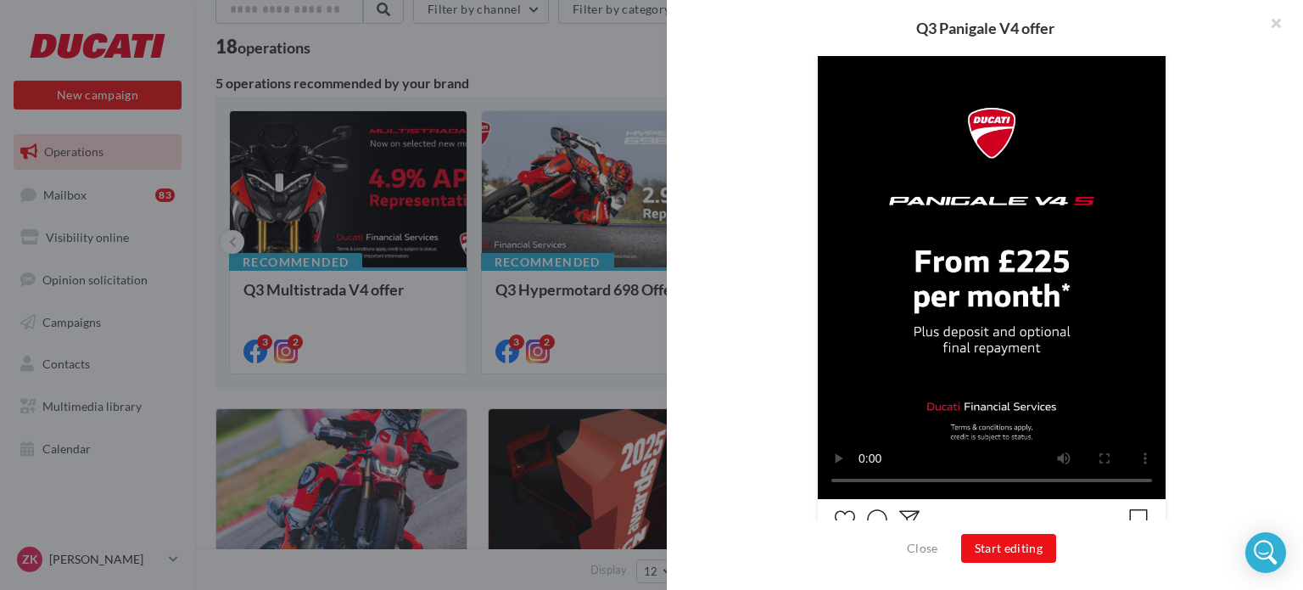
scroll to position [594, 0]
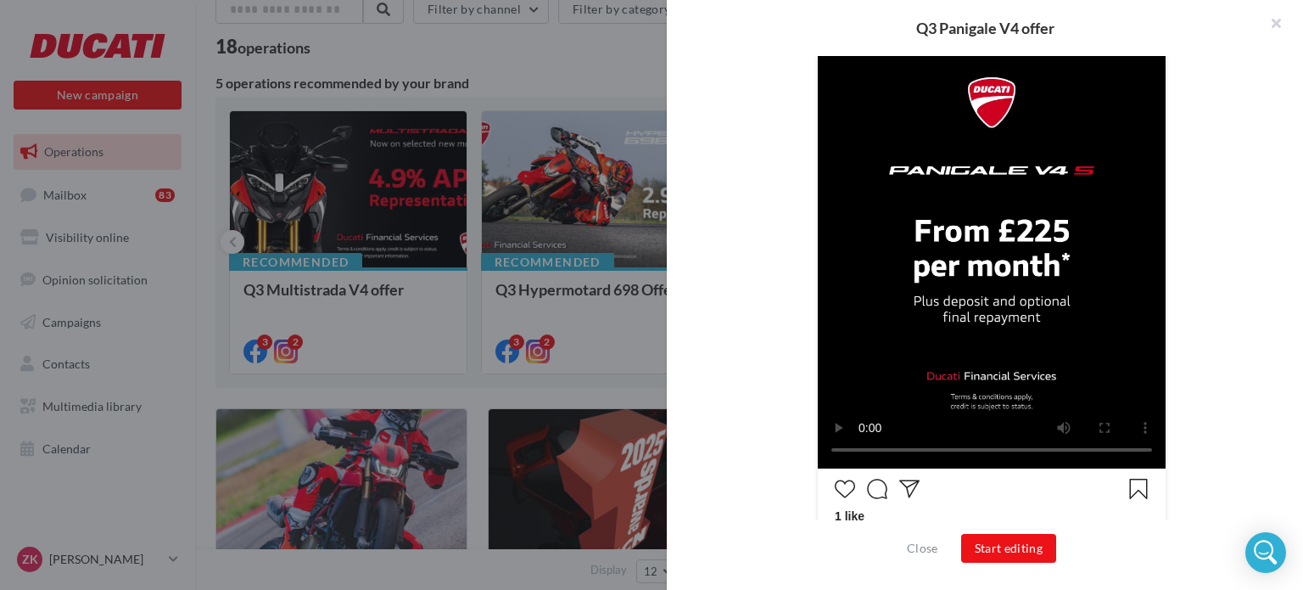
click at [1185, 228] on div "My name 1 like My name Experience wonder, engineered at 4.9% APR Representative…" at bounding box center [991, 392] width 541 height 896
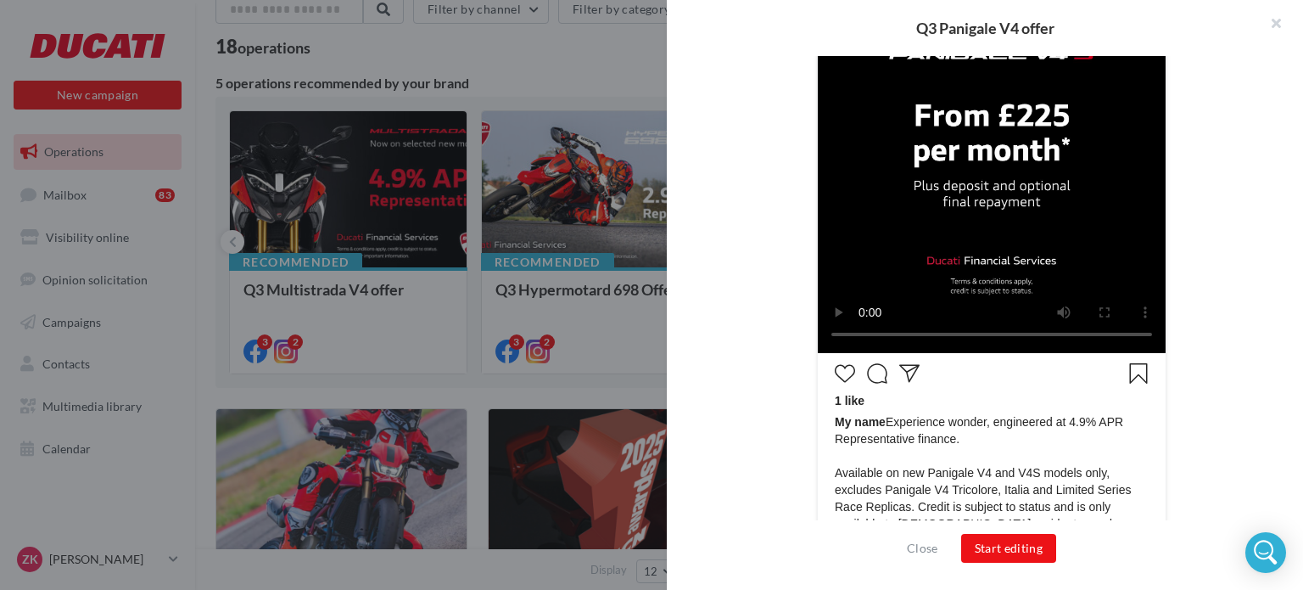
scroll to position [879, 0]
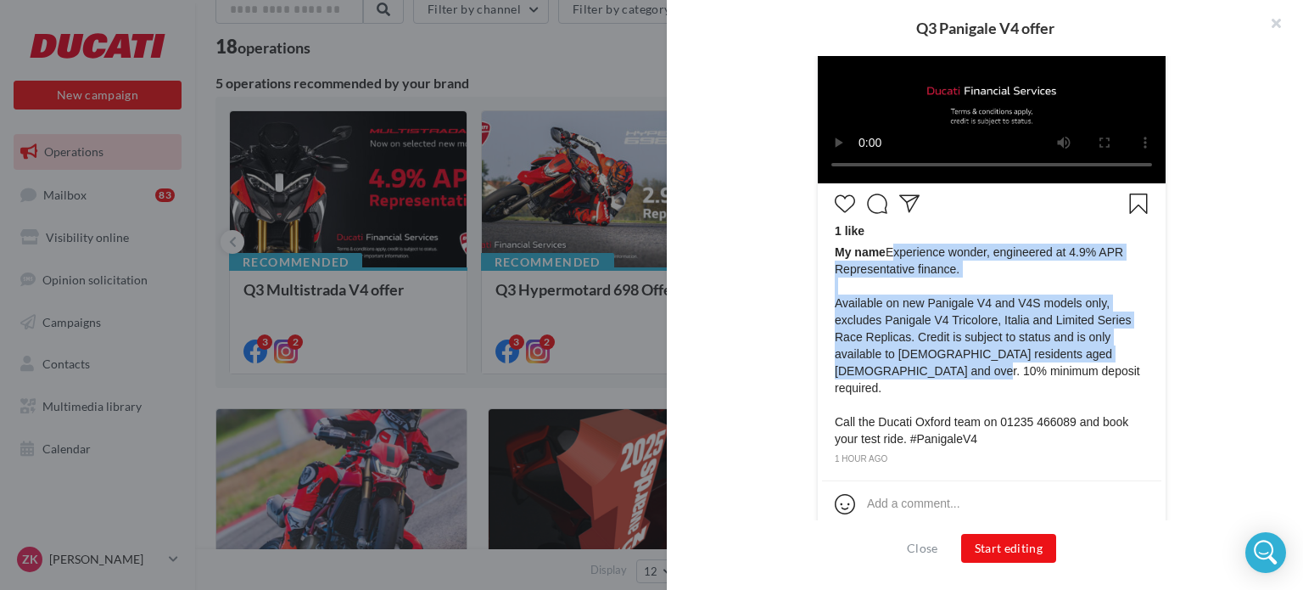
drag, startPoint x: 886, startPoint y: 247, endPoint x: 975, endPoint y: 367, distance: 149.2
click at [975, 367] on span "My name Experience wonder, engineered at 4.9% APR Representative finance. Avail…" at bounding box center [992, 346] width 314 height 204
copy span "Experience wonder, engineered at 4.9% APR Representative finance. Available on …"
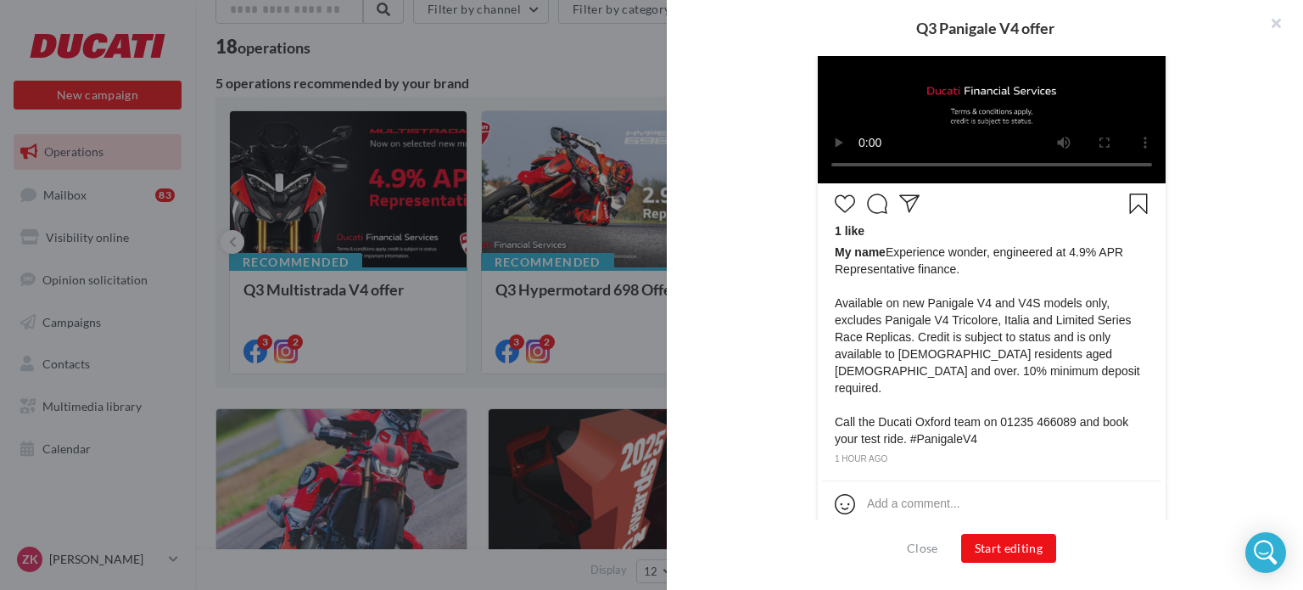
click at [892, 405] on span "My name Experience wonder, engineered at 4.9% APR Representative finance. Avail…" at bounding box center [992, 346] width 314 height 204
drag, startPoint x: 833, startPoint y: 401, endPoint x: 981, endPoint y: 409, distance: 147.8
click at [982, 410] on span "My name Experience wonder, engineered at 4.9% APR Representative finance. Avail…" at bounding box center [992, 346] width 314 height 204
click at [986, 414] on span "My name Experience wonder, engineered at 4.9% APR Representative finance. Avail…" at bounding box center [992, 346] width 314 height 204
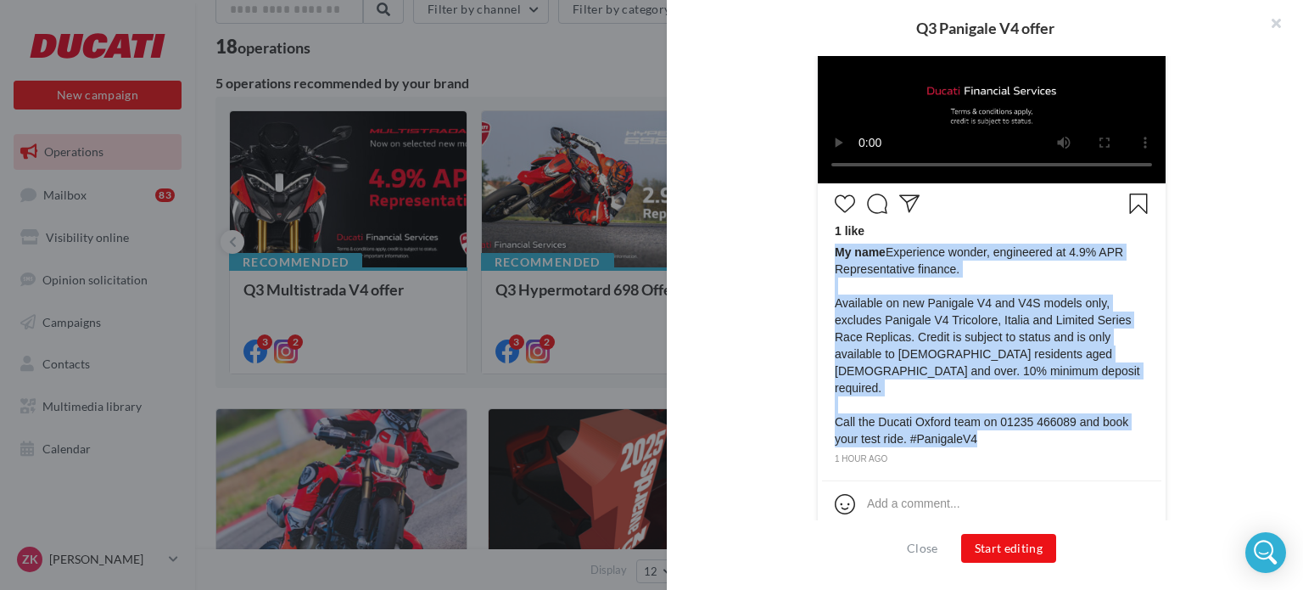
drag, startPoint x: 976, startPoint y: 420, endPoint x: 832, endPoint y: 410, distance: 143.8
click at [835, 410] on span "My name Experience wonder, engineered at 4.9% APR Representative finance. Avail…" at bounding box center [992, 346] width 314 height 204
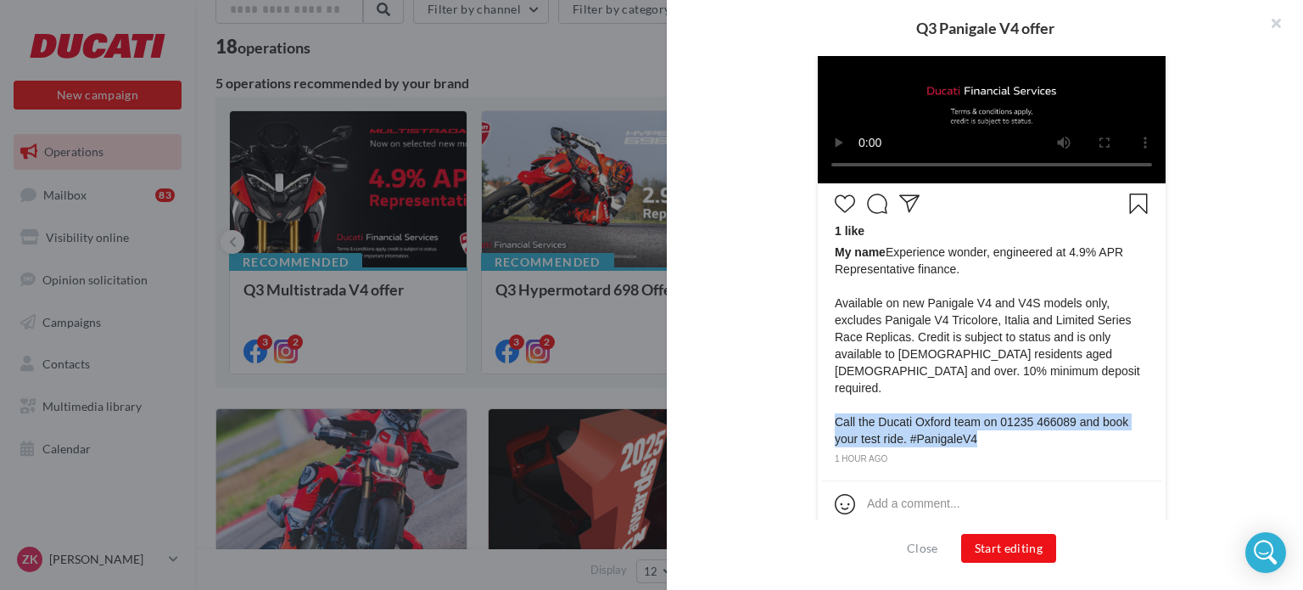
copy span "Call the Ducati Oxford team on 01235 466089 and book your test ride. #PanigaleV4"
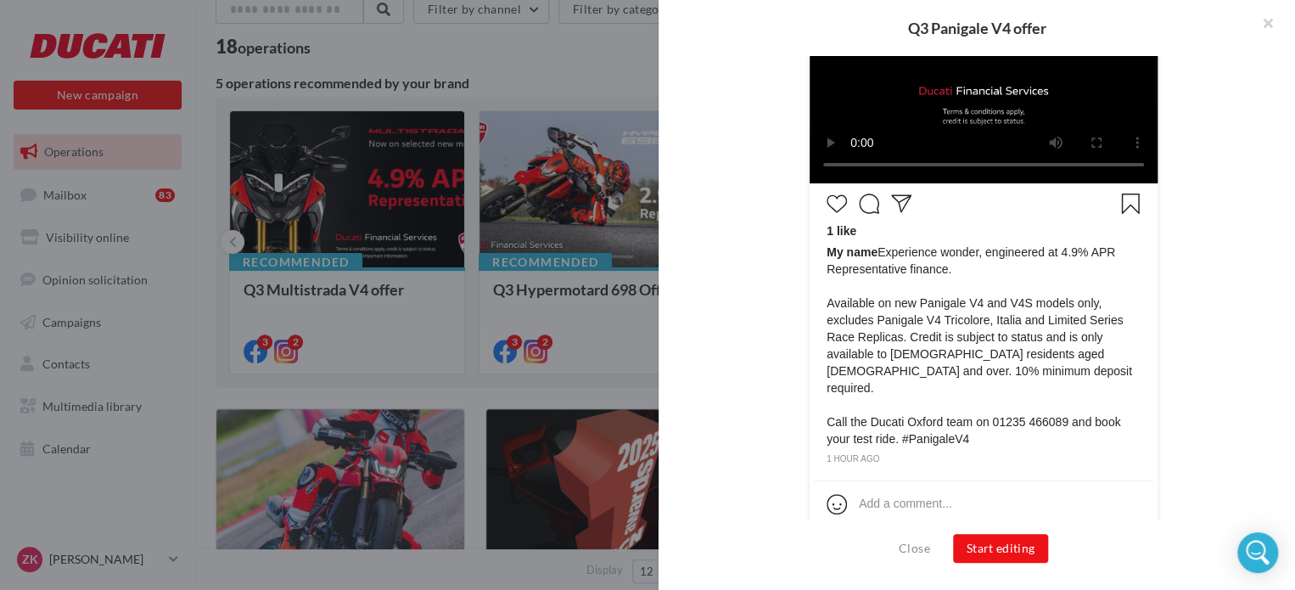
click at [546, 105] on div at bounding box center [647, 295] width 1295 height 590
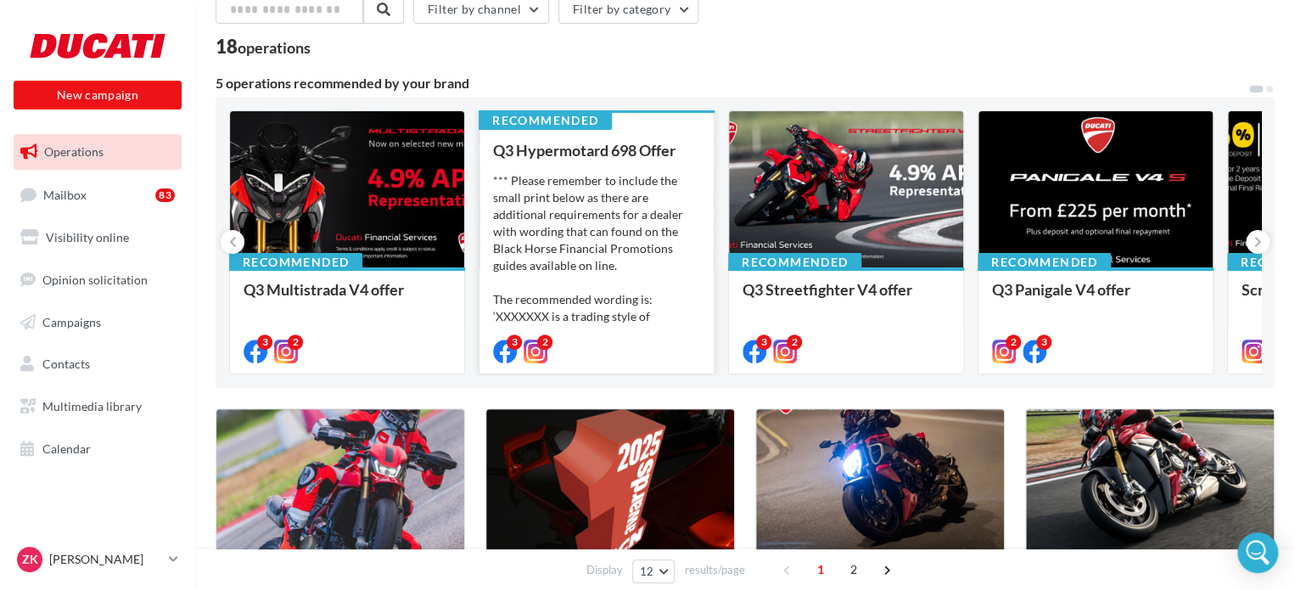
click at [546, 209] on div "*** Please remember to include the small print below as there are additional re…" at bounding box center [596, 257] width 207 height 170
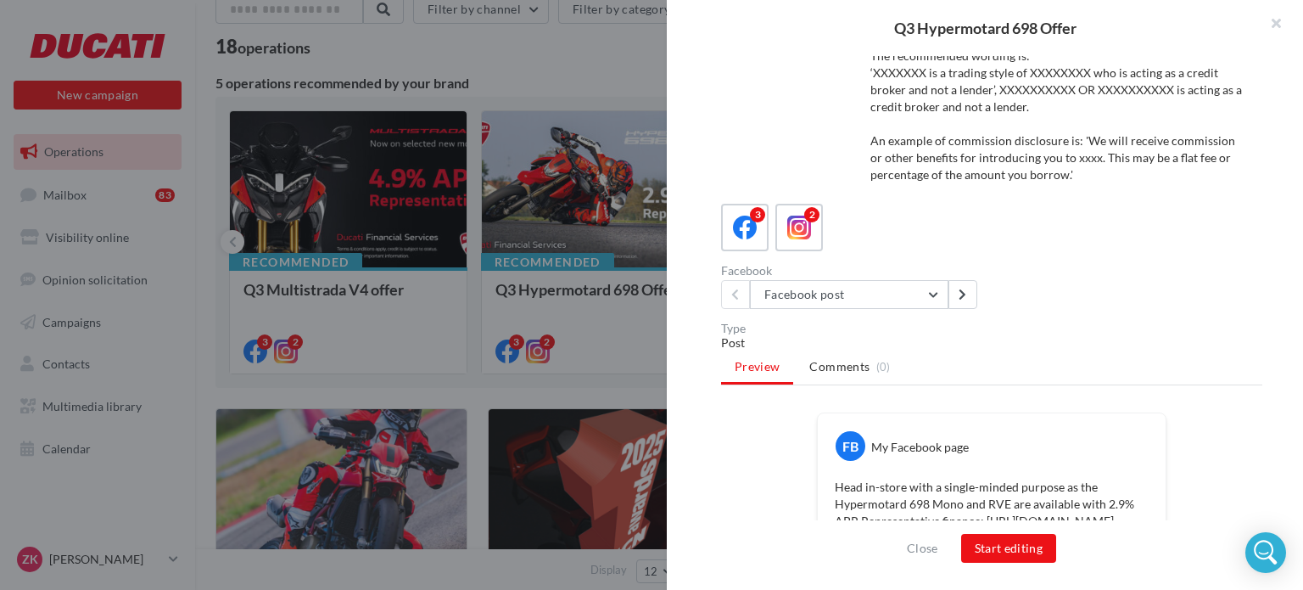
scroll to position [90, 0]
click at [796, 222] on icon at bounding box center [799, 229] width 25 height 25
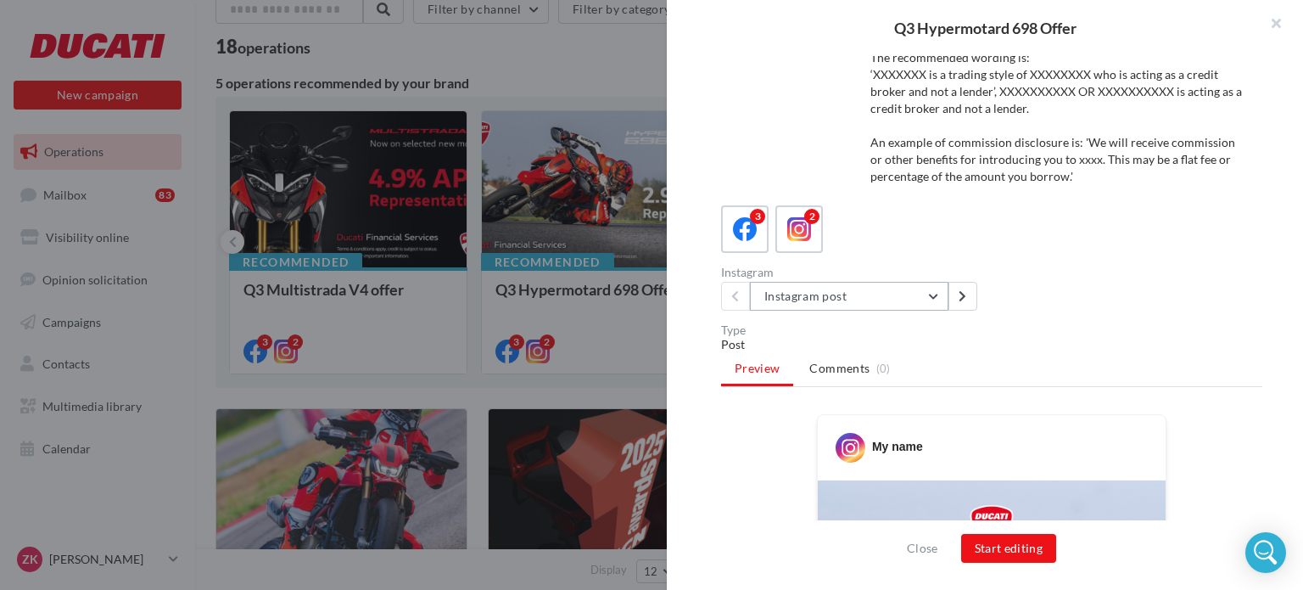
click at [913, 294] on button "Instagram post" at bounding box center [849, 296] width 199 height 29
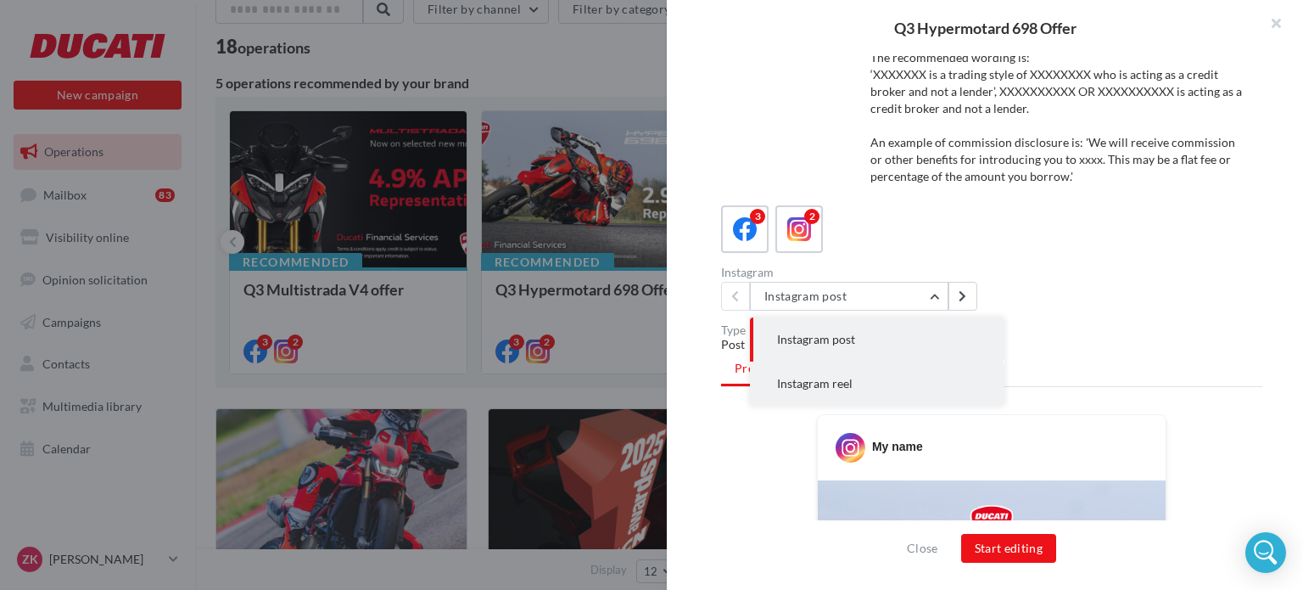
click at [877, 383] on button "Instagram reel" at bounding box center [877, 383] width 255 height 44
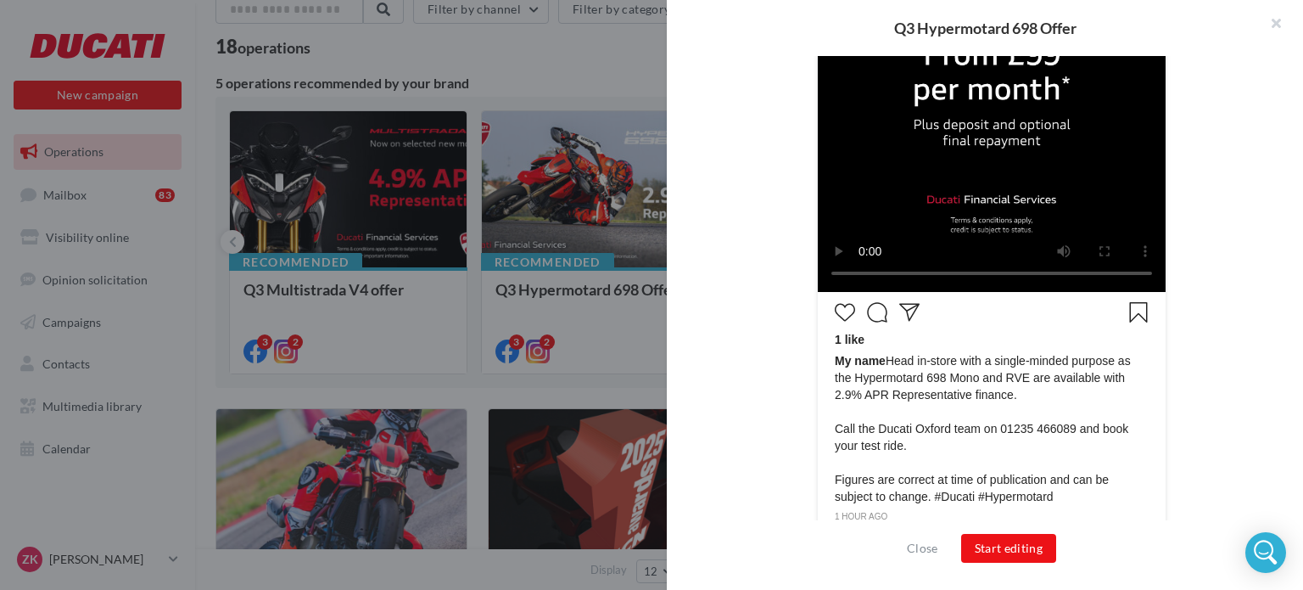
scroll to position [811, 0]
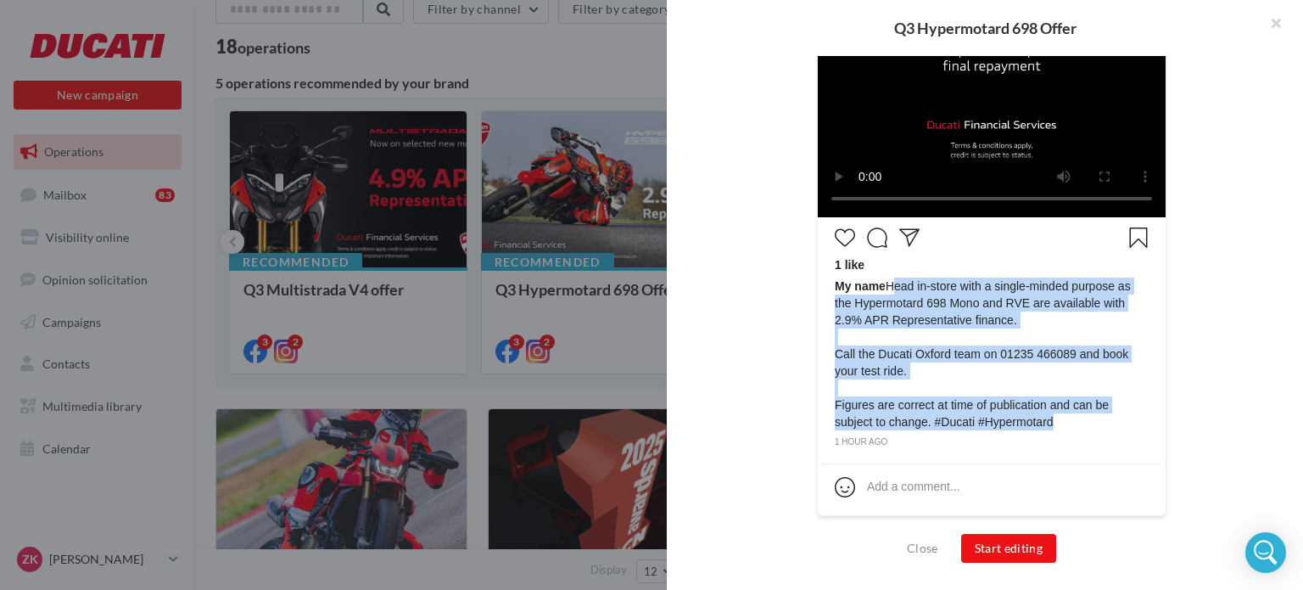
drag, startPoint x: 883, startPoint y: 282, endPoint x: 1073, endPoint y: 420, distance: 234.4
click at [1073, 420] on span "My name Head in-store with a single-minded purpose as the Hypermotard 698 Mono …" at bounding box center [992, 353] width 314 height 153
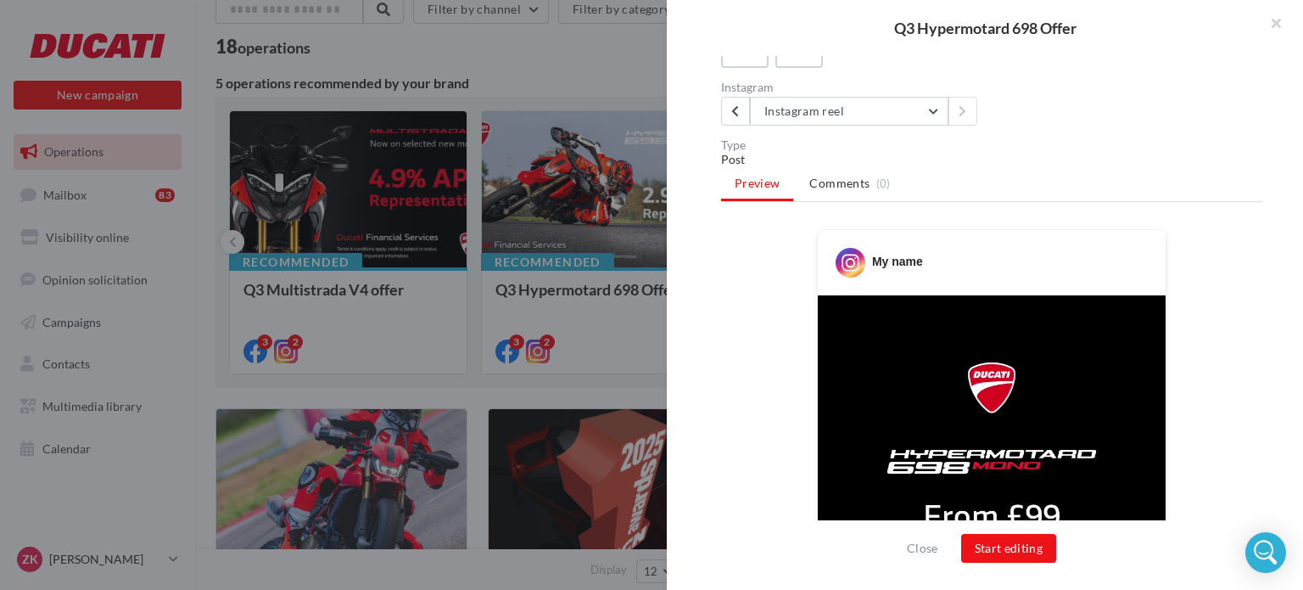
scroll to position [133, 0]
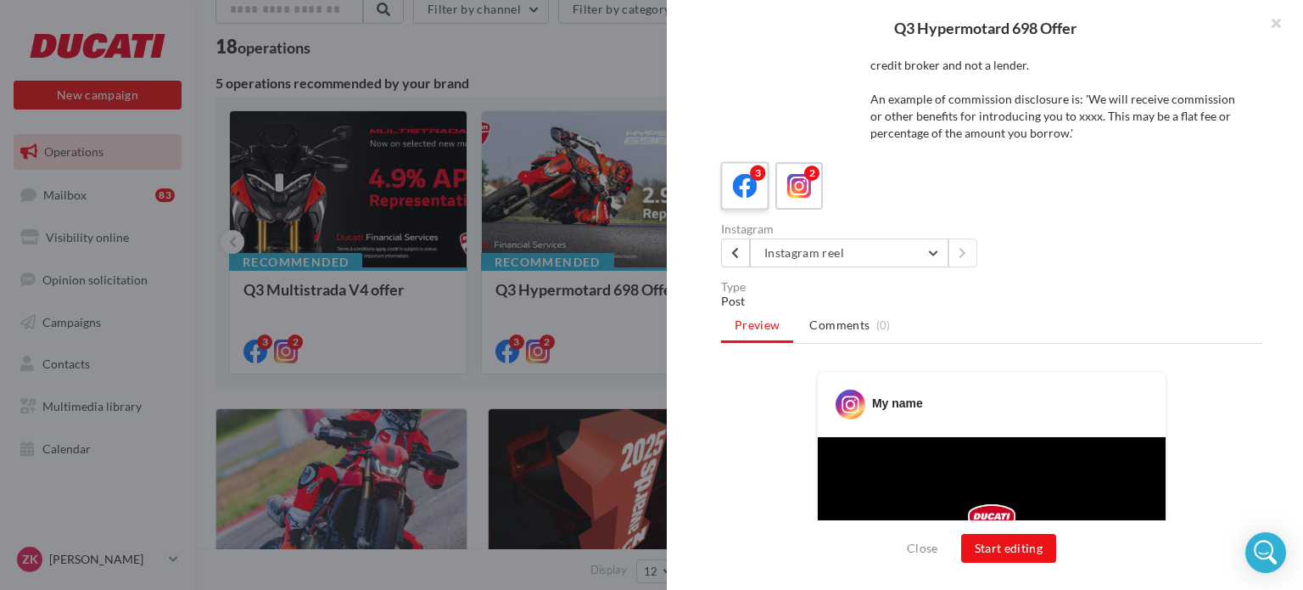
click at [733, 180] on icon at bounding box center [745, 186] width 25 height 25
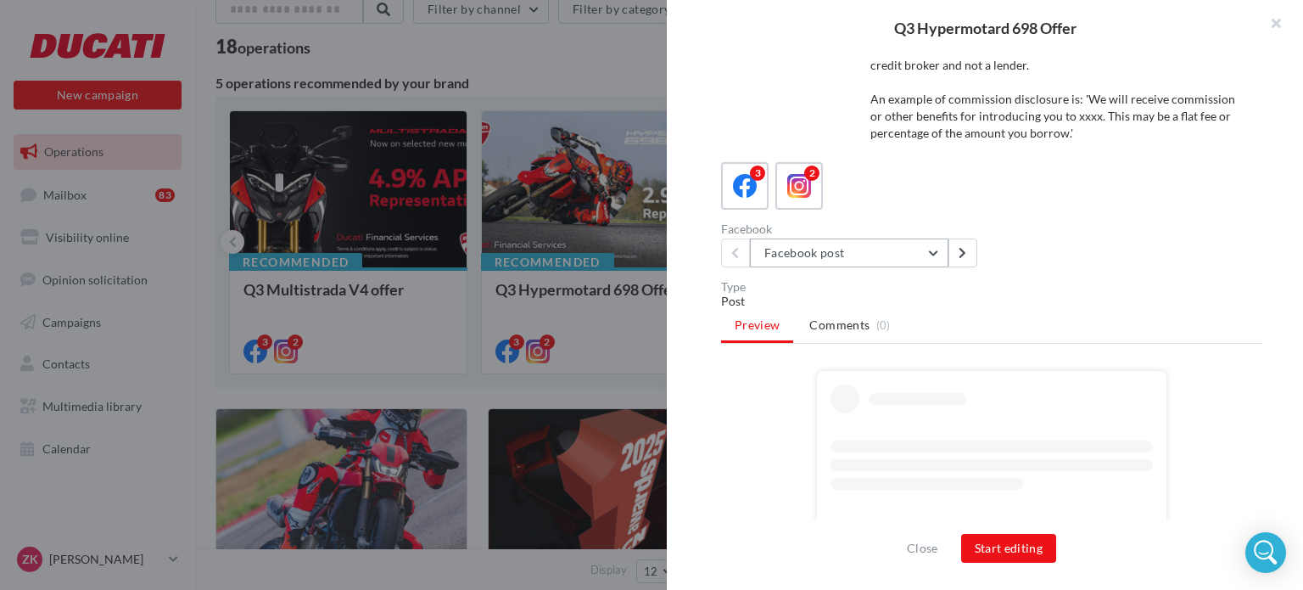
click at [888, 239] on button "Facebook post" at bounding box center [849, 252] width 199 height 29
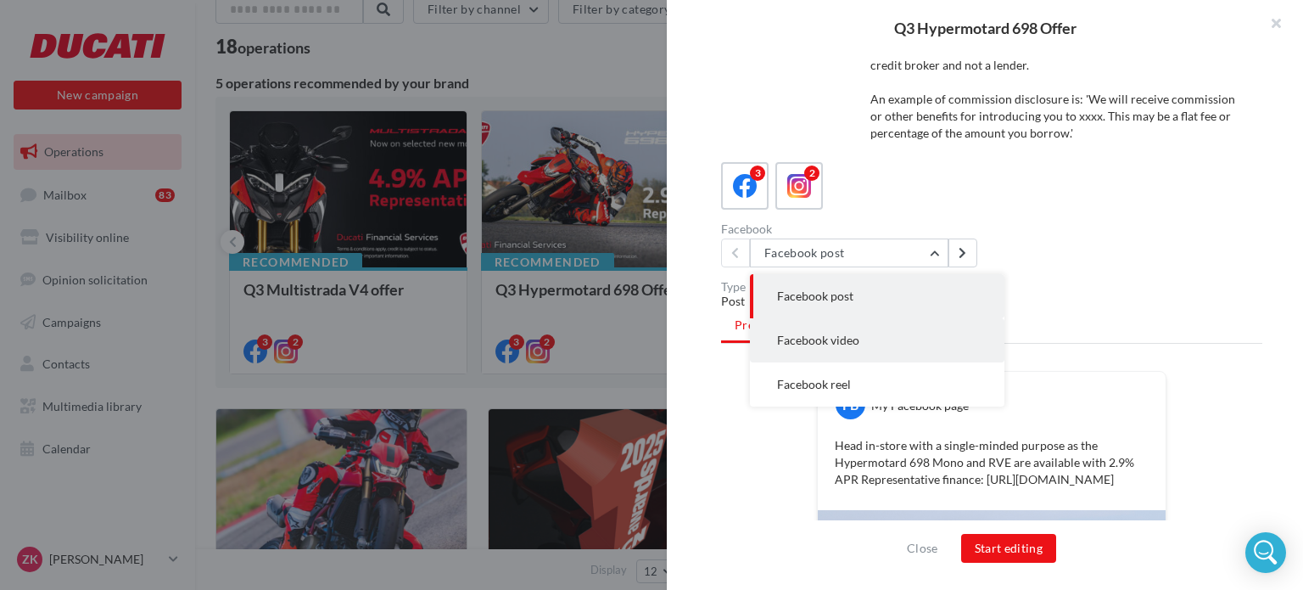
click at [861, 332] on button "Facebook video" at bounding box center [877, 340] width 255 height 44
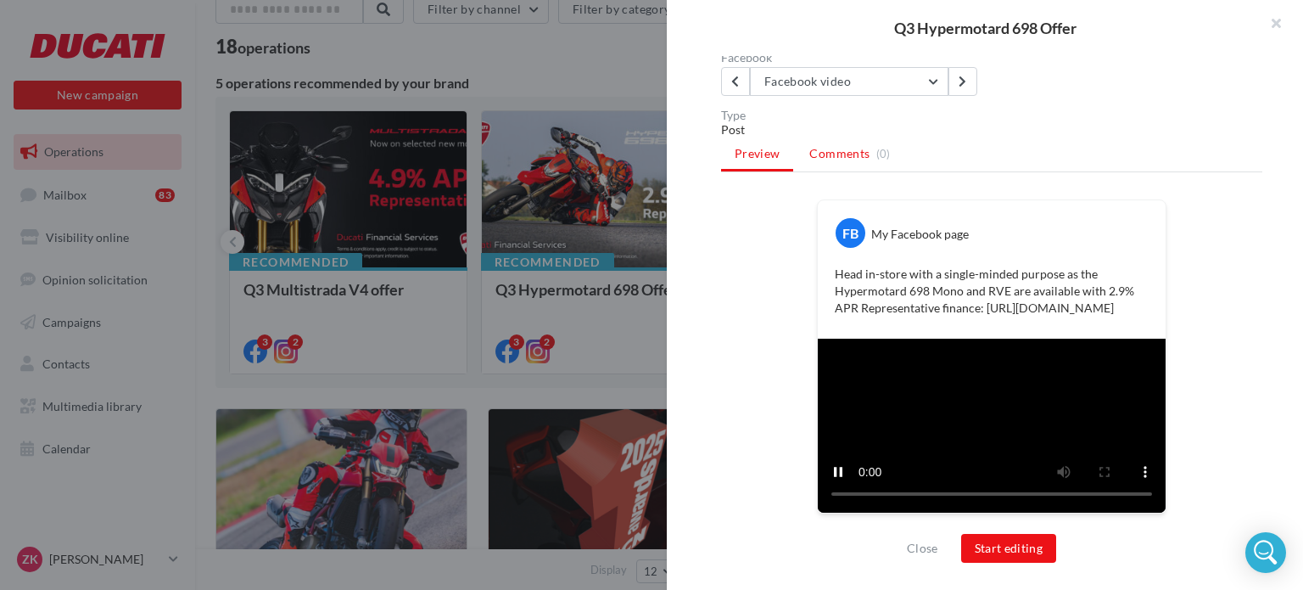
scroll to position [188, 0]
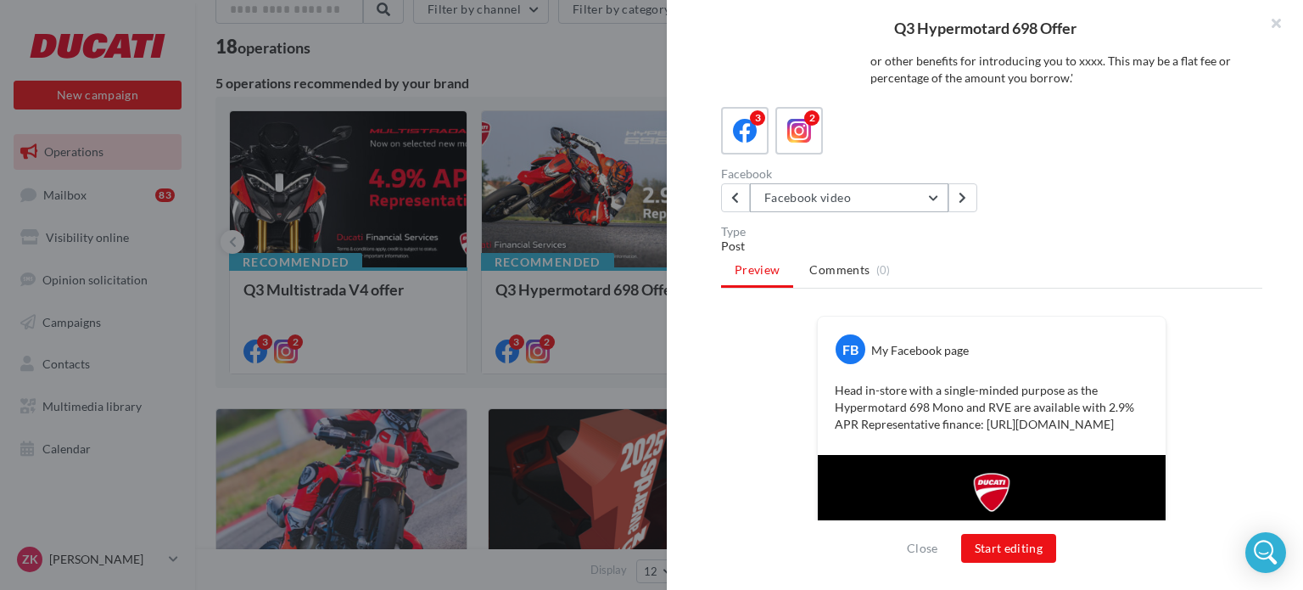
click at [826, 193] on button "Facebook video" at bounding box center [849, 197] width 199 height 29
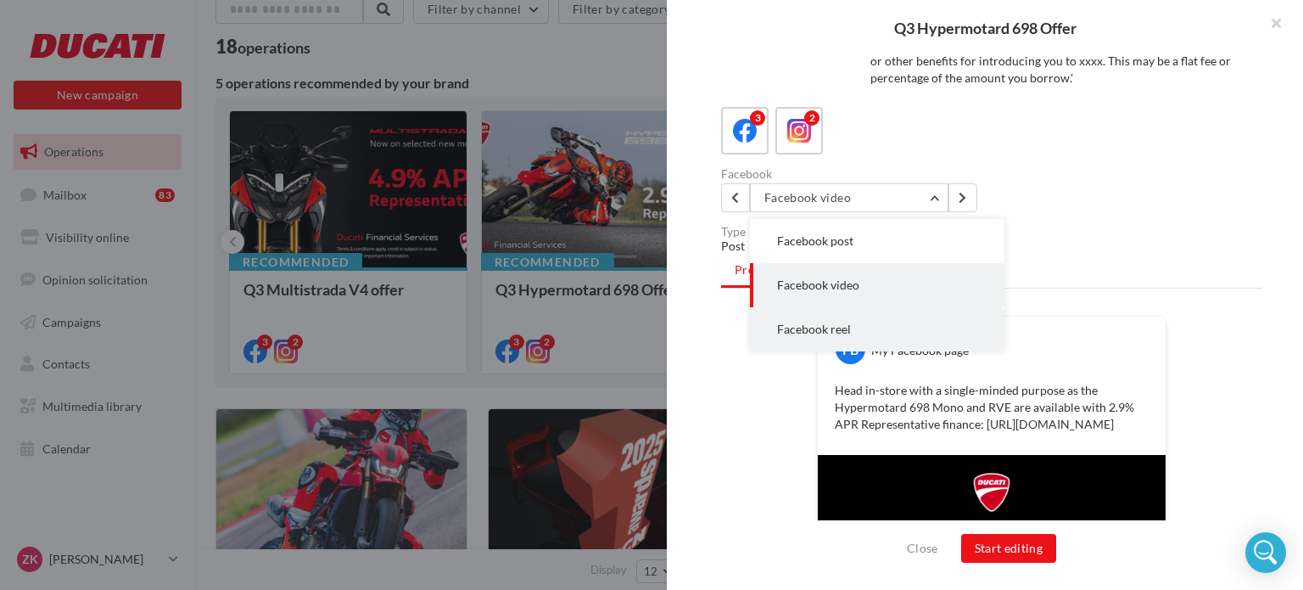
click at [853, 319] on button "Facebook reel" at bounding box center [877, 329] width 255 height 44
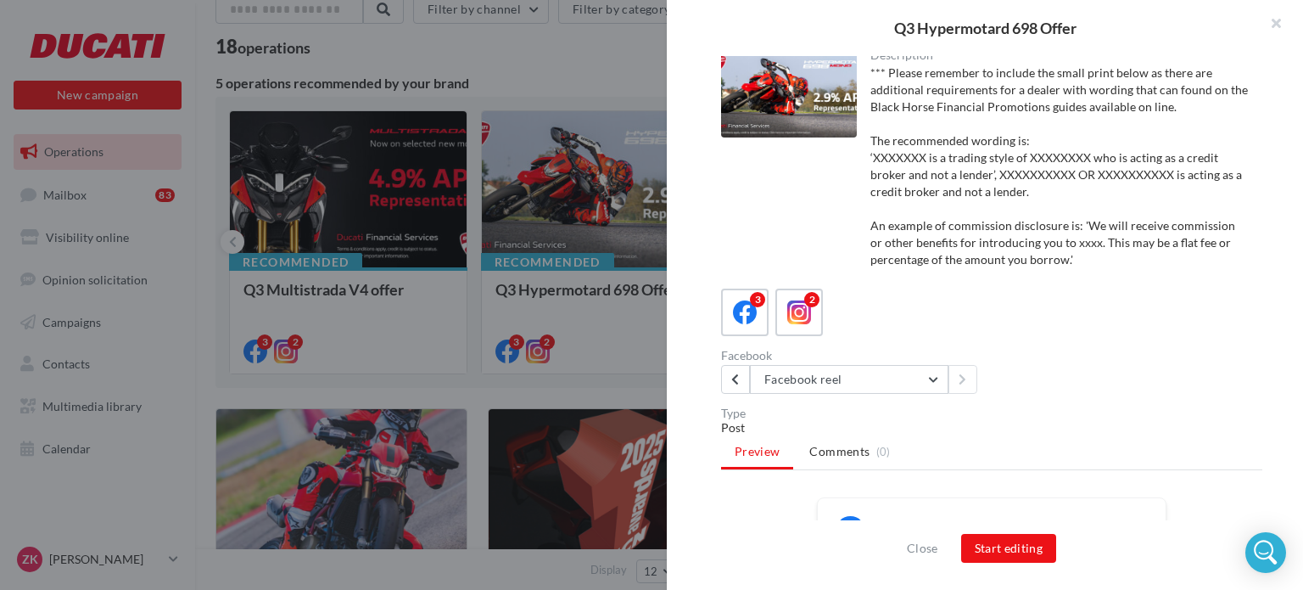
scroll to position [0, 0]
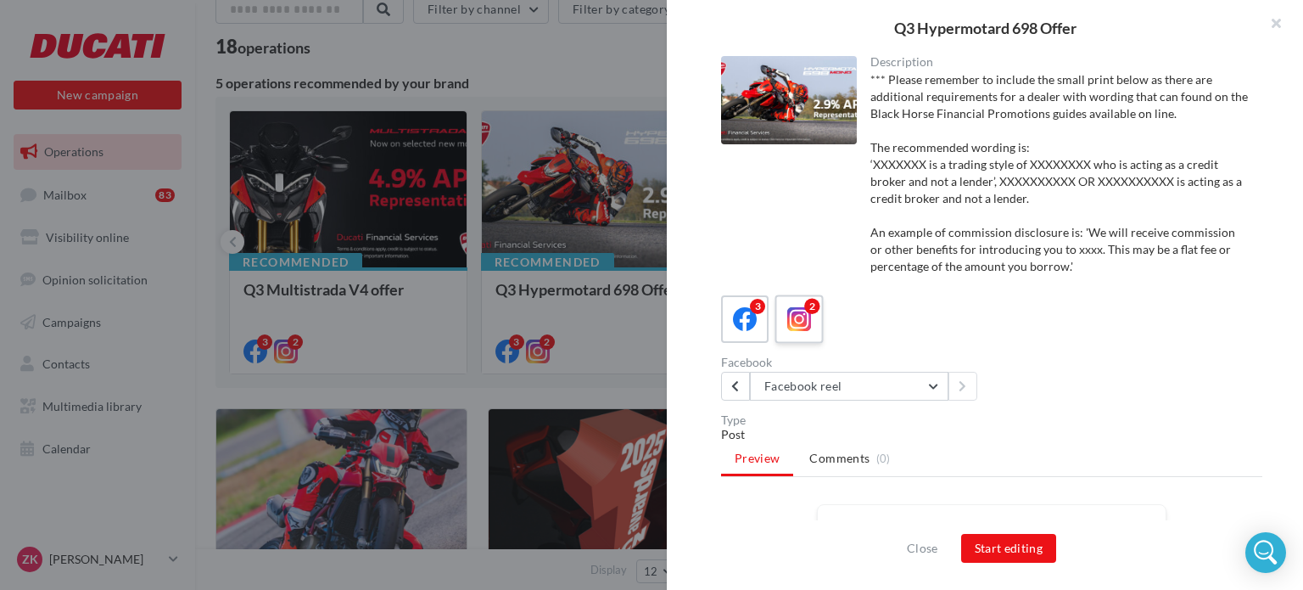
click at [811, 315] on div "2" at bounding box center [799, 319] width 31 height 31
click at [923, 381] on button "Instagram post" at bounding box center [849, 386] width 199 height 29
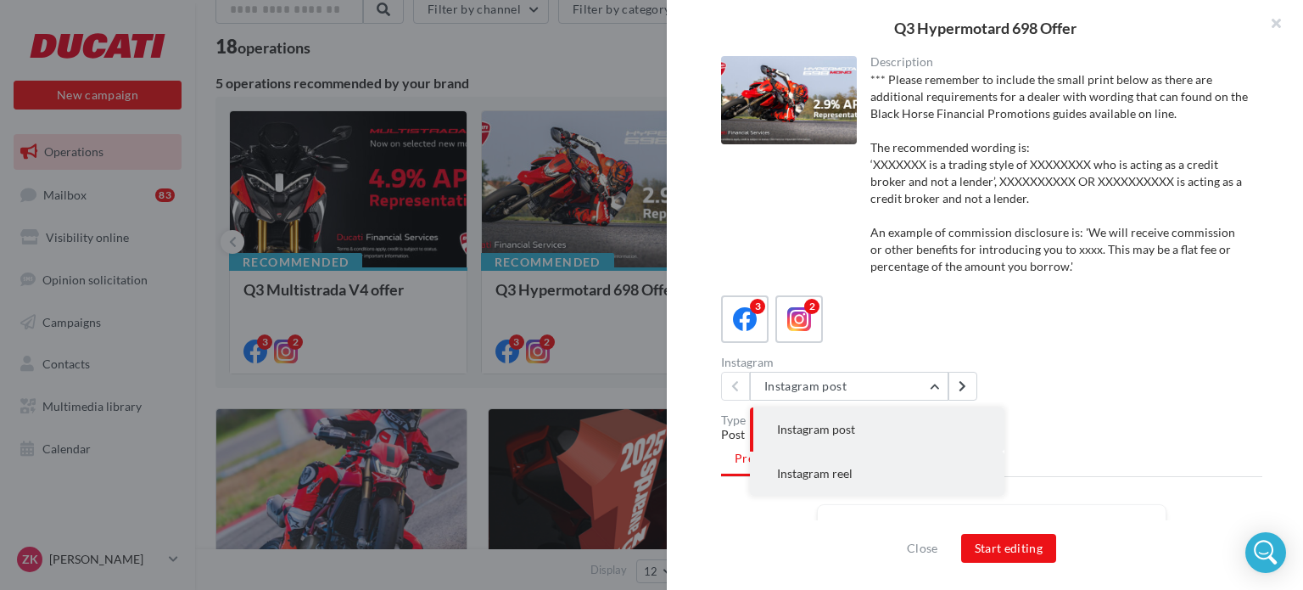
click at [869, 474] on button "Instagram reel" at bounding box center [877, 473] width 255 height 44
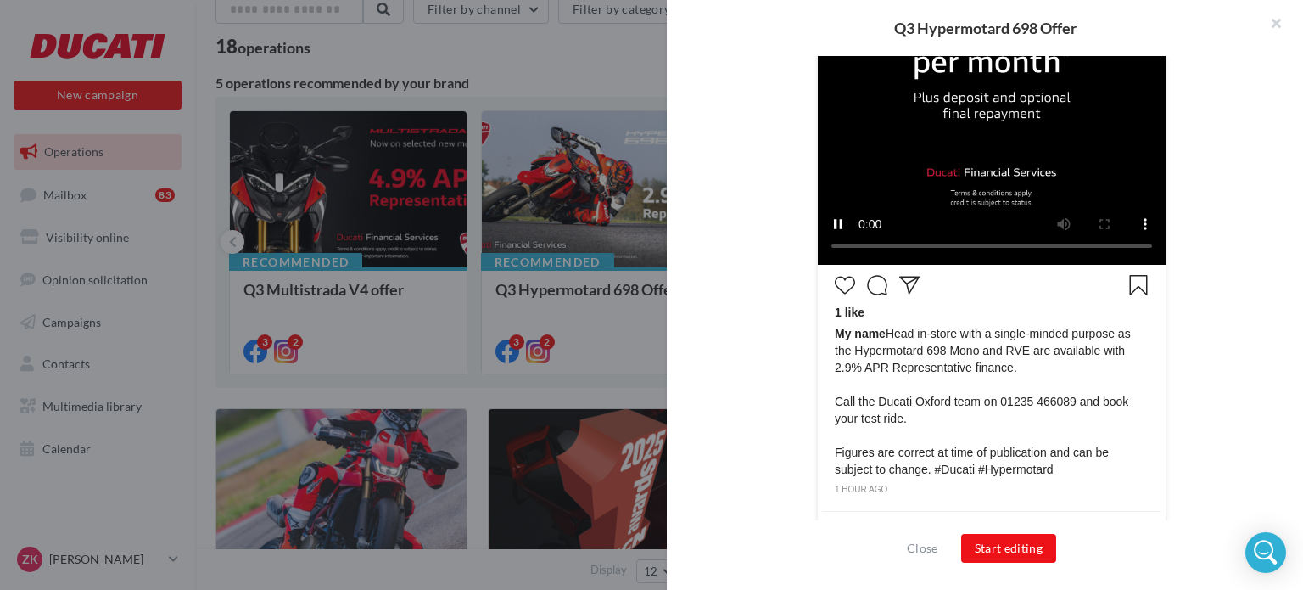
scroll to position [811, 0]
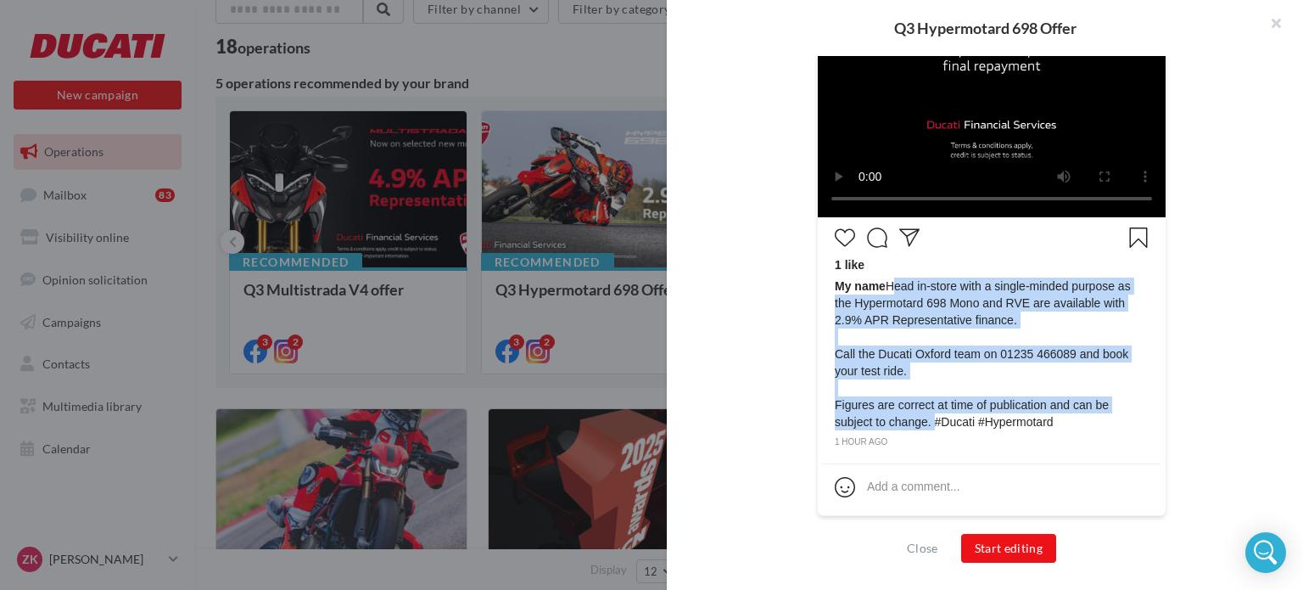
drag, startPoint x: 885, startPoint y: 281, endPoint x: 927, endPoint y: 414, distance: 139.6
click at [928, 415] on span "My name Head in-store with a single-minded purpose as the Hypermotard 698 Mono …" at bounding box center [992, 353] width 314 height 153
copy span "Head in-store with a single-minded purpose as the Hypermotard 698 Mono and RVE …"
